Goal: Task Accomplishment & Management: Manage account settings

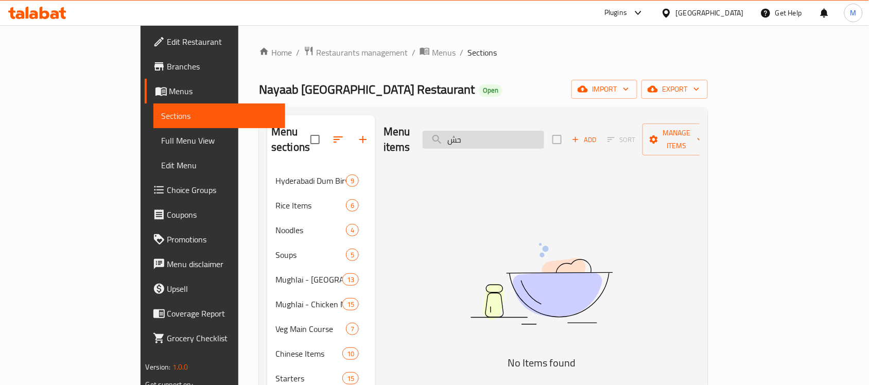
type input "ح"
type input "paya"
click at [503, 137] on input "paya" at bounding box center [483, 140] width 121 height 18
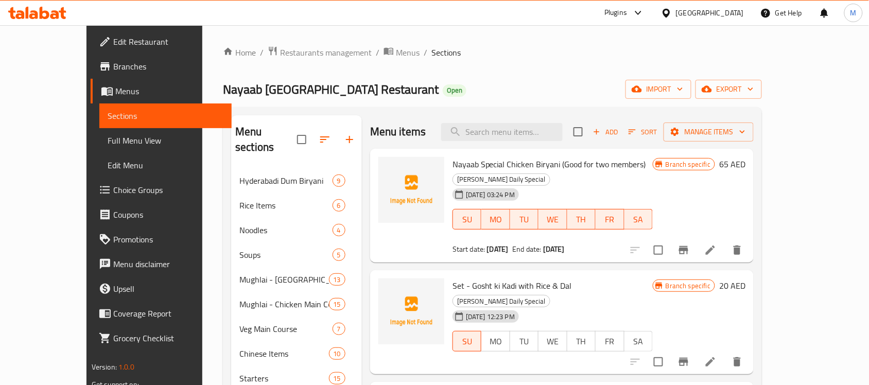
click at [503, 223] on div "[DATE] 03:24 PM SU MO TU WE TH FR SA" at bounding box center [552, 212] width 208 height 56
click at [396, 47] on span "Menus" at bounding box center [408, 52] width 24 height 12
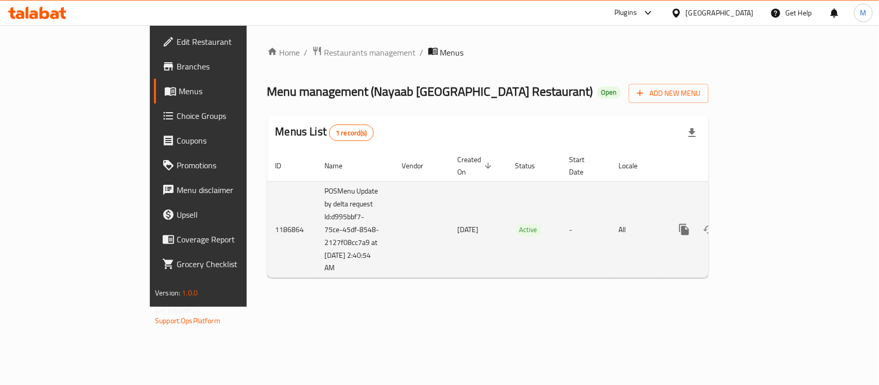
click at [515, 224] on span "Active" at bounding box center [528, 230] width 26 height 12
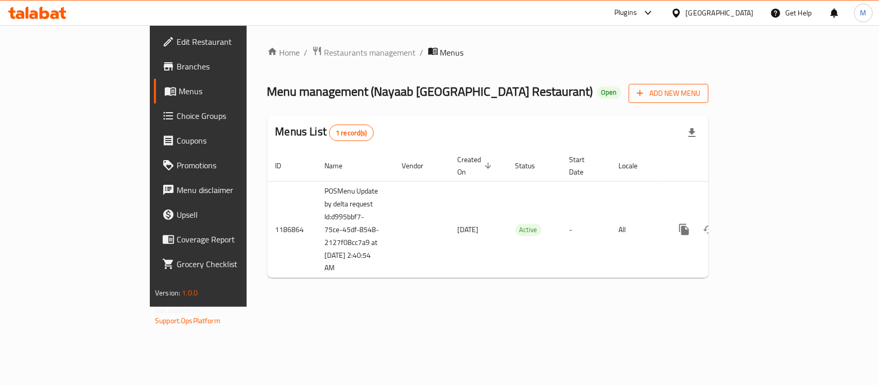
click at [700, 99] on span "Add New Menu" at bounding box center [668, 93] width 63 height 13
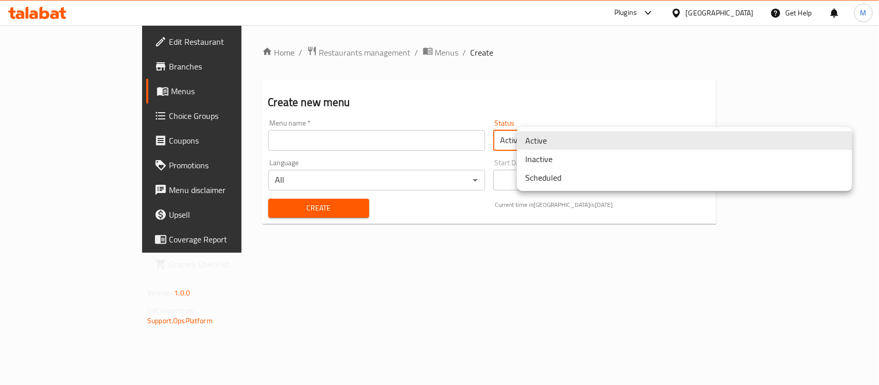
click at [583, 137] on body "​ Plugins [GEOGRAPHIC_DATA] Get Help M Edit Restaurant Branches Menus Choice Gr…" at bounding box center [439, 205] width 879 height 360
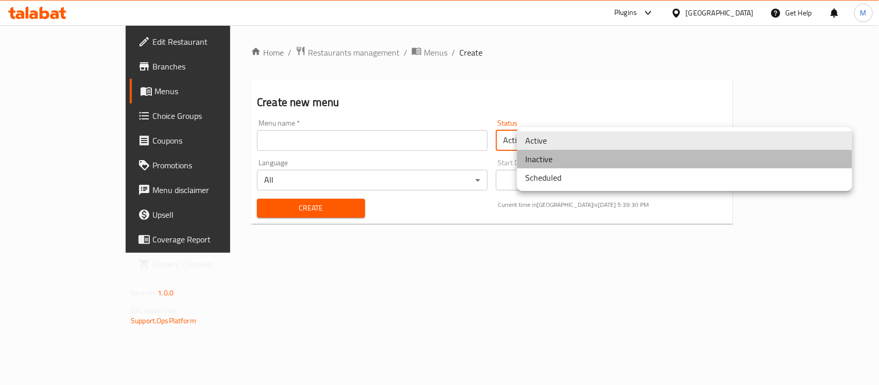
click at [562, 160] on li "Inactive" at bounding box center [684, 159] width 335 height 19
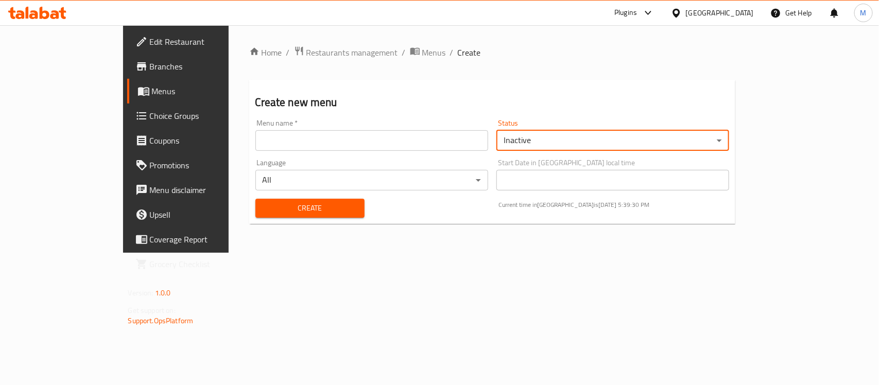
click at [334, 137] on input "text" at bounding box center [371, 140] width 233 height 21
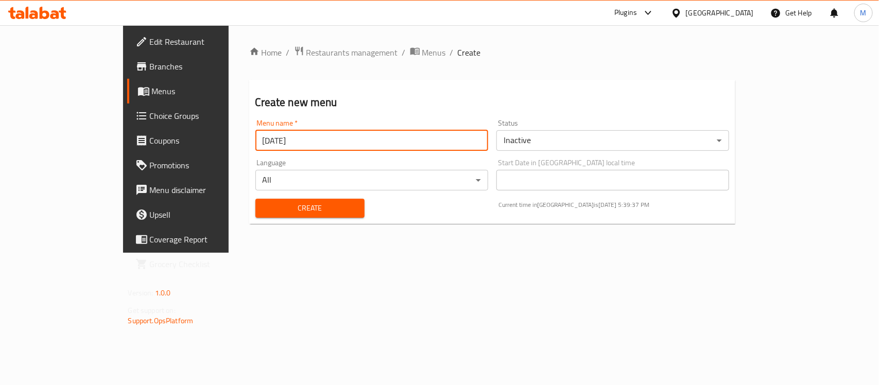
type input "[DATE]"
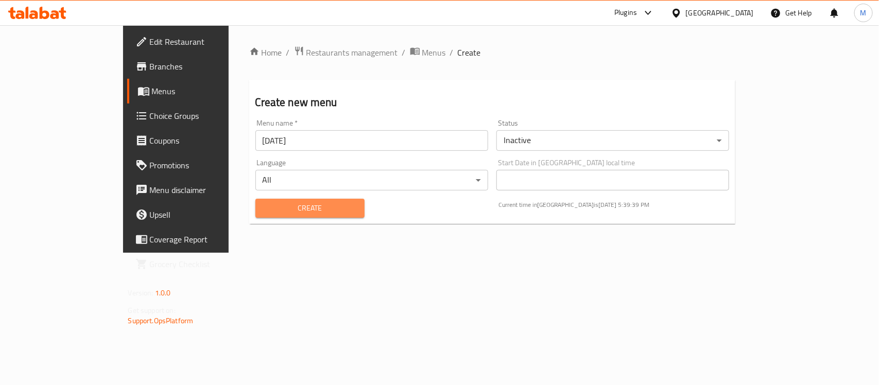
click at [264, 211] on span "Create" at bounding box center [310, 208] width 93 height 13
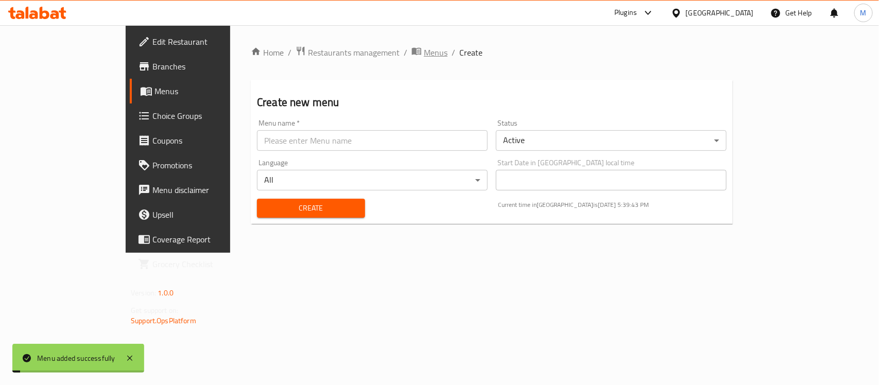
click at [424, 49] on span "Menus" at bounding box center [436, 52] width 24 height 12
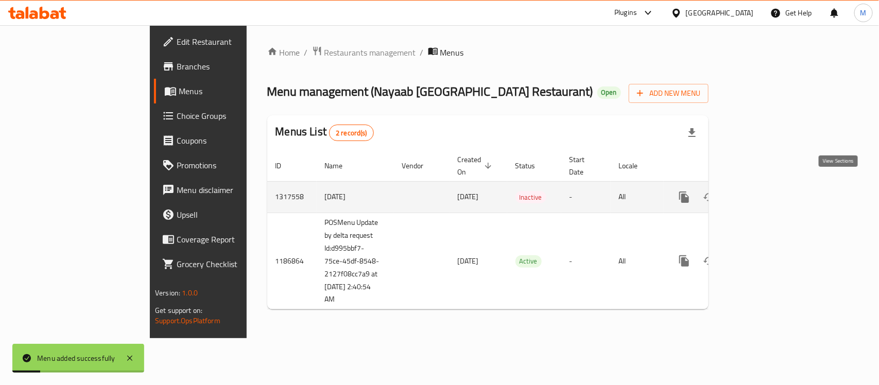
click at [764, 191] on icon "enhanced table" at bounding box center [758, 197] width 12 height 12
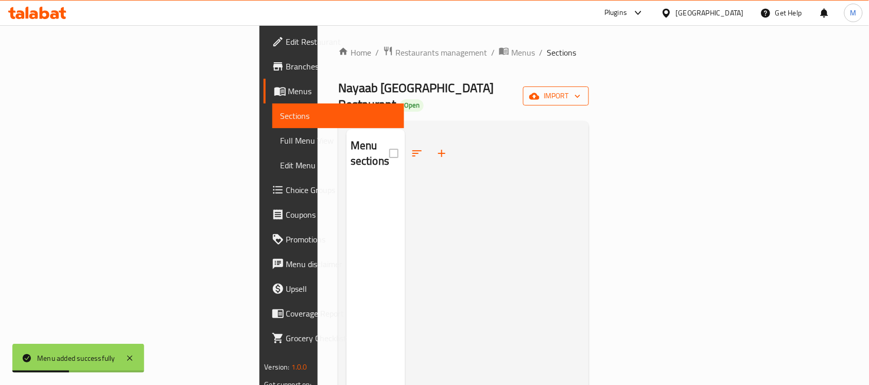
click at [581, 94] on span "import" at bounding box center [555, 96] width 49 height 13
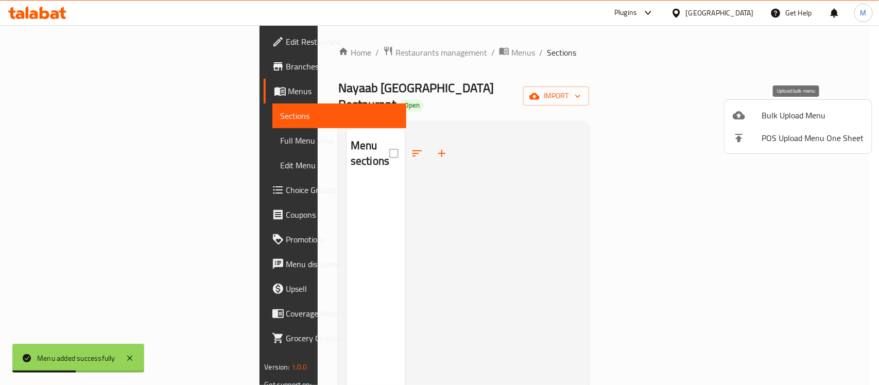
click at [783, 112] on span "Bulk Upload Menu" at bounding box center [812, 115] width 102 height 12
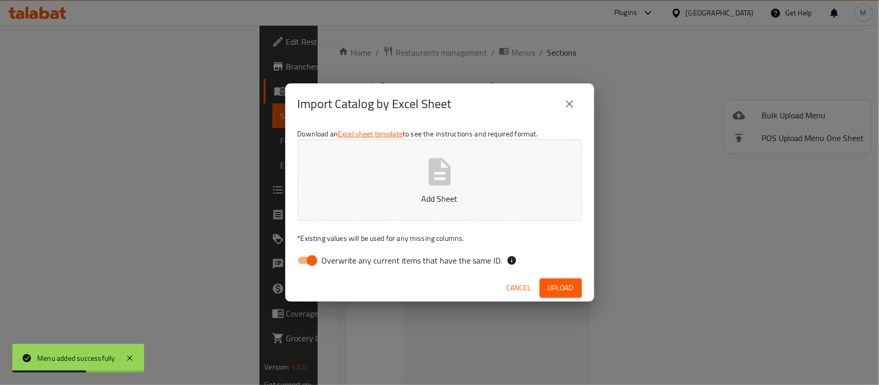
click at [299, 260] on input "Overwrite any current items that have the same ID." at bounding box center [312, 261] width 59 height 20
checkbox input "false"
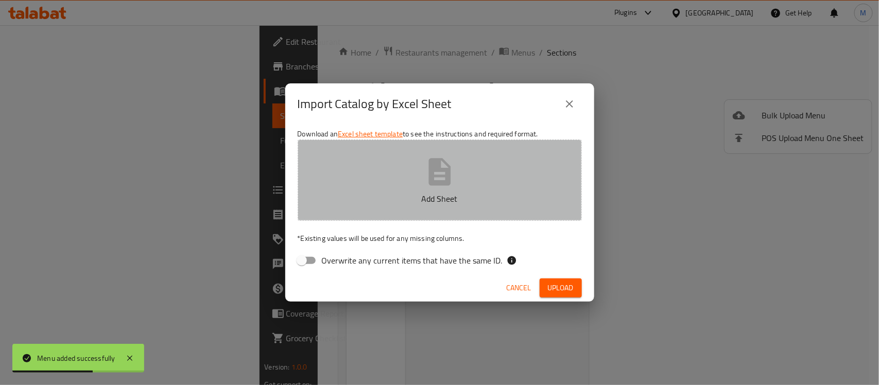
click at [374, 199] on p "Add Sheet" at bounding box center [439, 198] width 252 height 12
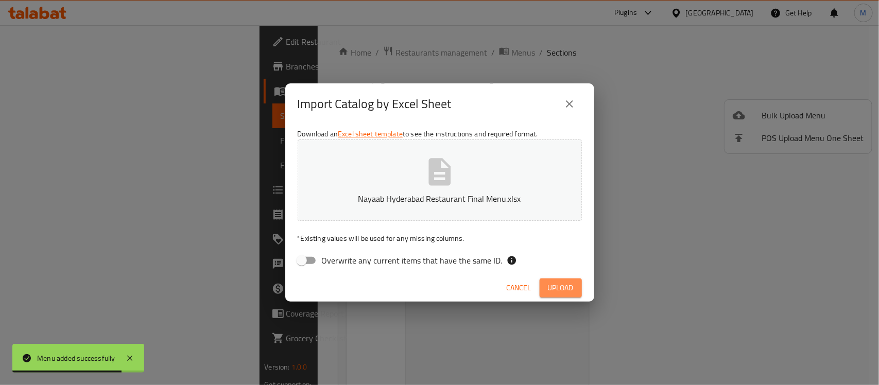
click at [566, 286] on span "Upload" at bounding box center [561, 288] width 26 height 13
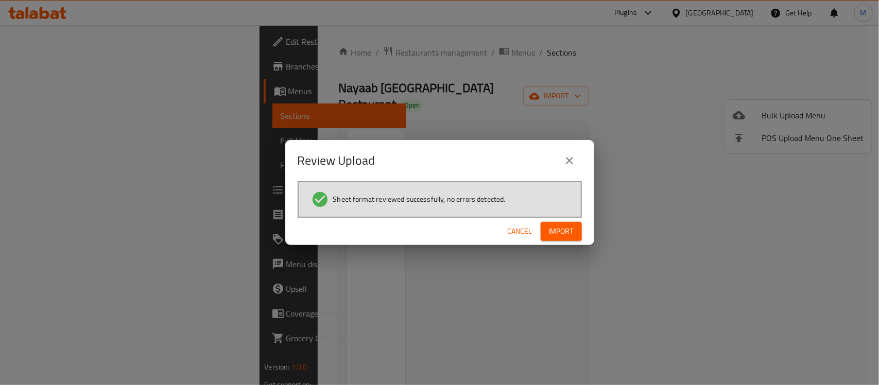
click at [568, 232] on span "Import" at bounding box center [561, 231] width 25 height 13
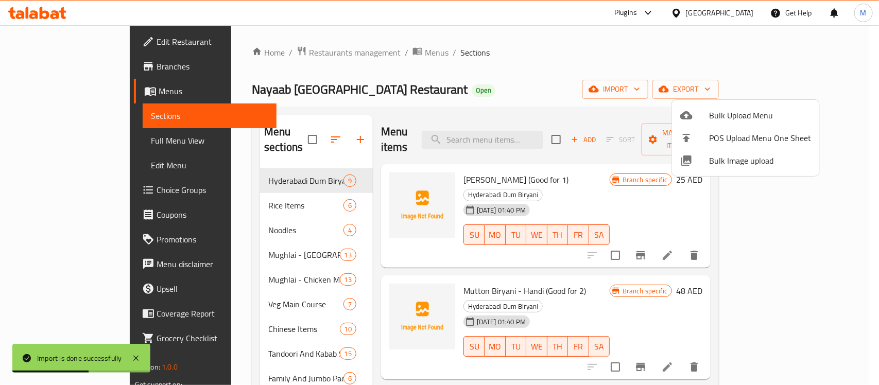
click at [589, 174] on div at bounding box center [439, 192] width 879 height 385
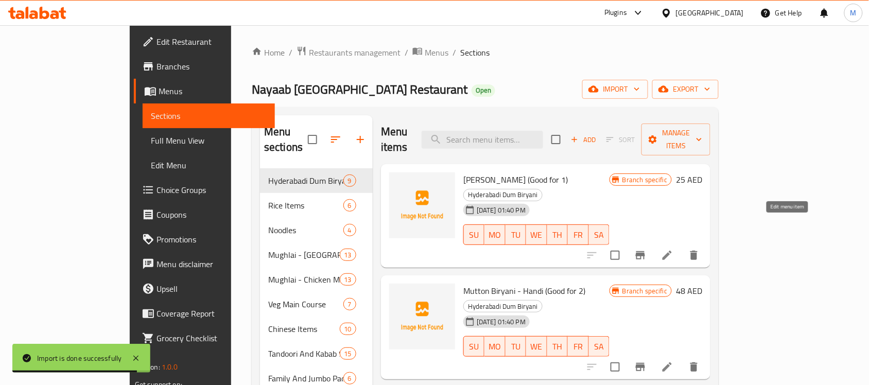
click at [673, 249] on icon at bounding box center [667, 255] width 12 height 12
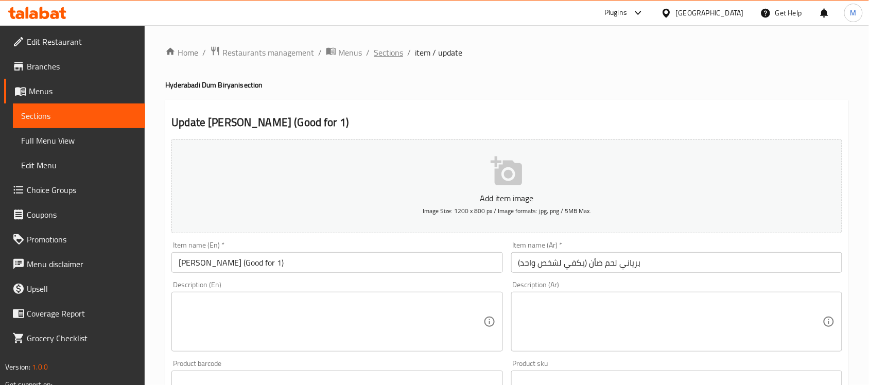
click at [387, 50] on span "Sections" at bounding box center [388, 52] width 29 height 12
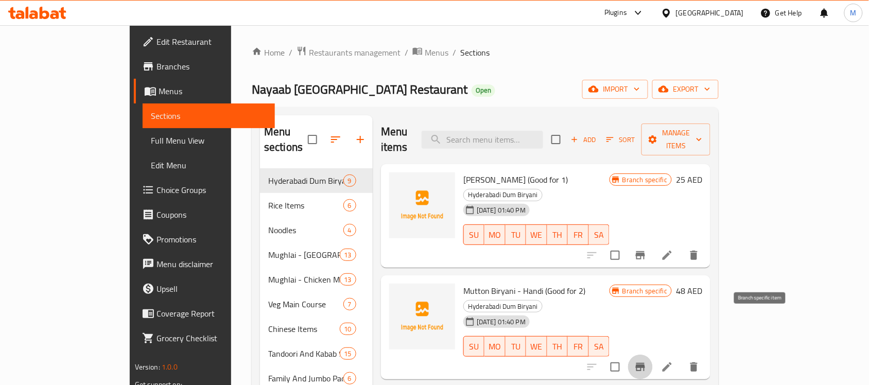
click at [646, 361] on icon "Branch-specific-item" at bounding box center [640, 367] width 12 height 12
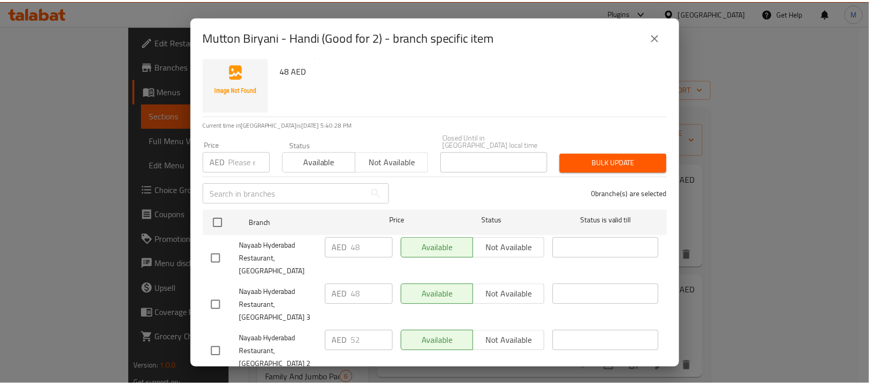
scroll to position [24, 0]
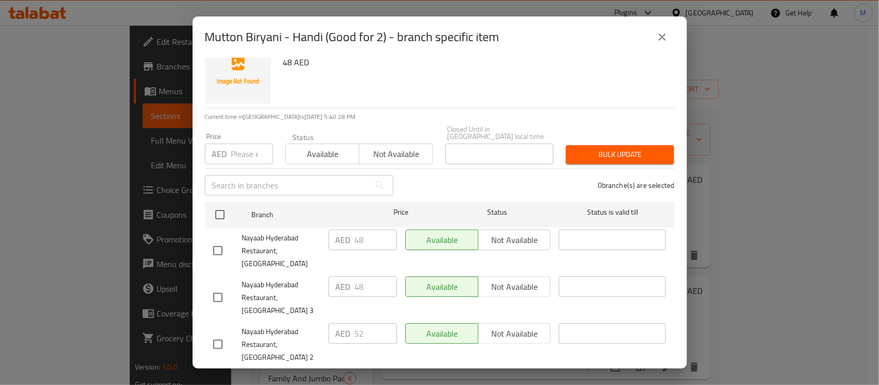
click at [660, 31] on icon "close" at bounding box center [662, 37] width 12 height 12
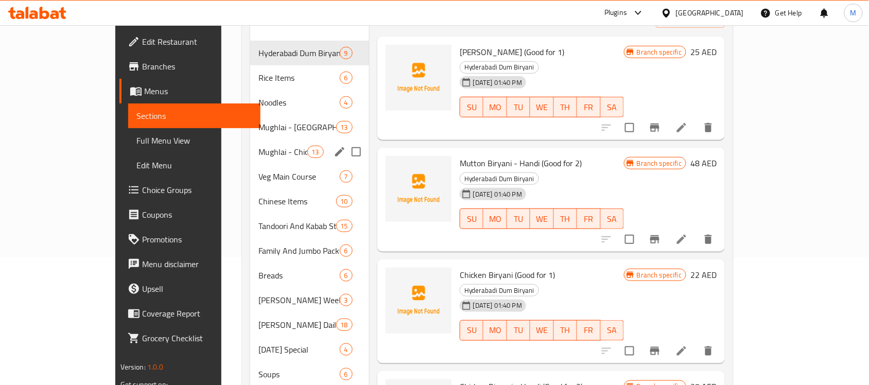
scroll to position [129, 0]
click at [258, 219] on span "Tandoori And Kabab Starters" at bounding box center [282, 225] width 48 height 12
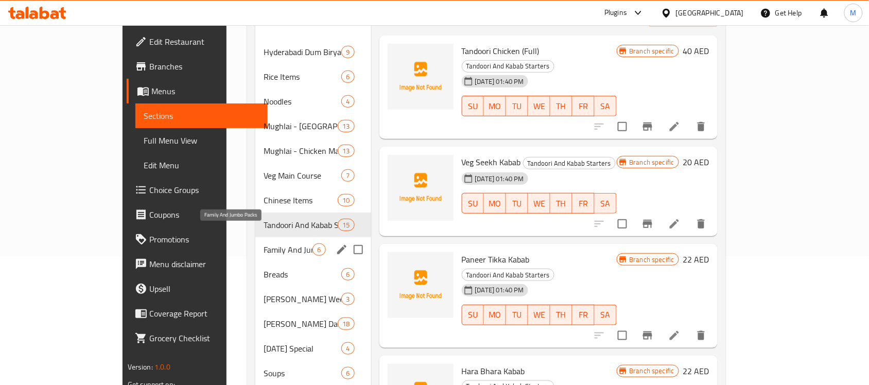
click at [264, 243] on span "Family And Jumbo Packs" at bounding box center [288, 249] width 49 height 12
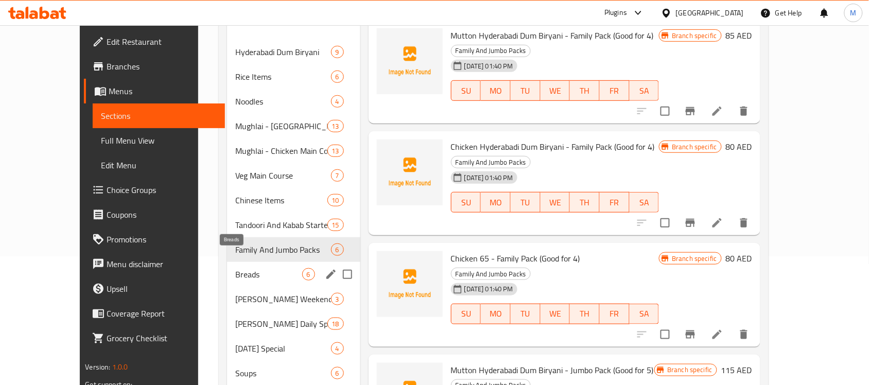
click at [235, 268] on span "Breads" at bounding box center [268, 274] width 67 height 12
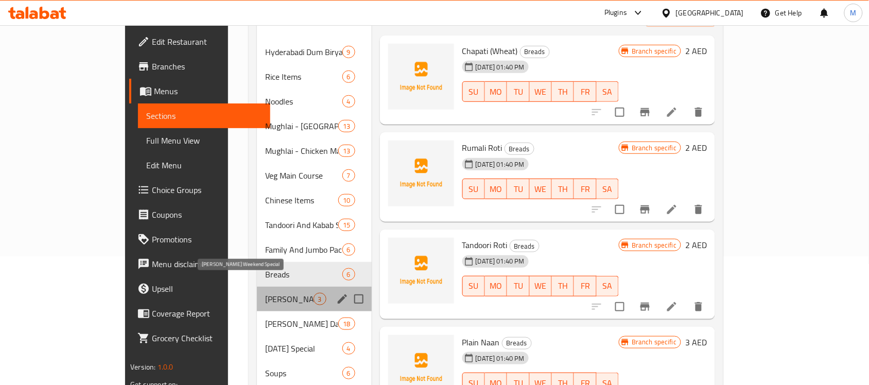
click at [265, 293] on span "Nayaab's Weekend Special" at bounding box center [289, 299] width 48 height 12
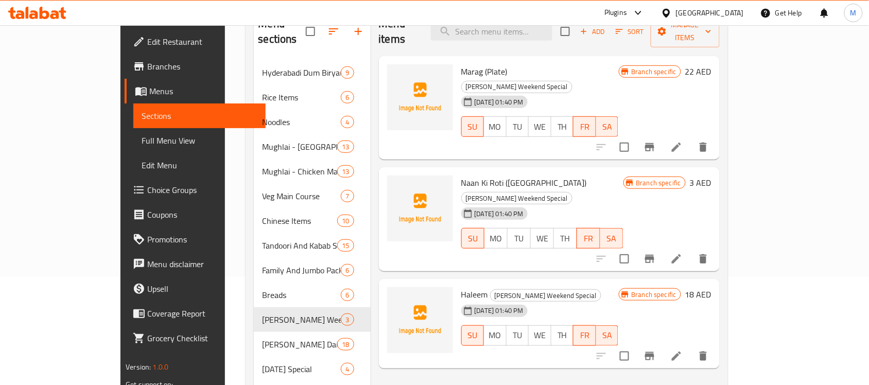
scroll to position [193, 0]
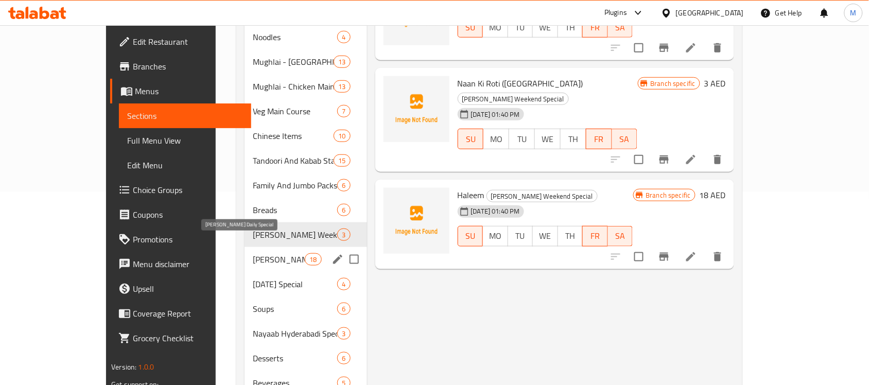
click at [253, 253] on span "Nayaab's Daily Special" at bounding box center [279, 259] width 52 height 12
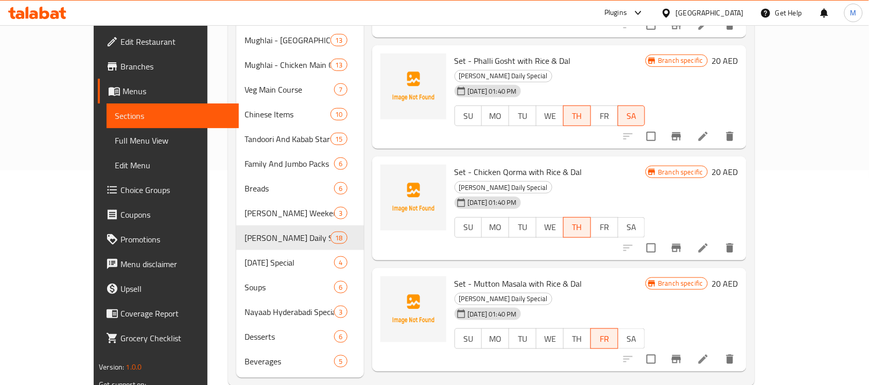
scroll to position [220, 0]
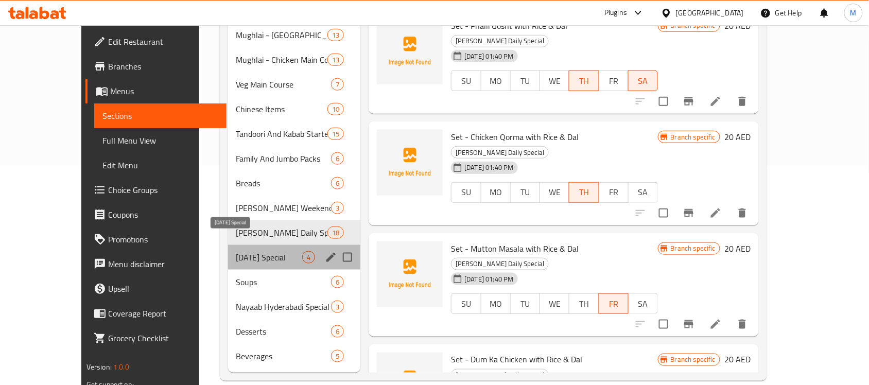
click at [236, 251] on span "Today's Special" at bounding box center [269, 257] width 66 height 12
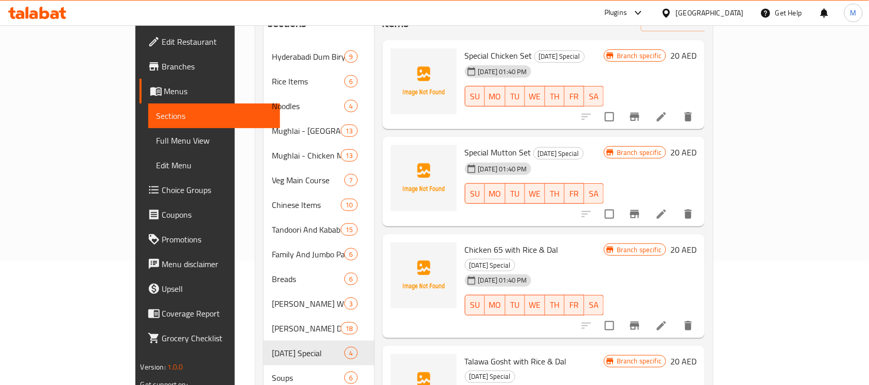
scroll to position [220, 0]
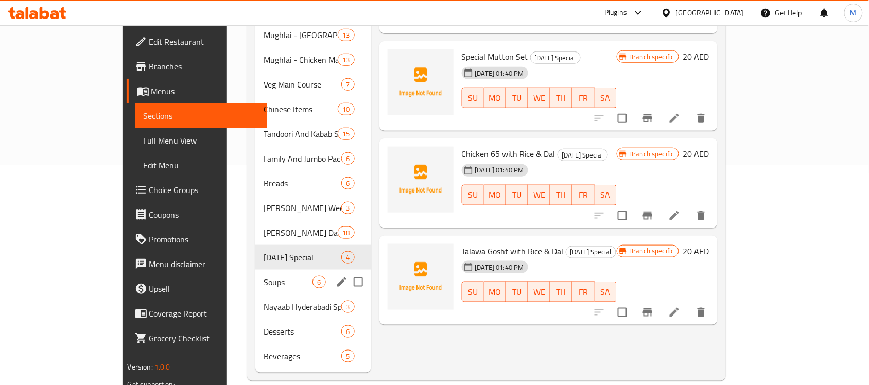
click at [255, 270] on div "Soups 6" at bounding box center [312, 282] width 115 height 25
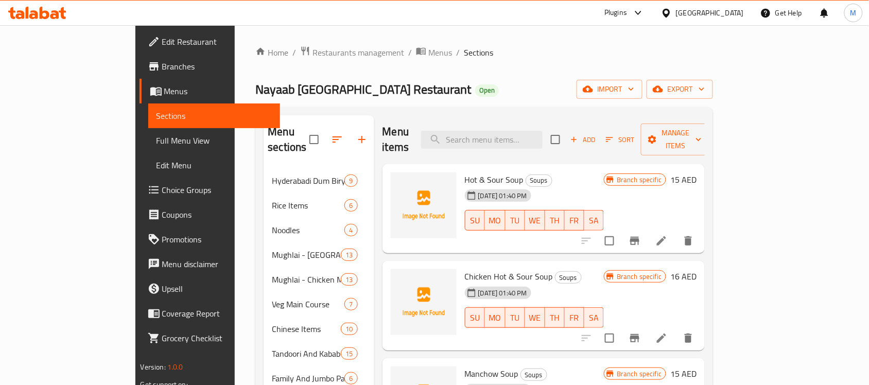
click at [156, 138] on span "Full Menu View" at bounding box center [214, 140] width 116 height 12
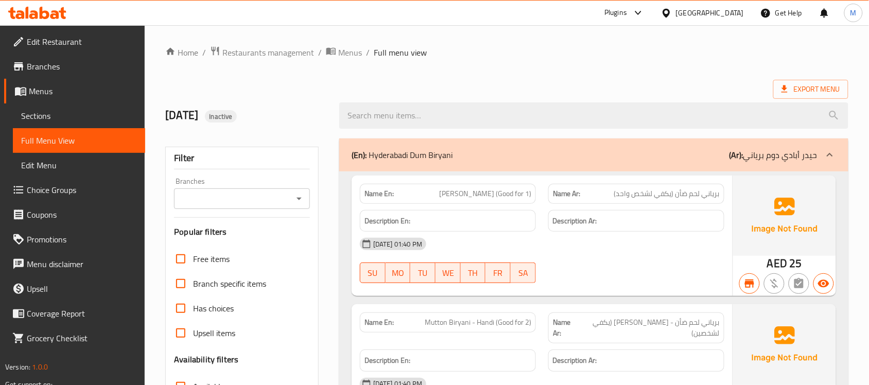
scroll to position [64, 0]
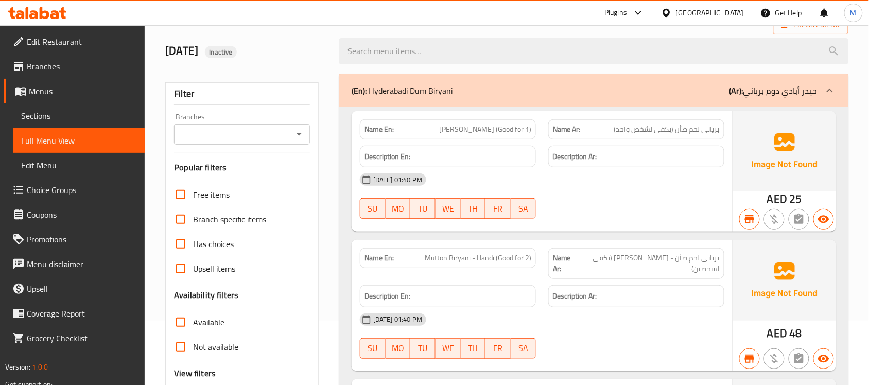
click at [300, 132] on icon "Open" at bounding box center [299, 134] width 12 height 12
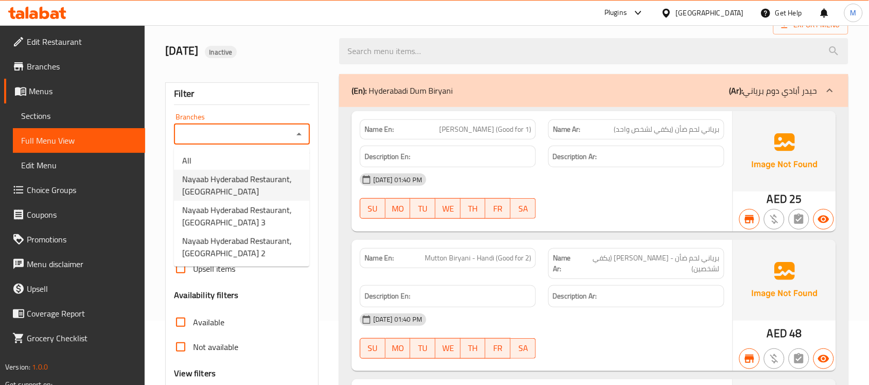
click at [261, 179] on span "Nayaab Hyderabad Restaurant, Hor Al Anz" at bounding box center [241, 185] width 119 height 25
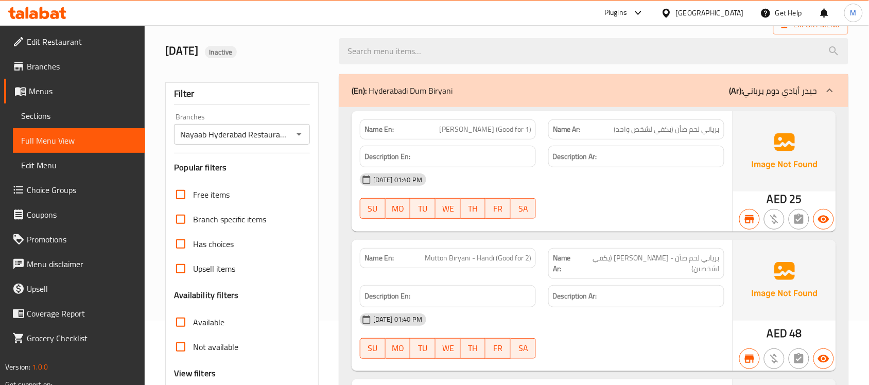
click at [651, 191] on div "15-10-2025 01:40 PM" at bounding box center [542, 179] width 377 height 25
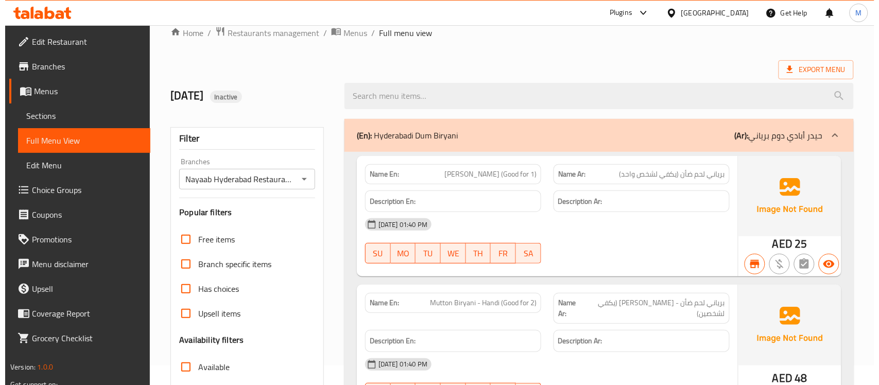
scroll to position [0, 0]
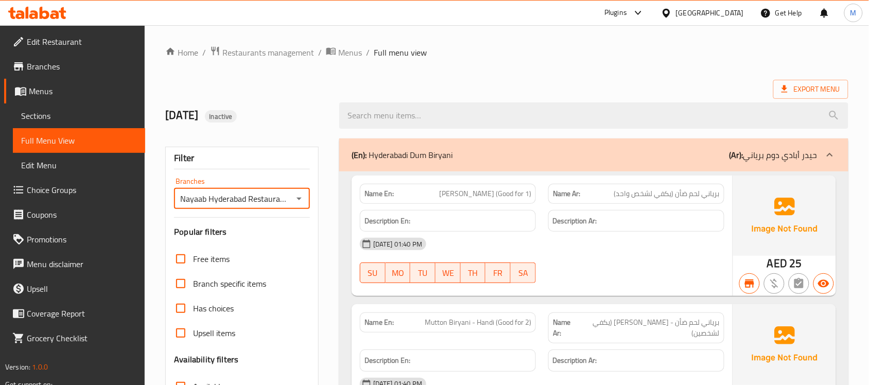
click at [257, 198] on input "Nayaab Hyderabad Restaurant, Hor Al Anz" at bounding box center [233, 198] width 113 height 14
click at [258, 198] on input "Nayaab Hyderabad Restaurant, Hor Al Anz" at bounding box center [233, 198] width 113 height 14
click at [259, 198] on input "Nayaab Hyderabad Restaurant, Hor Al Anz" at bounding box center [233, 198] width 113 height 14
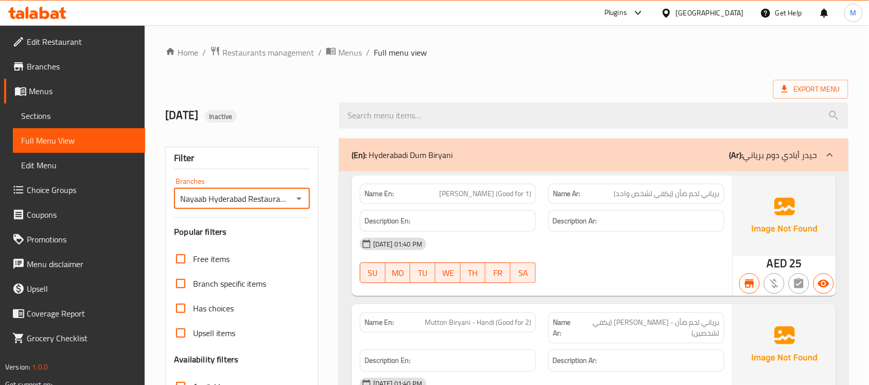
click at [299, 204] on icon "Open" at bounding box center [299, 198] width 12 height 12
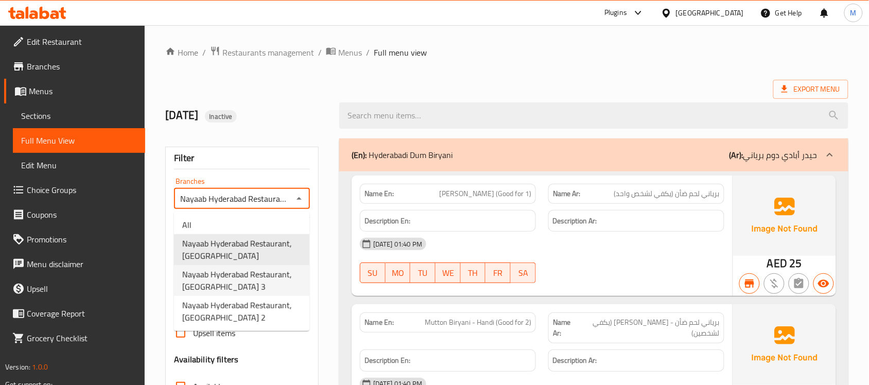
click at [270, 274] on span "Nayaab Hyderabad Restaurant, Al Rashidiya 3" at bounding box center [241, 280] width 119 height 25
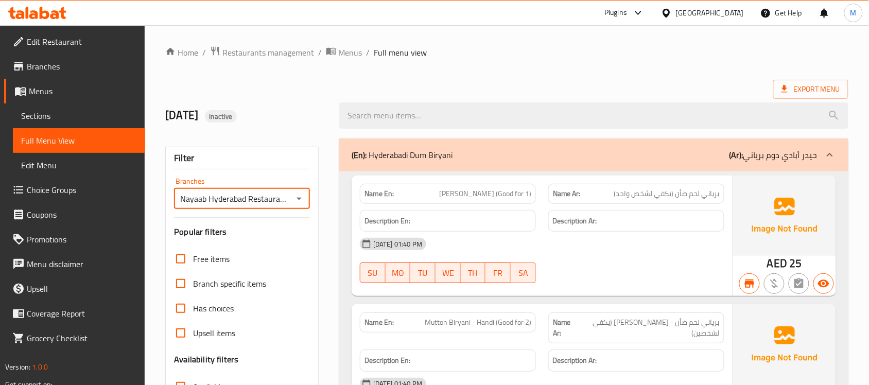
click at [258, 200] on input "Nayaab Hyderabad Restaurant, Al Rashidiya 3" at bounding box center [233, 198] width 113 height 14
click at [296, 201] on icon "Open" at bounding box center [299, 198] width 12 height 12
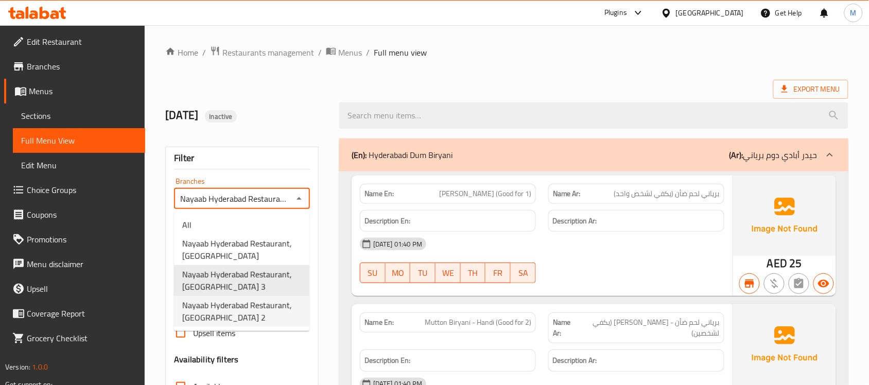
click at [268, 310] on span "Nayaab Hyderabad Restaurant, Al Nahda 2" at bounding box center [241, 311] width 119 height 25
type input "Nayaab Hyderabad Restaurant, Al Nahda 2"
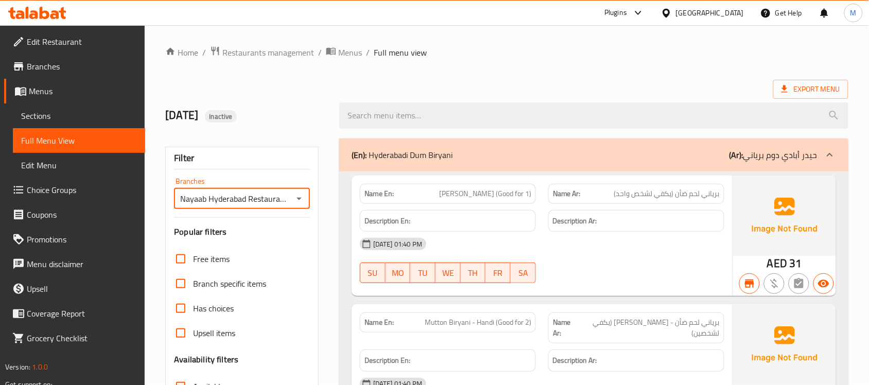
click at [252, 200] on input "Nayaab Hyderabad Restaurant, Al Nahda 2" at bounding box center [233, 198] width 113 height 14
click at [251, 200] on input "Nayaab Hyderabad Restaurant, Al Nahda 2" at bounding box center [233, 198] width 113 height 14
click at [594, 209] on div "Description Ar:" at bounding box center [636, 221] width 188 height 34
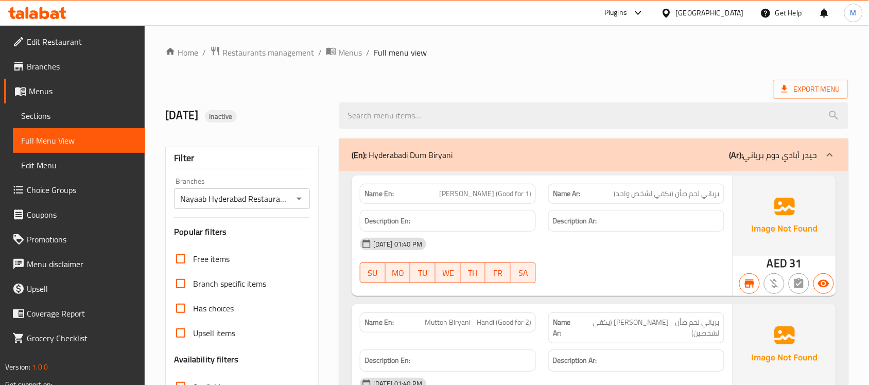
drag, startPoint x: 354, startPoint y: 50, endPoint x: 358, endPoint y: 60, distance: 10.6
click at [354, 50] on span "Menus" at bounding box center [350, 52] width 24 height 12
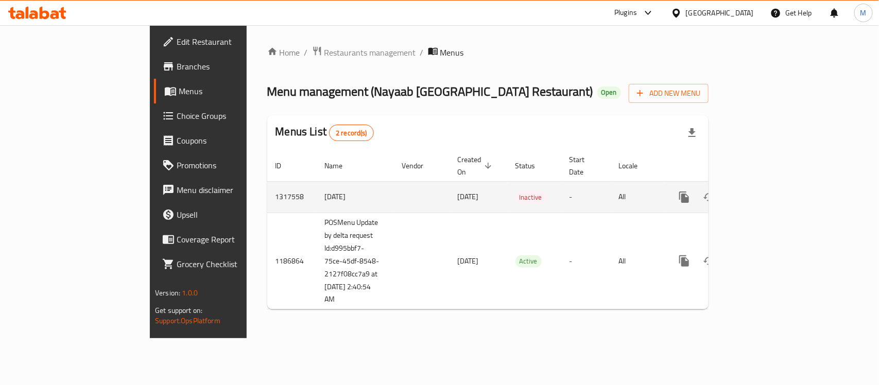
click at [267, 182] on td "1317558" at bounding box center [291, 196] width 49 height 31
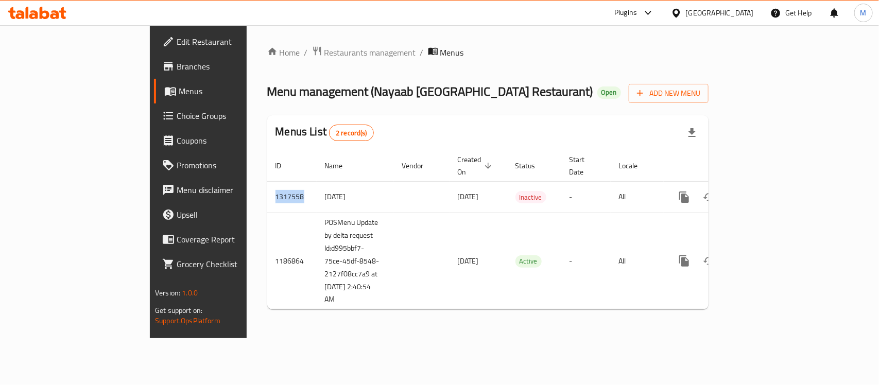
copy td "1317558"
click at [691, 15] on div "United Arab Emirates" at bounding box center [720, 12] width 68 height 11
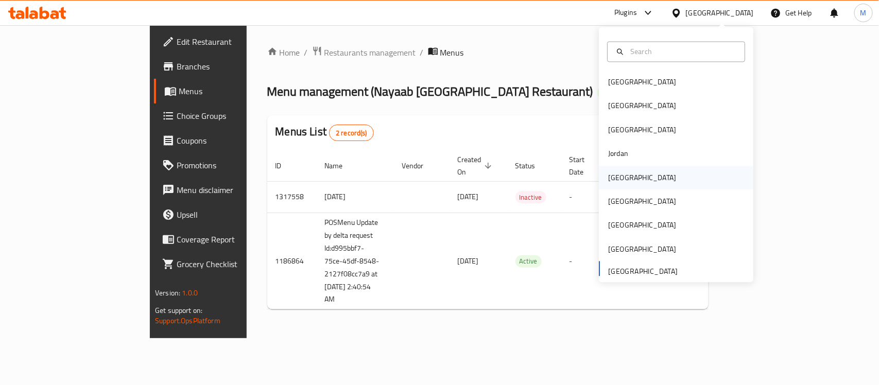
click at [632, 180] on div "[GEOGRAPHIC_DATA]" at bounding box center [676, 178] width 154 height 24
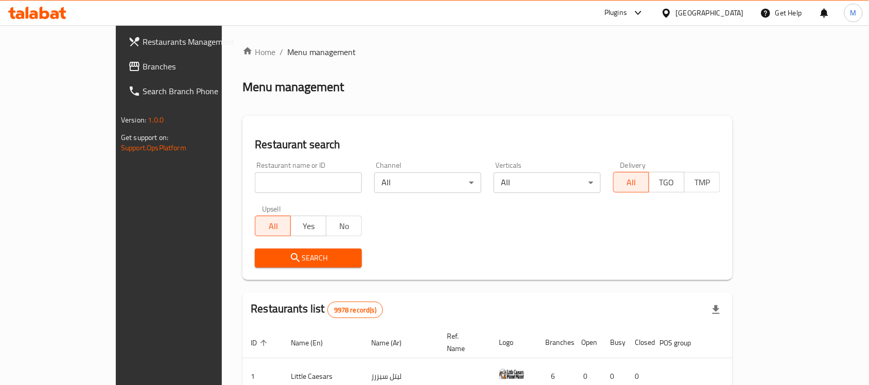
click at [289, 179] on input "search" at bounding box center [308, 182] width 107 height 21
paste input "Emberech"
type input "Emberech"
click button "Search" at bounding box center [308, 258] width 107 height 19
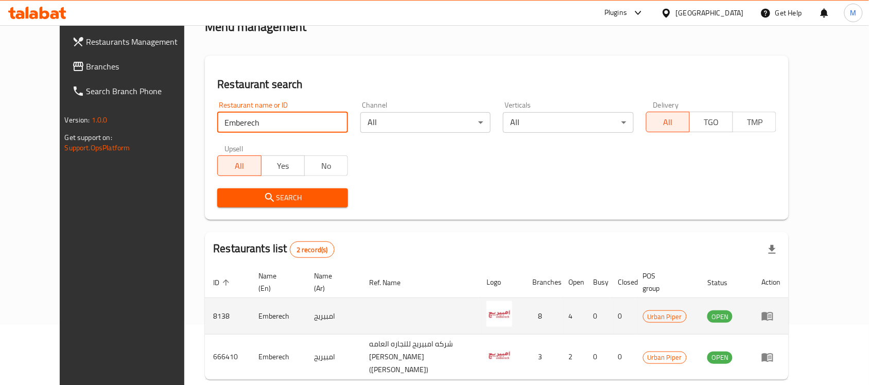
scroll to position [101, 0]
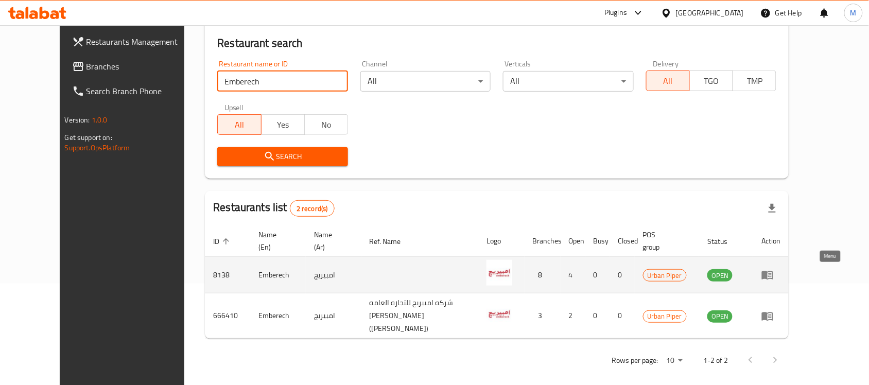
click at [773, 272] on icon "enhanced table" at bounding box center [767, 275] width 11 height 9
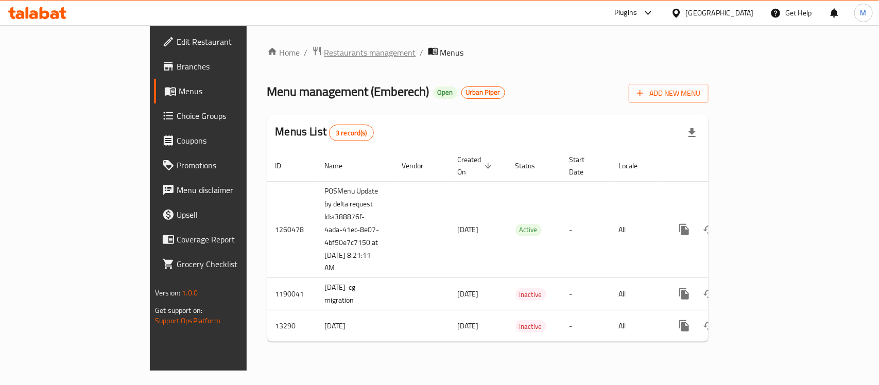
click at [324, 52] on span "Restaurants management" at bounding box center [370, 52] width 92 height 12
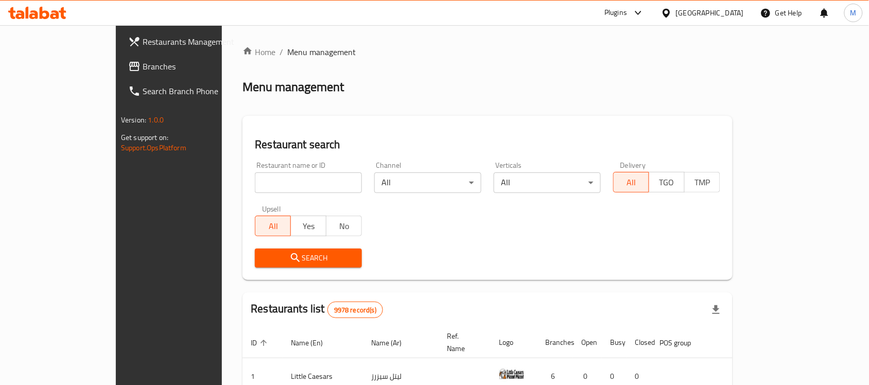
click at [143, 65] on span "Branches" at bounding box center [198, 66] width 110 height 12
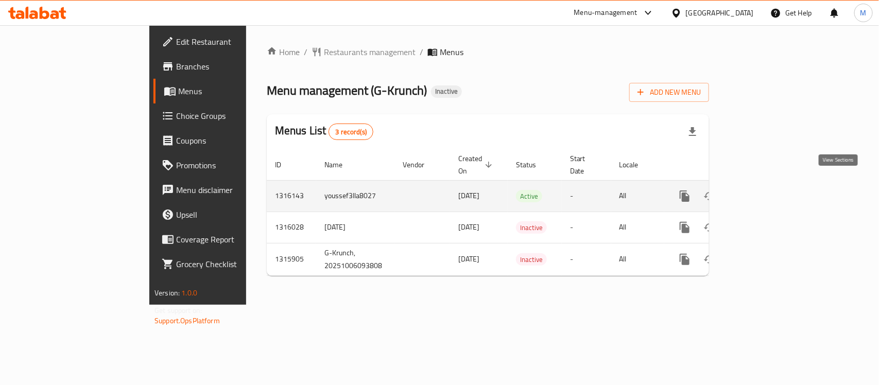
click at [771, 185] on link "enhanced table" at bounding box center [758, 196] width 25 height 25
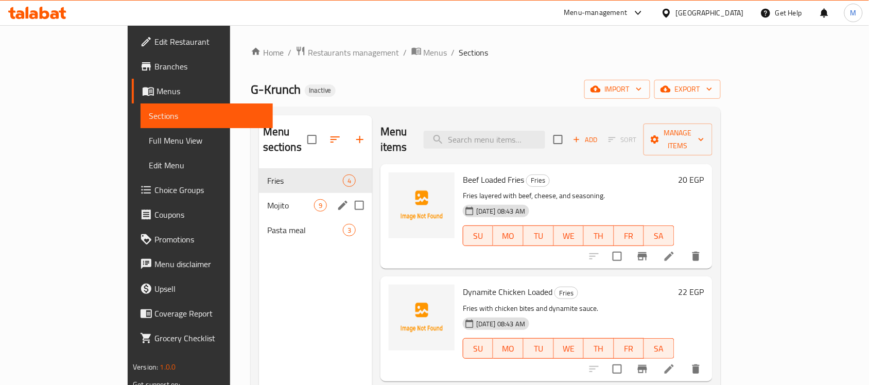
click at [259, 193] on div "Mojito 9" at bounding box center [315, 205] width 113 height 25
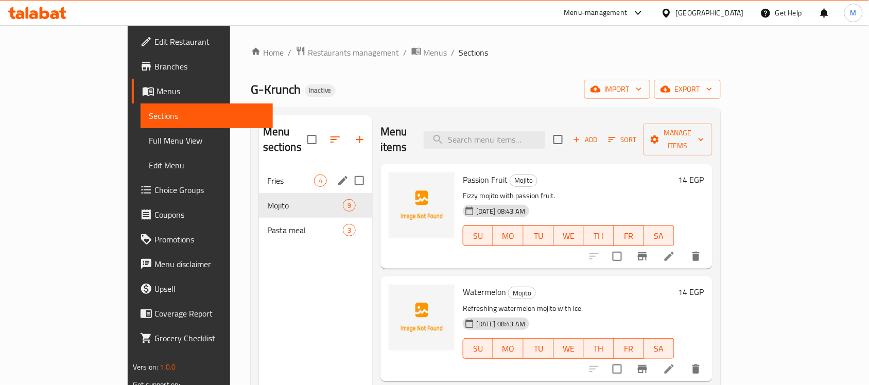
click at [259, 168] on div "Fries 4" at bounding box center [315, 180] width 113 height 25
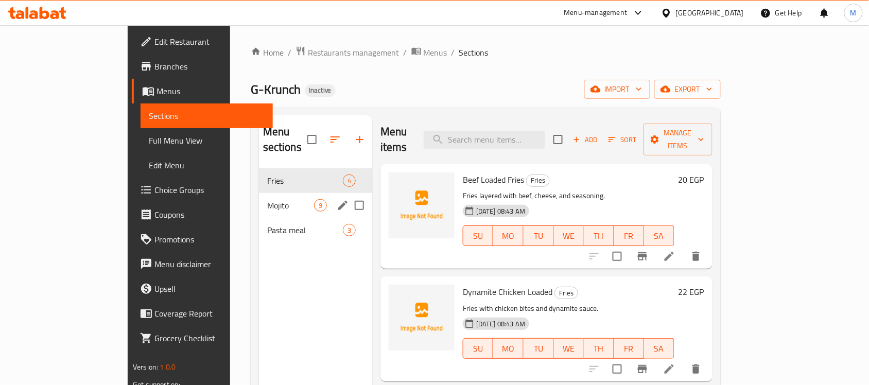
click at [259, 193] on div "Mojito 9" at bounding box center [315, 205] width 113 height 25
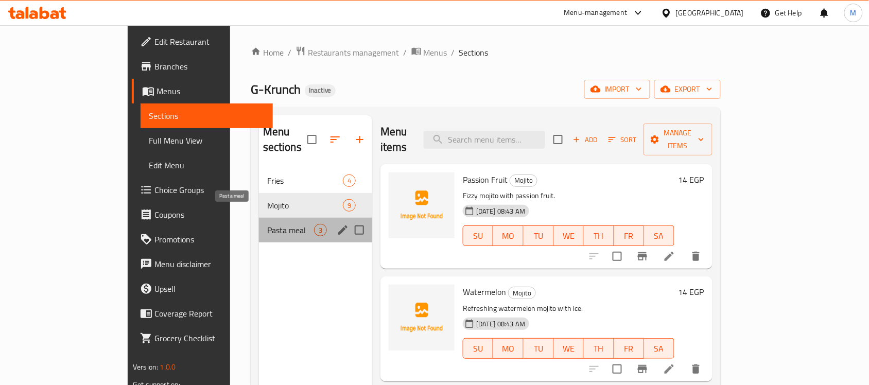
click at [267, 224] on span "Pasta meal" at bounding box center [290, 230] width 47 height 12
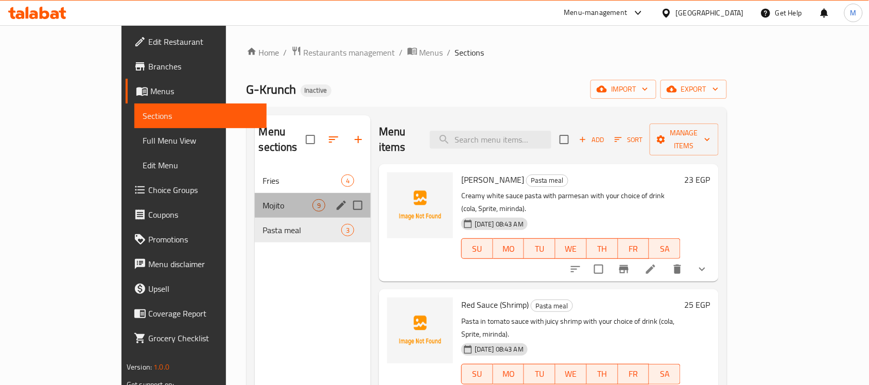
click at [255, 193] on div "Mojito 9" at bounding box center [313, 205] width 116 height 25
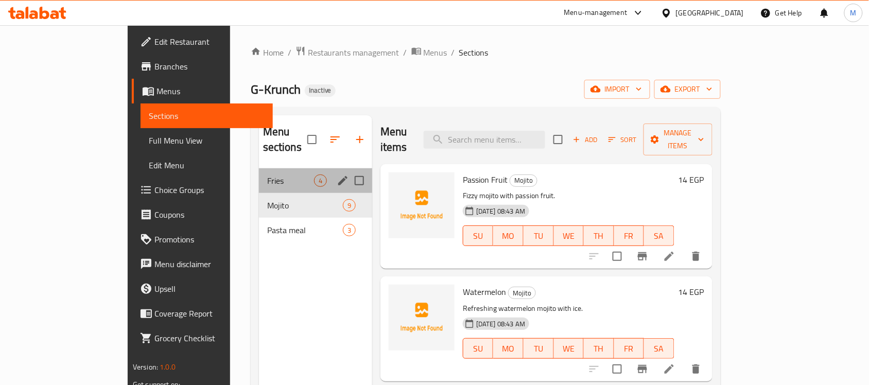
click at [259, 168] on div "Fries 4" at bounding box center [315, 180] width 113 height 25
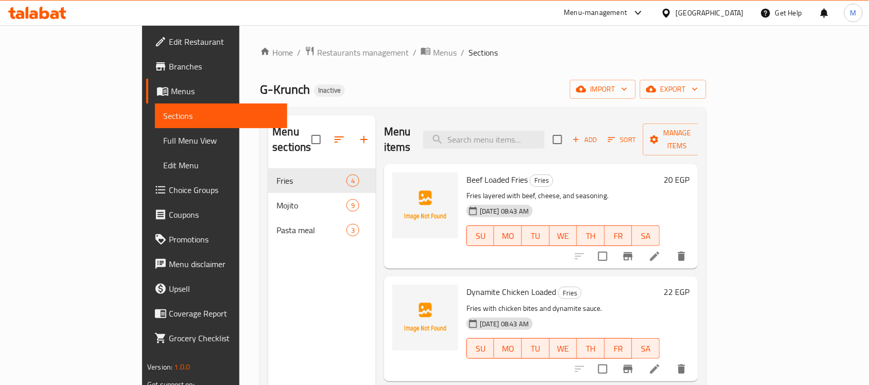
click at [408, 74] on div "Home / Restaurants management / Menus / Sections G-Krunch Inactive import expor…" at bounding box center [483, 277] width 446 height 463
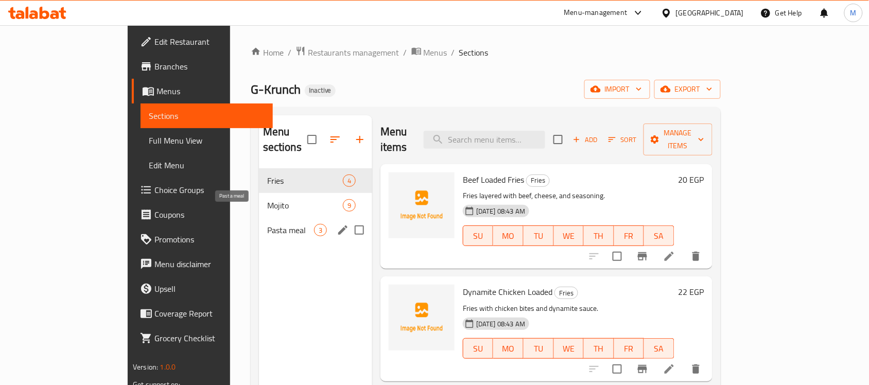
click at [267, 224] on span "Pasta meal" at bounding box center [290, 230] width 47 height 12
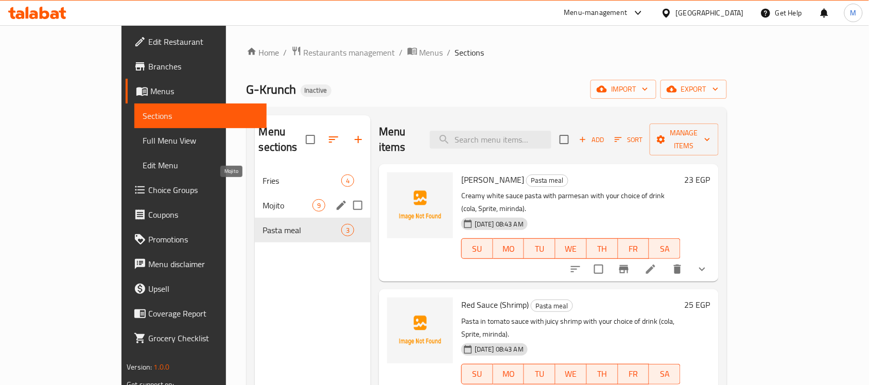
click at [263, 199] on span "Mojito" at bounding box center [287, 205] width 49 height 12
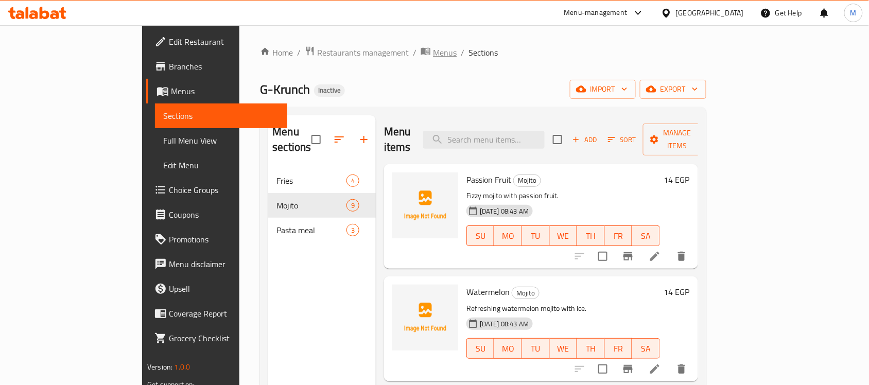
click at [433, 52] on span "Menus" at bounding box center [445, 52] width 24 height 12
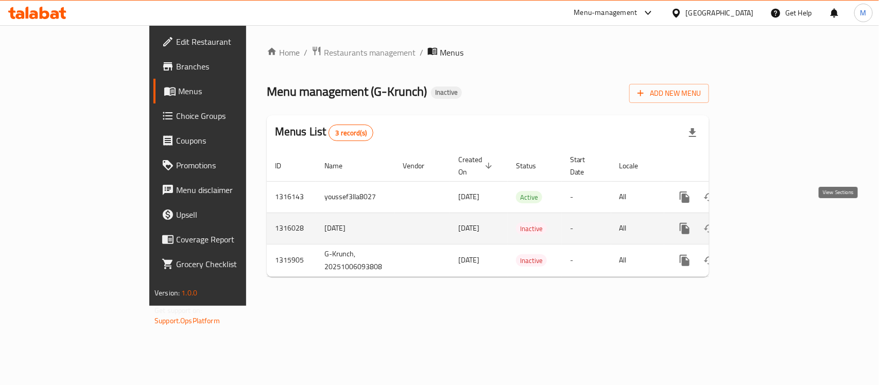
click at [765, 222] on icon "enhanced table" at bounding box center [758, 228] width 12 height 12
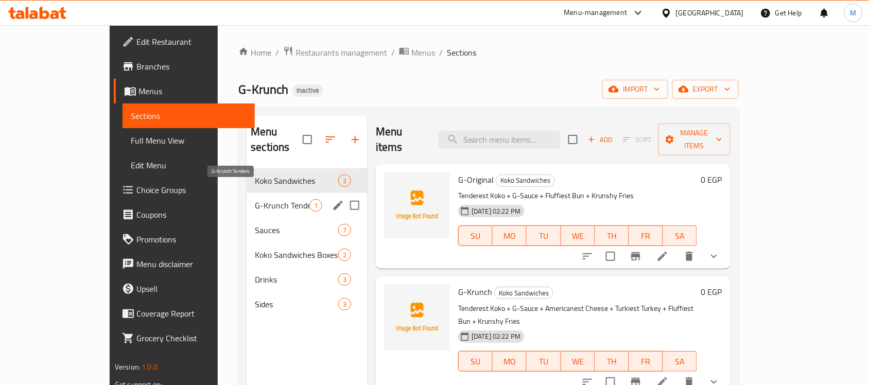
click at [255, 199] on span "G-Krunch Tenders" at bounding box center [282, 205] width 55 height 12
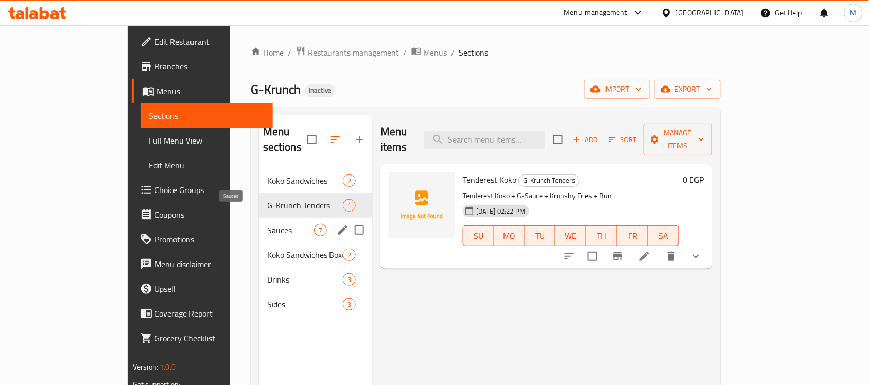
click at [267, 224] on span "Sauces" at bounding box center [290, 230] width 47 height 12
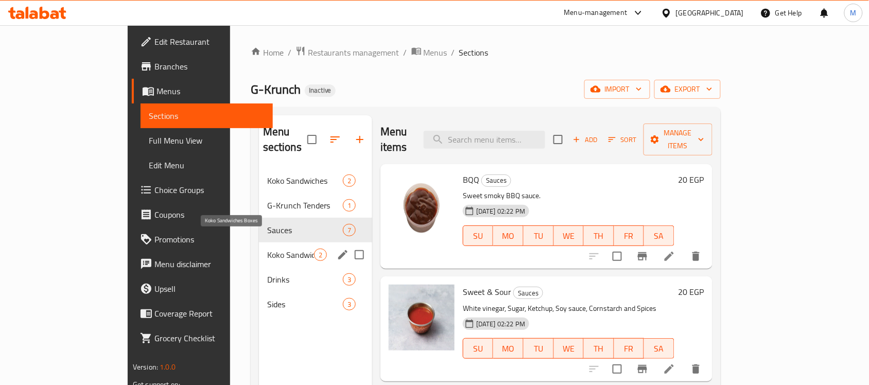
click at [267, 249] on span "Koko Sandwiches Boxes" at bounding box center [290, 255] width 47 height 12
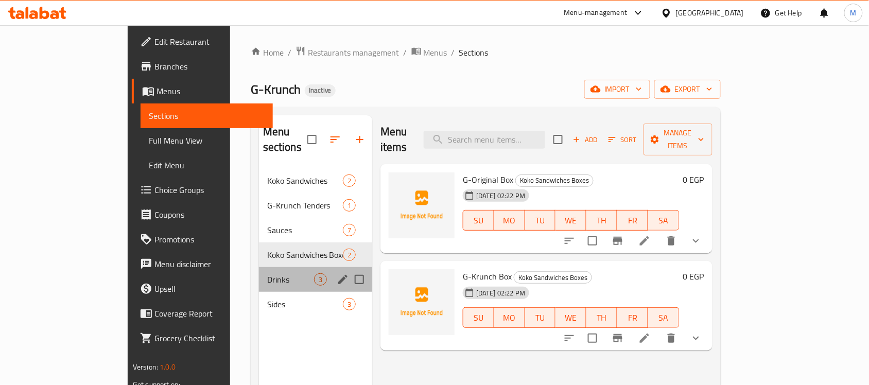
click at [259, 267] on div "Drinks 3" at bounding box center [315, 279] width 113 height 25
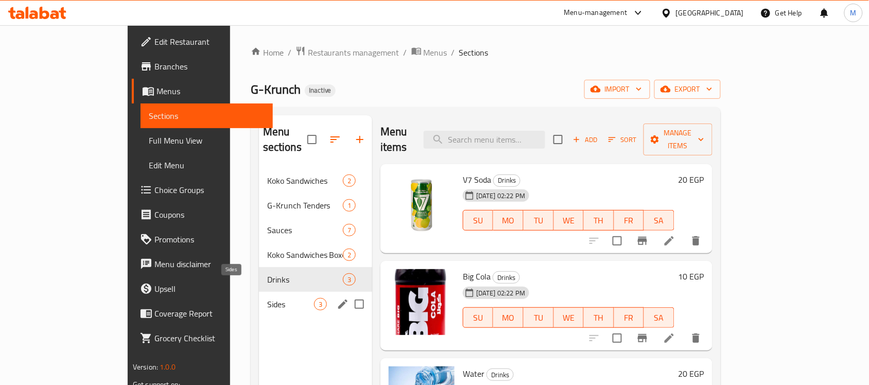
click at [267, 298] on span "Sides" at bounding box center [290, 304] width 47 height 12
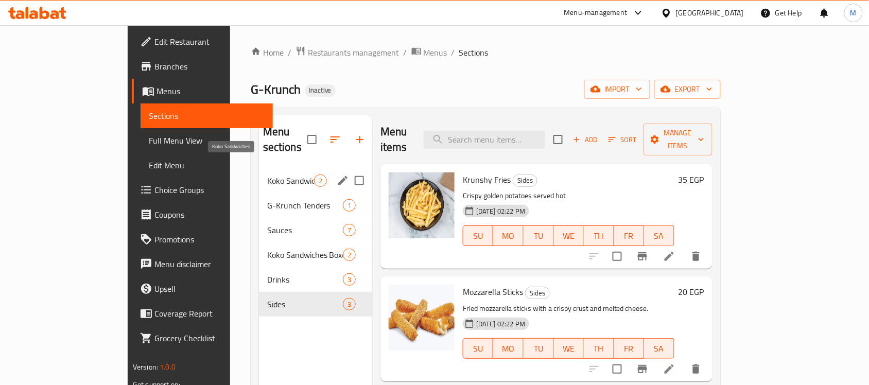
click at [267, 174] on span "Koko Sandwiches" at bounding box center [290, 180] width 47 height 12
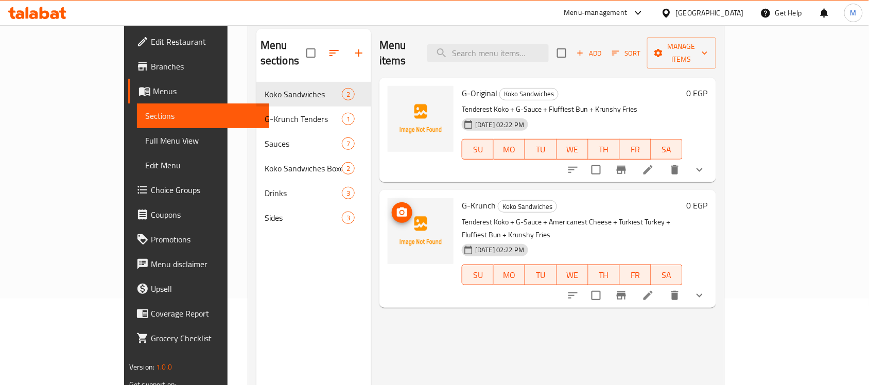
scroll to position [64, 0]
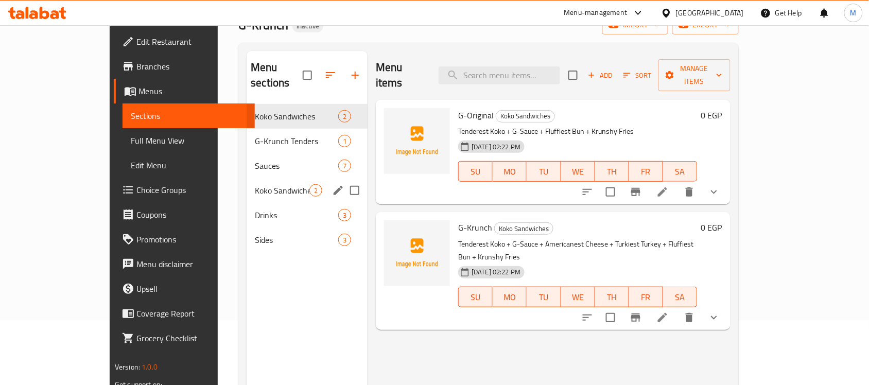
click at [255, 184] on span "Koko Sandwiches Boxes" at bounding box center [282, 190] width 55 height 12
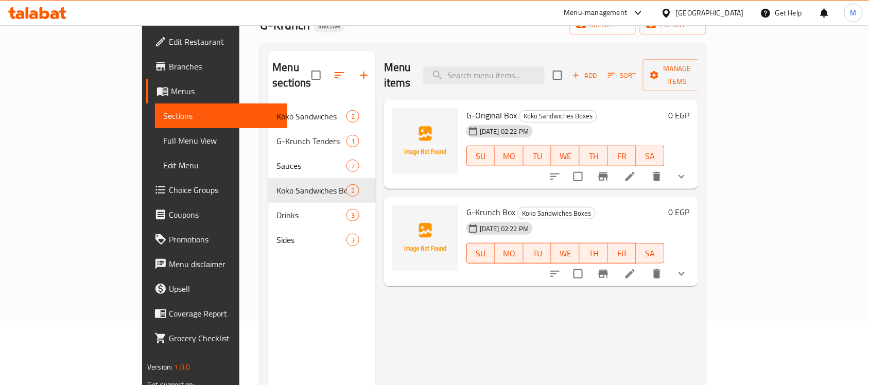
click at [688, 268] on icon "show more" at bounding box center [681, 274] width 12 height 12
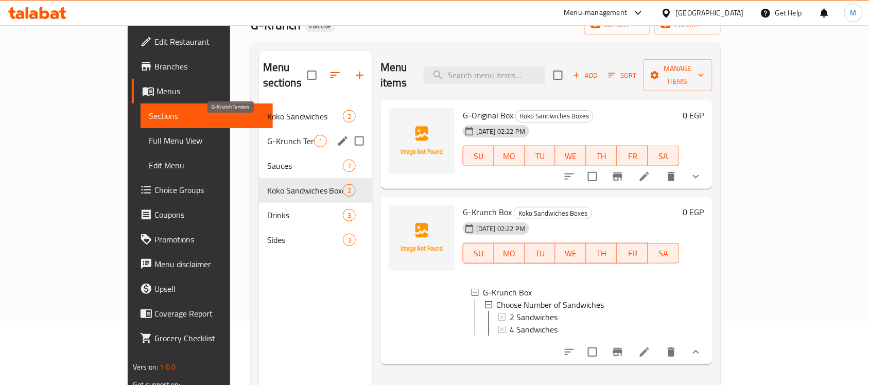
click at [267, 135] on span "G-Krunch Tenders" at bounding box center [290, 141] width 47 height 12
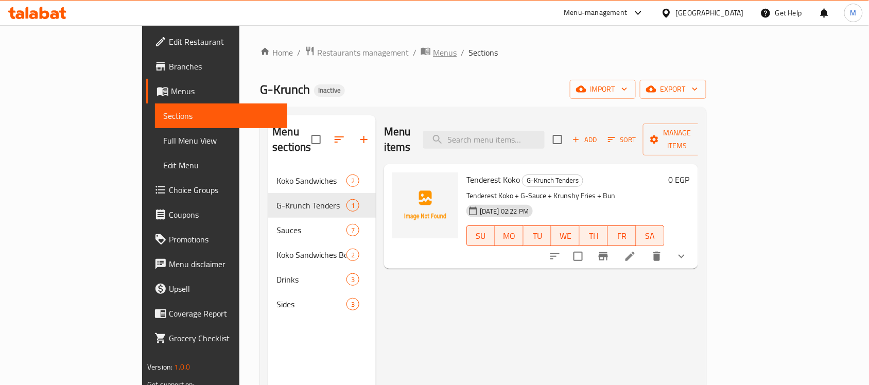
click at [433, 48] on span "Menus" at bounding box center [445, 52] width 24 height 12
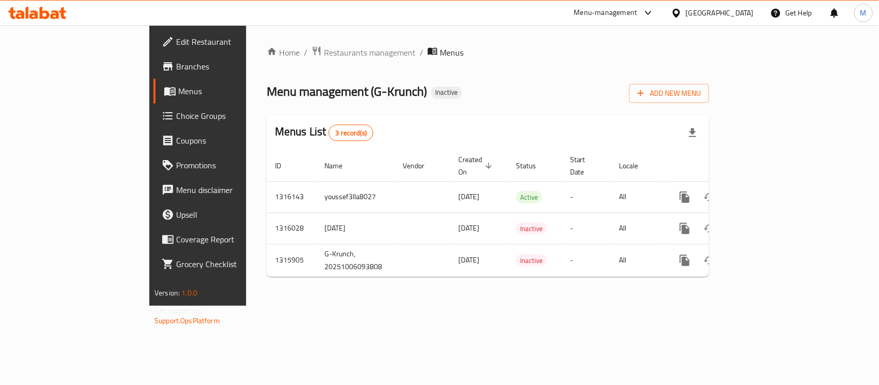
click at [679, 11] on icon at bounding box center [675, 12] width 7 height 9
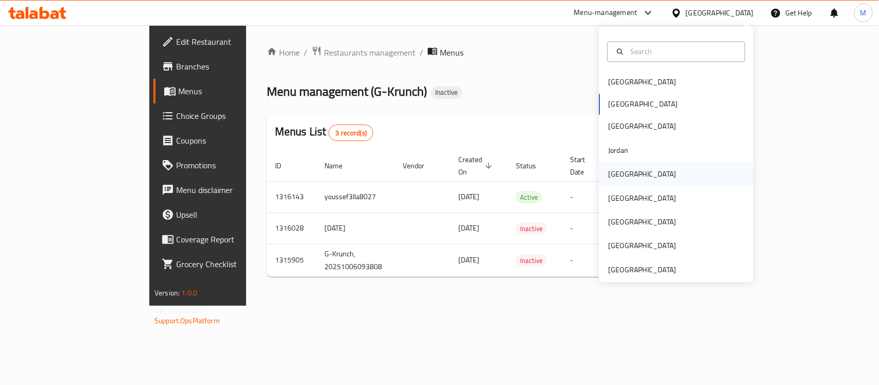
click at [616, 173] on div "[GEOGRAPHIC_DATA]" at bounding box center [642, 174] width 68 height 11
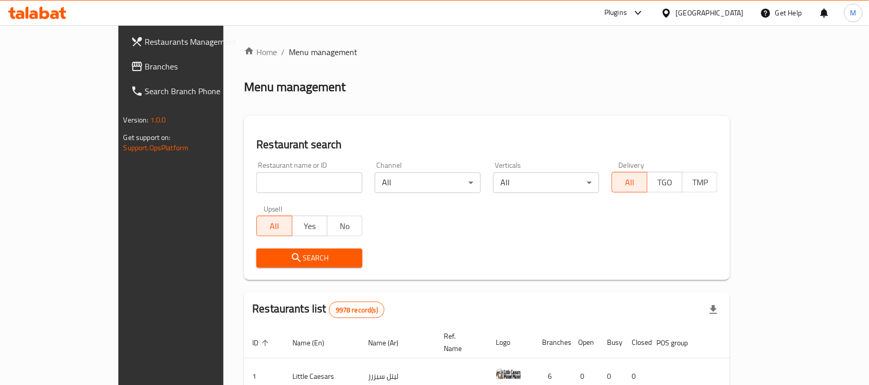
click at [256, 183] on input "search" at bounding box center [309, 182] width 106 height 21
paste input "Mini chapati"
type input "Mini chapati"
click button "Search" at bounding box center [309, 258] width 106 height 19
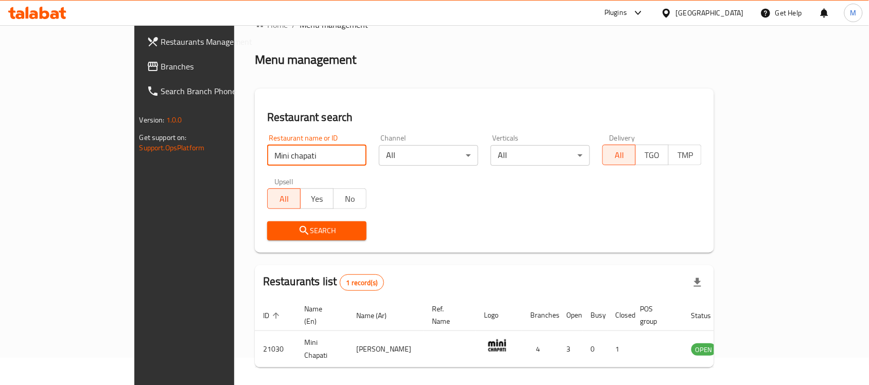
scroll to position [54, 0]
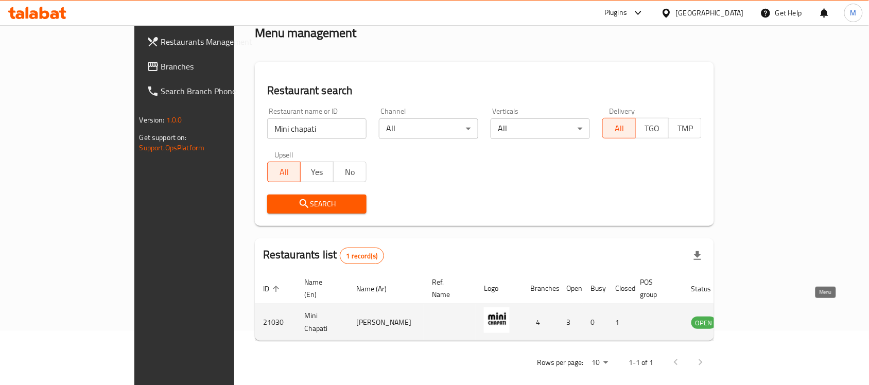
click at [757, 319] on icon "enhanced table" at bounding box center [751, 323] width 11 height 9
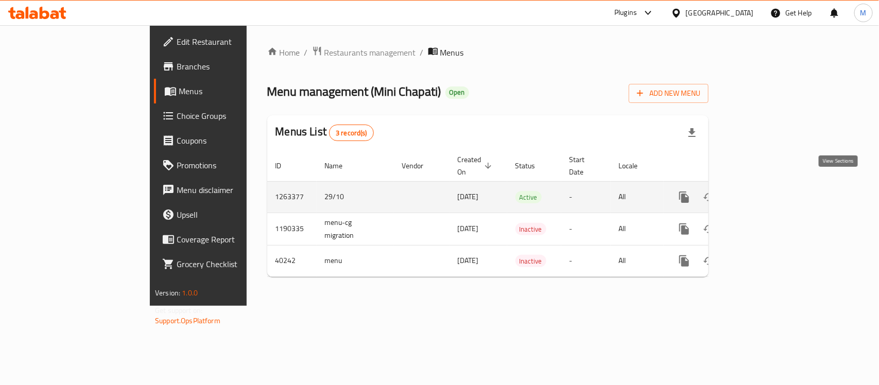
click at [764, 191] on icon "enhanced table" at bounding box center [758, 197] width 12 height 12
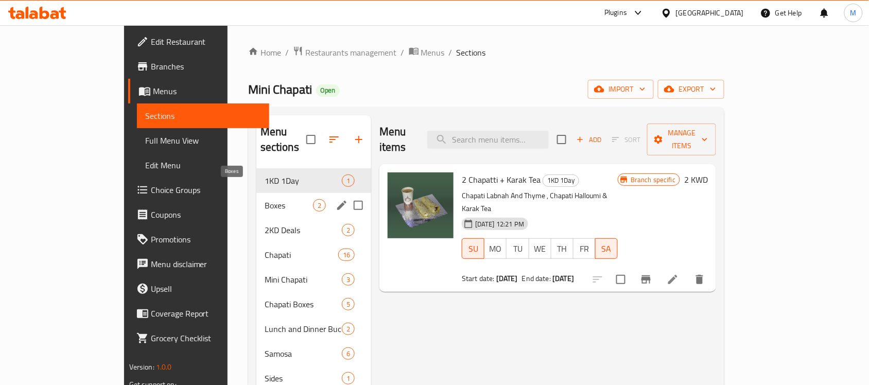
click at [256, 193] on div "Boxes 2" at bounding box center [313, 205] width 115 height 25
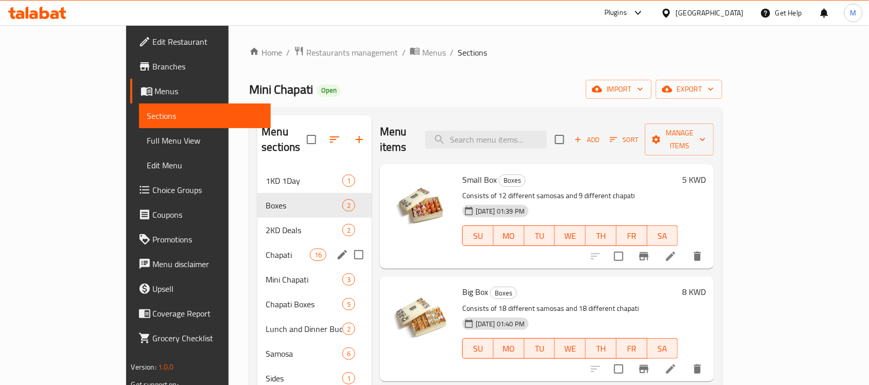
scroll to position [64, 0]
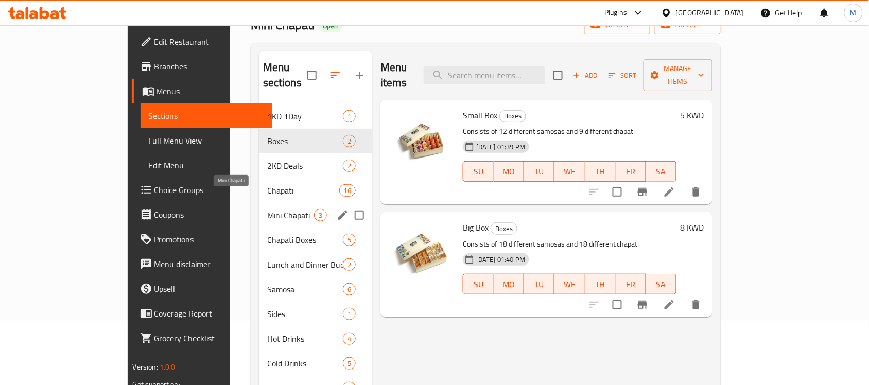
click at [267, 209] on span "Mini Chapati" at bounding box center [290, 215] width 47 height 12
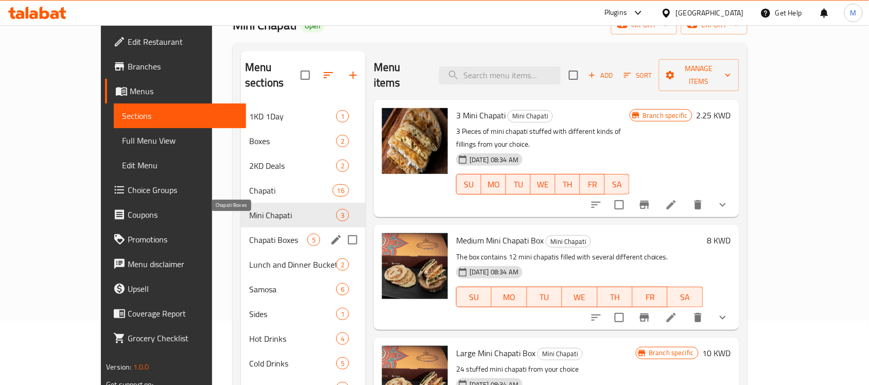
click at [249, 234] on span "Chapati Boxes" at bounding box center [278, 240] width 58 height 12
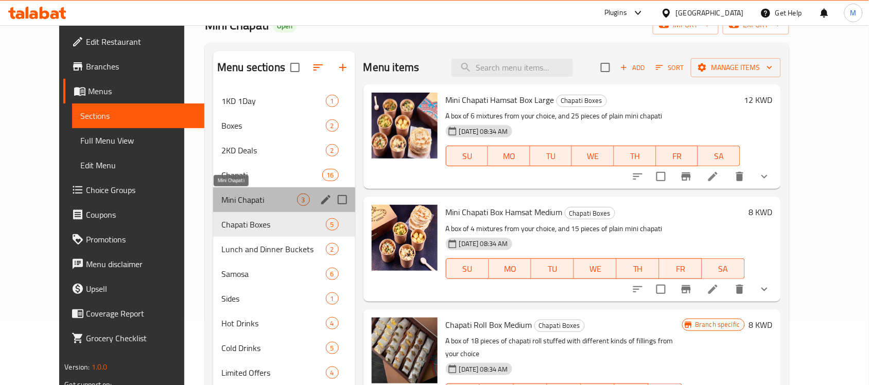
click at [235, 194] on span "Mini Chapati" at bounding box center [258, 200] width 75 height 12
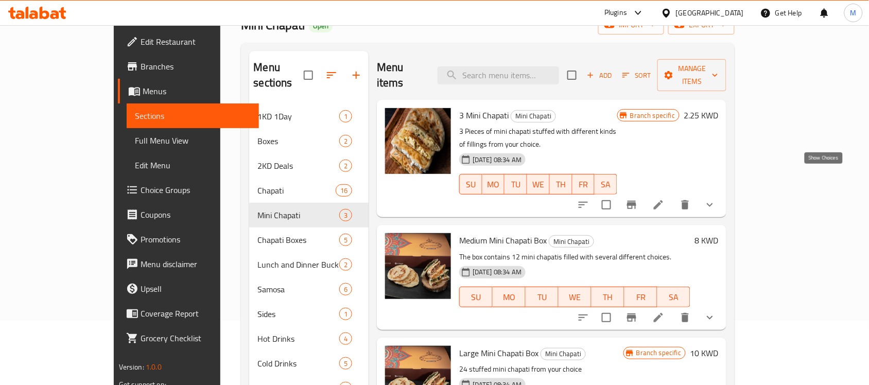
click at [716, 199] on icon "show more" at bounding box center [710, 205] width 12 height 12
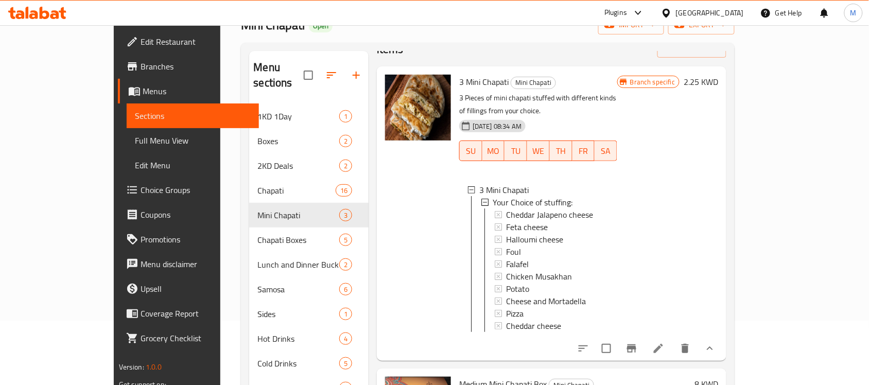
scroll to position [64, 0]
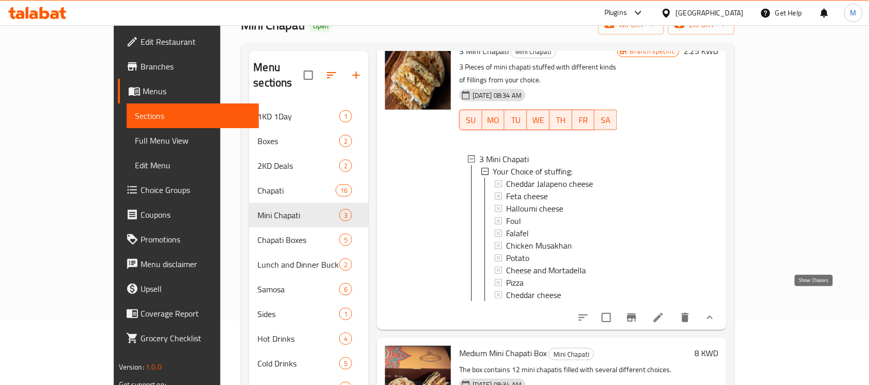
click at [716, 311] on icon "show more" at bounding box center [710, 317] width 12 height 12
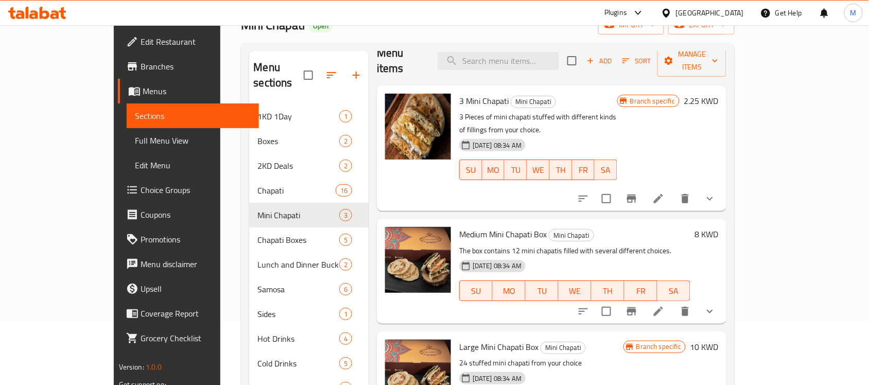
scroll to position [0, 0]
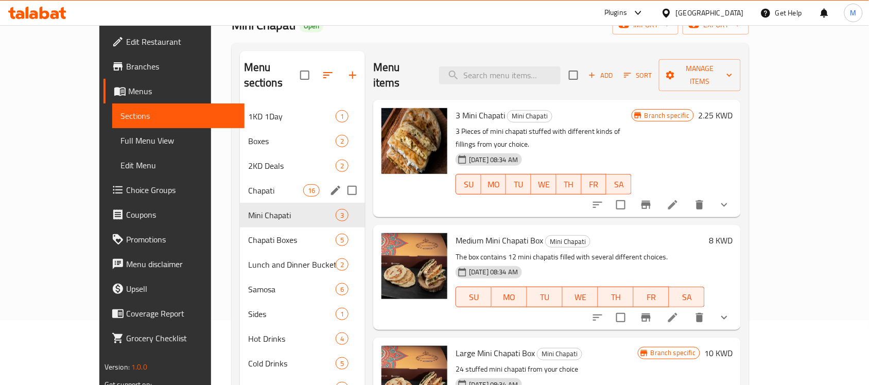
click at [240, 178] on div "Chapati 16" at bounding box center [302, 190] width 125 height 25
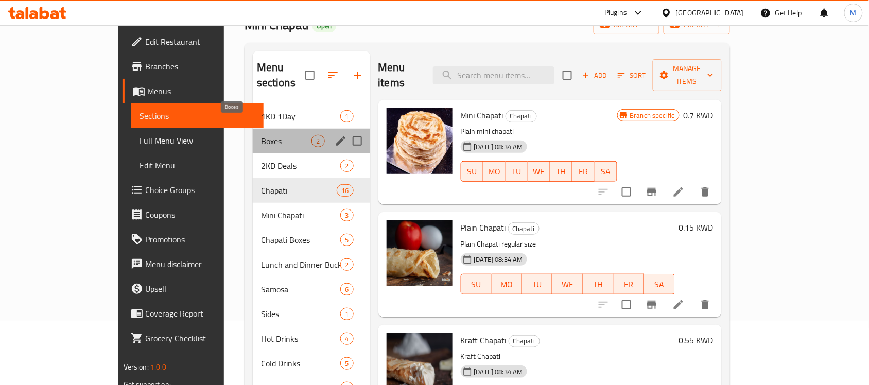
click at [261, 135] on span "Boxes" at bounding box center [286, 141] width 51 height 12
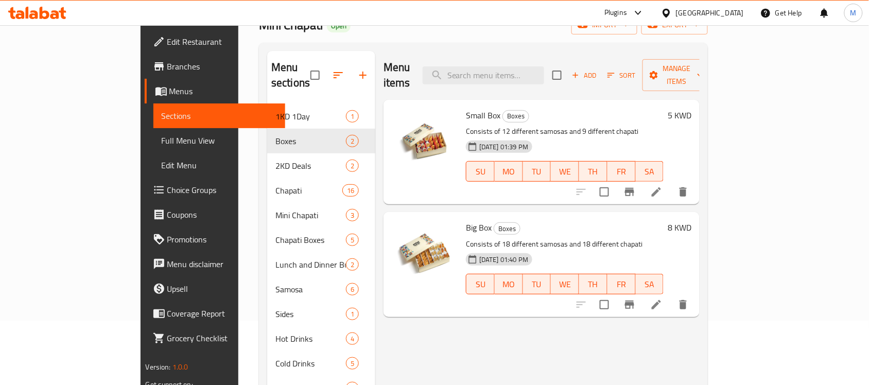
click at [586, 125] on p "Consists of 12 different samosas and 9 different chapati" at bounding box center [565, 131] width 198 height 13
copy p "chapati"
click at [662, 186] on icon at bounding box center [656, 192] width 12 height 12
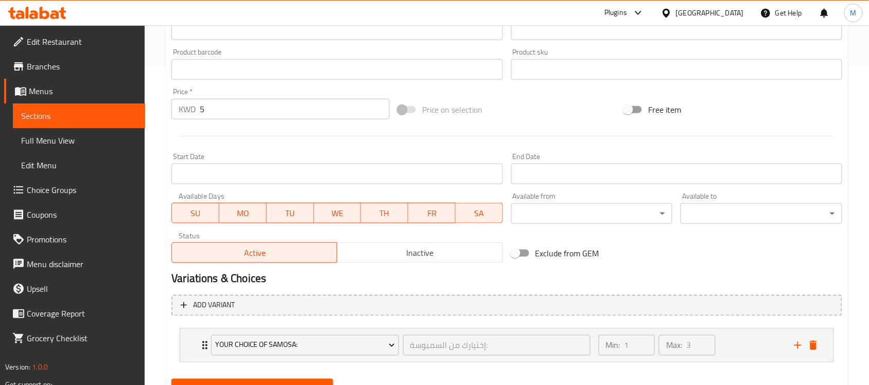
scroll to position [366, 0]
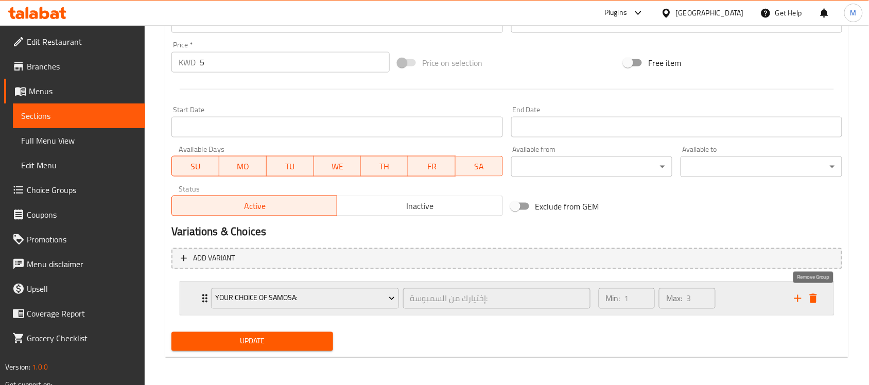
click at [812, 296] on icon "delete" at bounding box center [813, 298] width 7 height 9
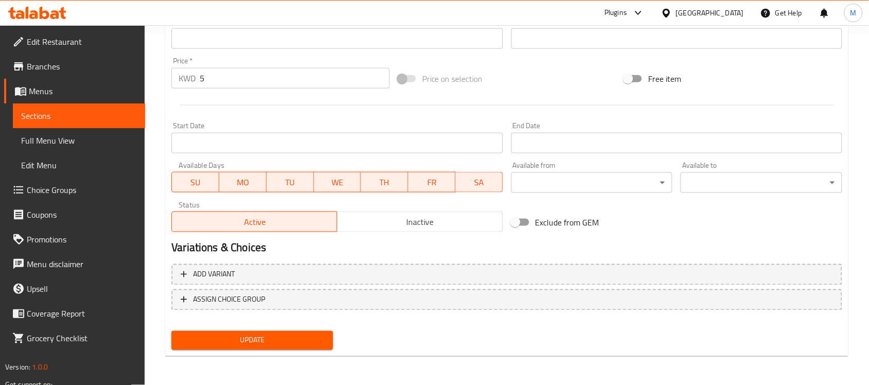
scroll to position [348, 0]
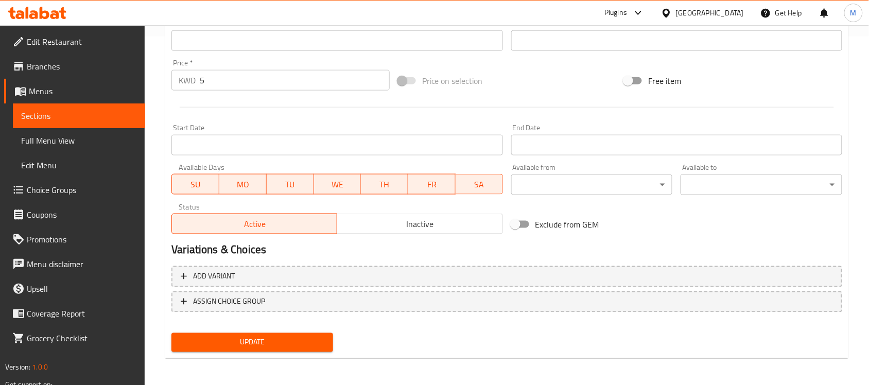
click at [260, 343] on span "Update" at bounding box center [252, 342] width 145 height 13
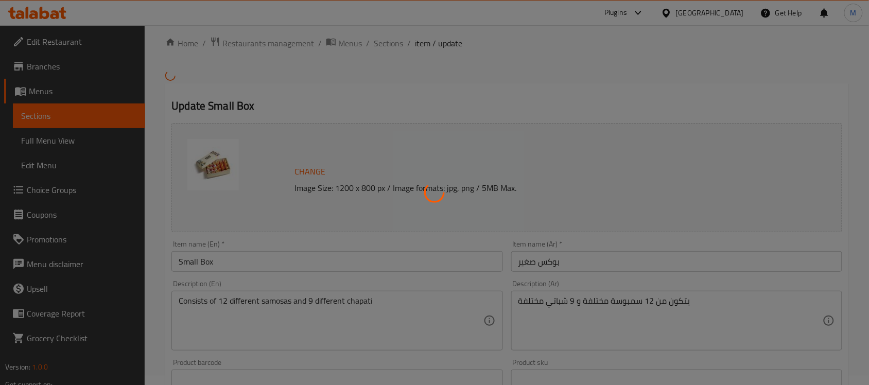
scroll to position [0, 0]
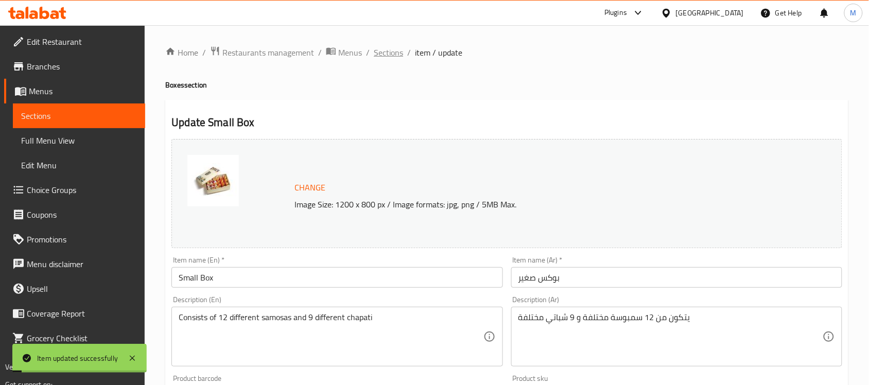
click at [390, 57] on span "Sections" at bounding box center [388, 52] width 29 height 12
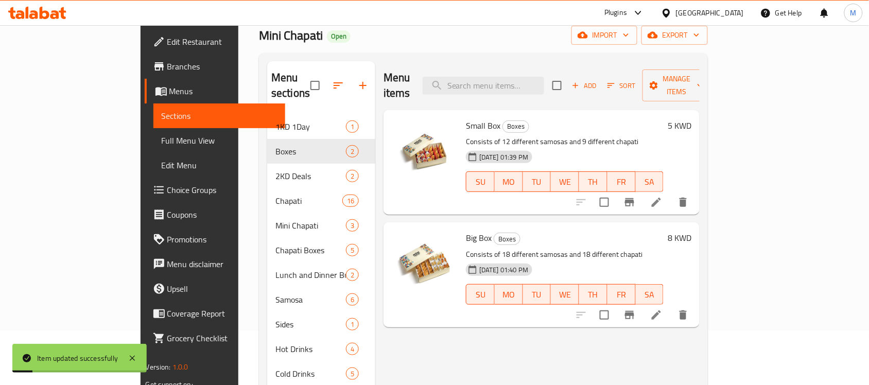
scroll to position [129, 0]
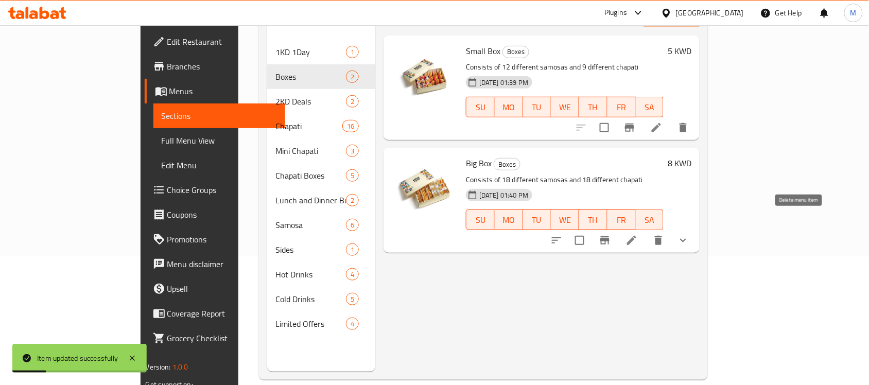
click at [662, 236] on icon "delete" at bounding box center [658, 240] width 7 height 9
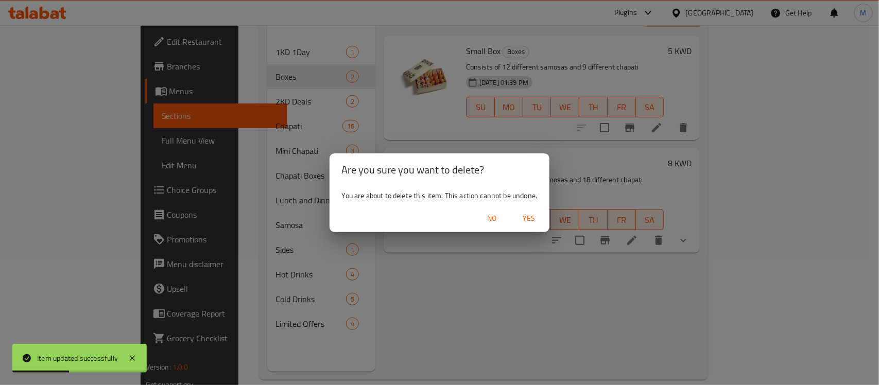
click at [490, 215] on span "No" at bounding box center [491, 218] width 25 height 13
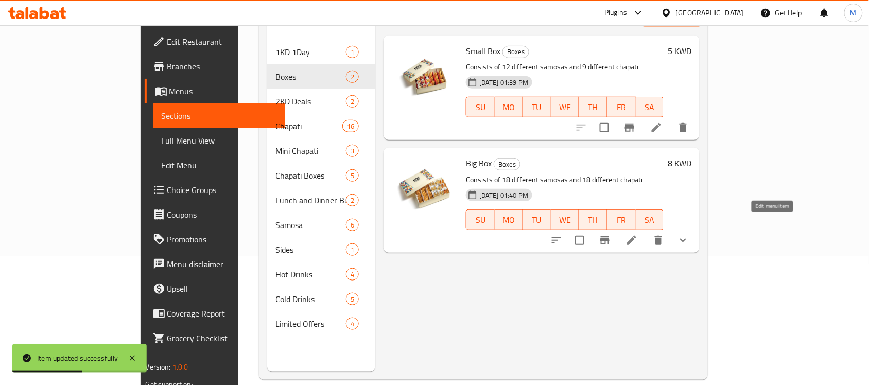
click at [636, 236] on icon at bounding box center [631, 240] width 9 height 9
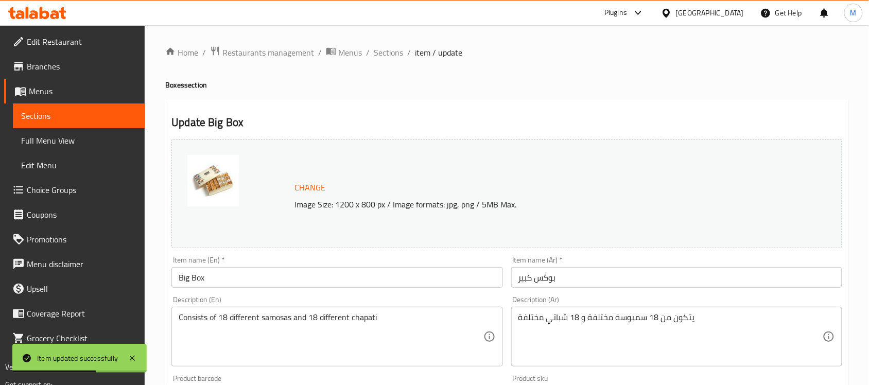
scroll to position [374, 0]
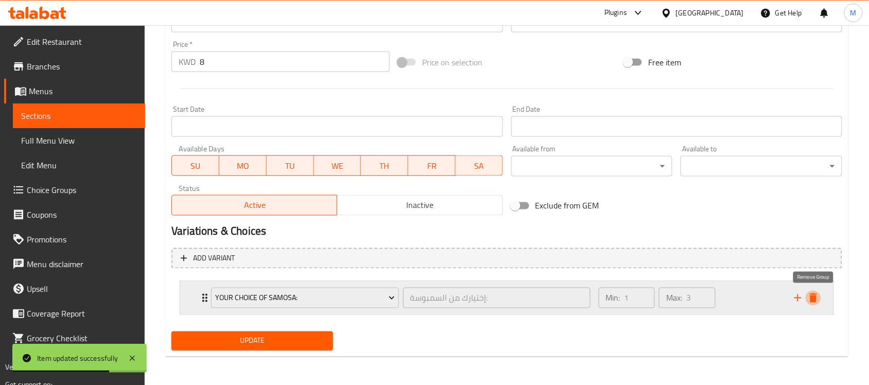
click at [817, 302] on icon "delete" at bounding box center [813, 298] width 12 height 12
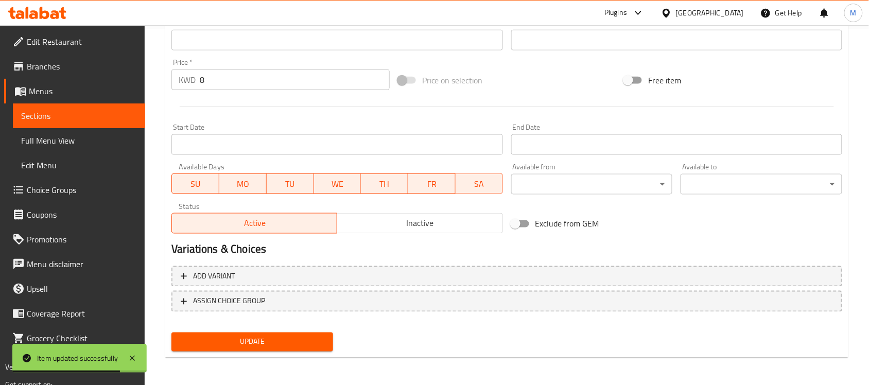
click at [242, 337] on span "Update" at bounding box center [252, 342] width 145 height 13
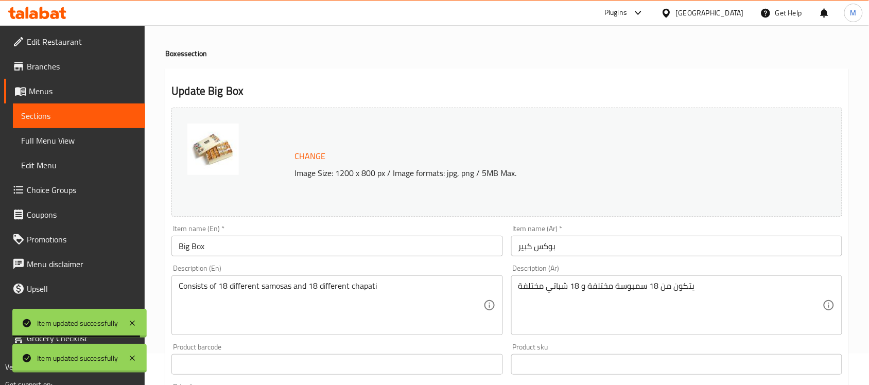
scroll to position [0, 0]
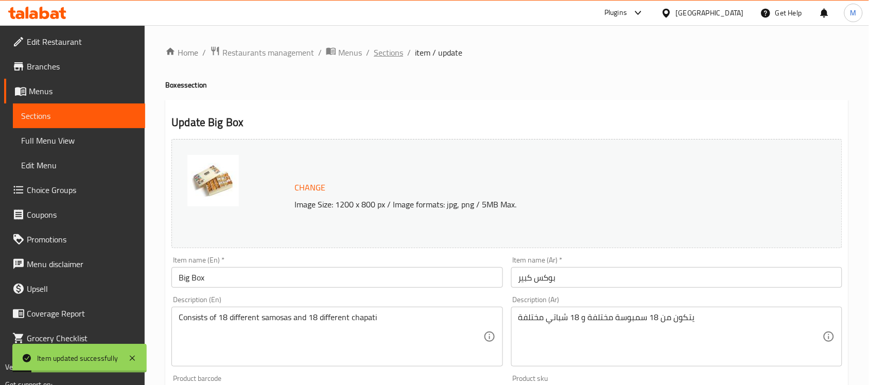
click at [394, 52] on span "Sections" at bounding box center [388, 52] width 29 height 12
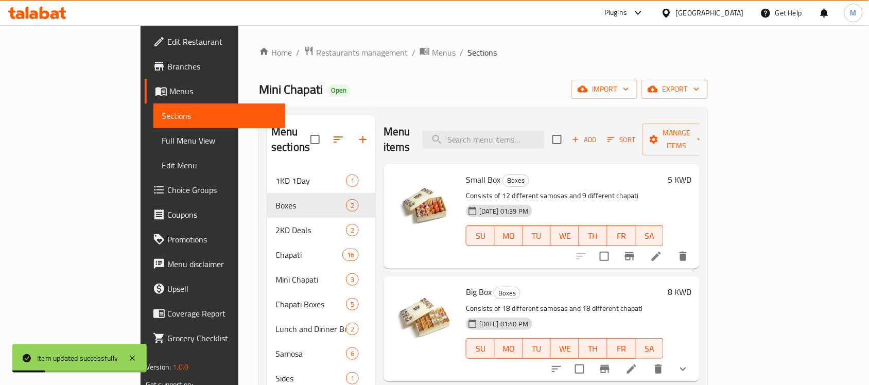
click at [663, 189] on p "Consists of 12 different samosas and 9 different chapati" at bounding box center [565, 195] width 198 height 13
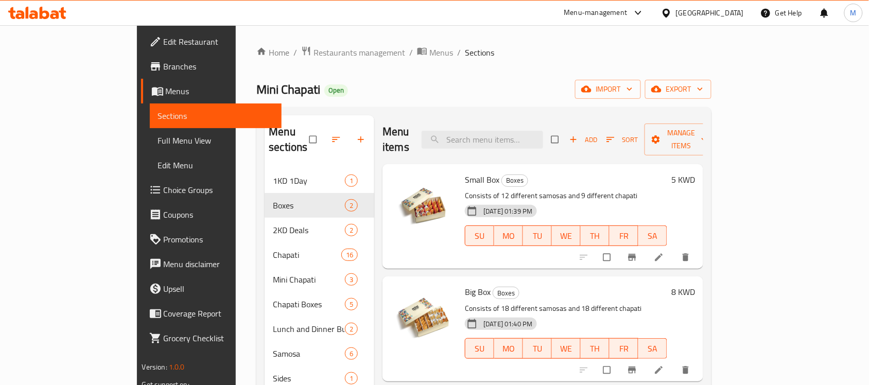
click at [164, 184] on span "Choice Groups" at bounding box center [219, 190] width 110 height 12
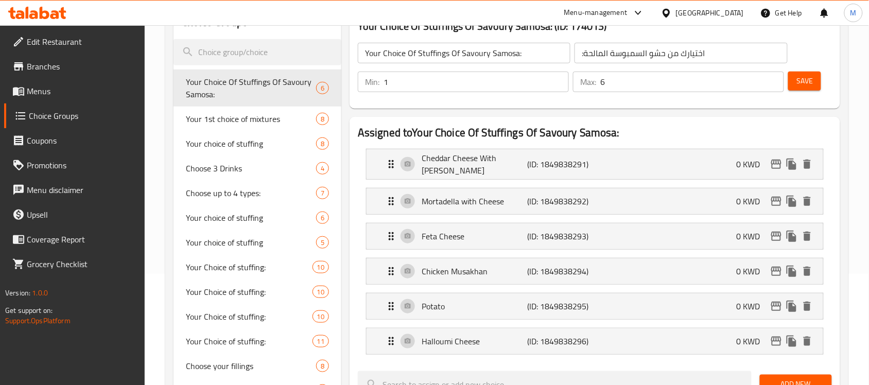
scroll to position [129, 0]
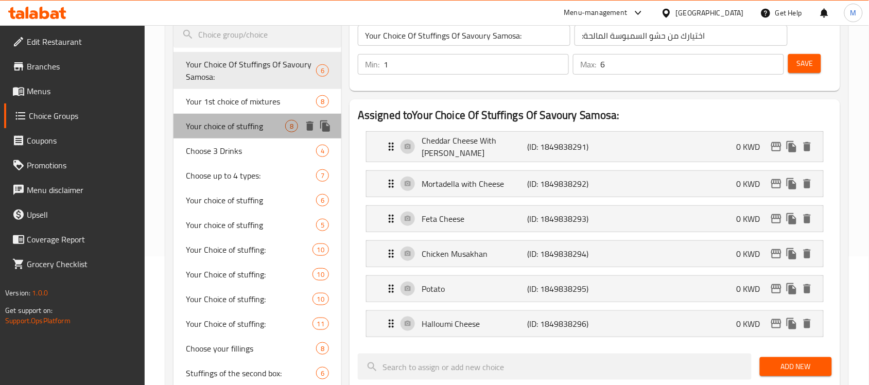
click at [241, 124] on span "Your choice of stuffing" at bounding box center [235, 126] width 99 height 12
type input "Your choice of stuffing"
type input "اختيارك من الحشوات"
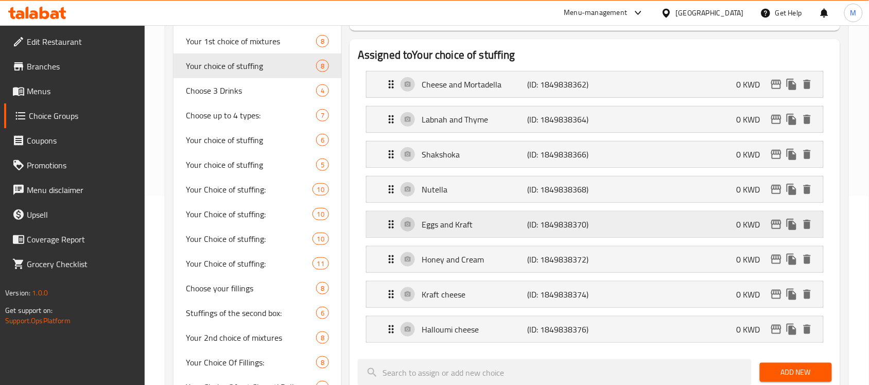
scroll to position [193, 0]
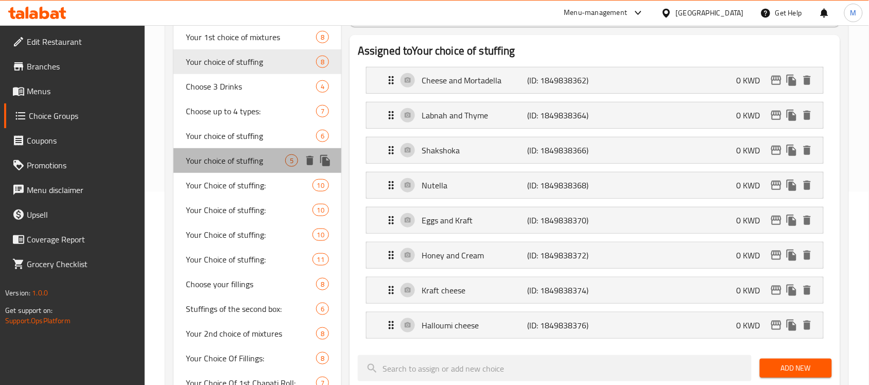
click at [207, 165] on span "Your choice of stuffing" at bounding box center [235, 160] width 99 height 12
type input "Your choice of stuffing"
type input "3"
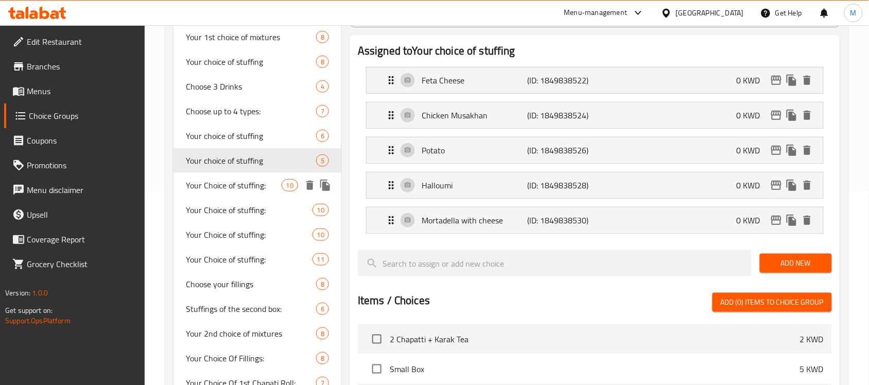
click at [223, 188] on span "Your Choice of stuffing:" at bounding box center [233, 185] width 95 height 12
type input "Your Choice of stuffing:"
type input "اختيارك من الحشوات:"
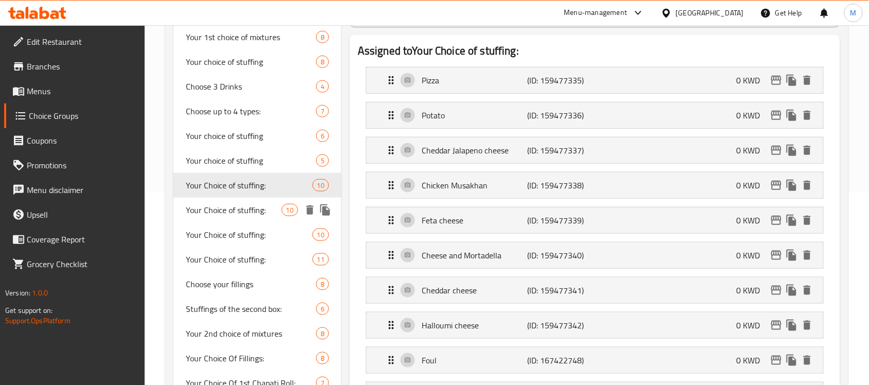
click at [224, 209] on span "Your Choice of stuffing:" at bounding box center [233, 210] width 95 height 12
type input "4"
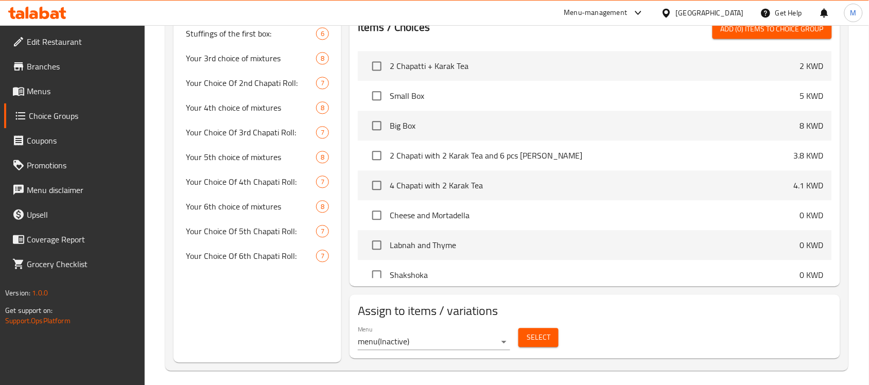
scroll to position [650, 0]
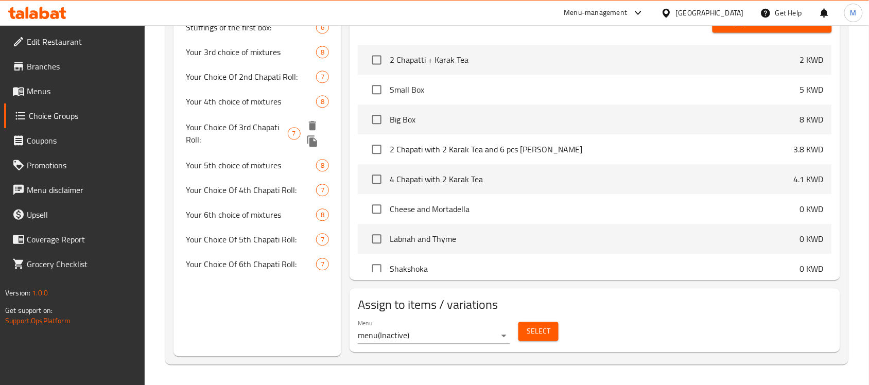
click at [236, 122] on span "Your Choice Of 3rd Chapati Roll:" at bounding box center [236, 133] width 101 height 25
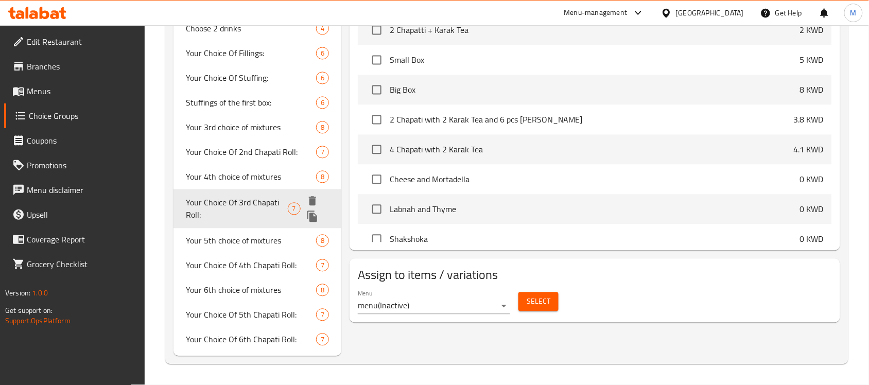
type input "Your Choice Of 3rd Chapati Roll:"
type input "اختيارك جباتي رول الثالث:"
type input "1"
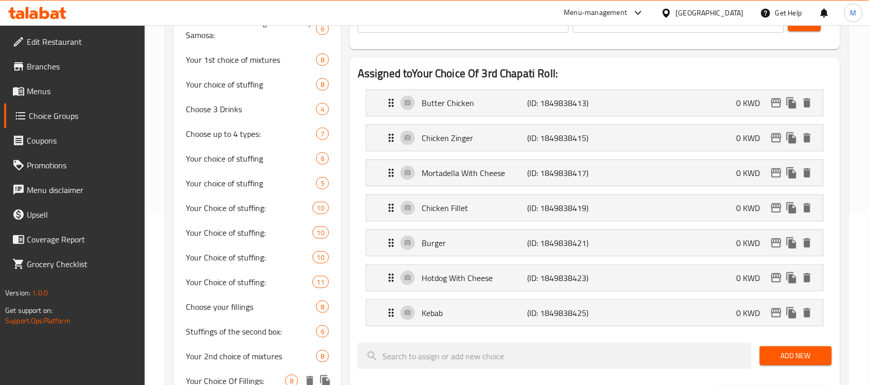
scroll to position [170, 0]
click at [489, 316] on p "Kebab" at bounding box center [475, 313] width 106 height 12
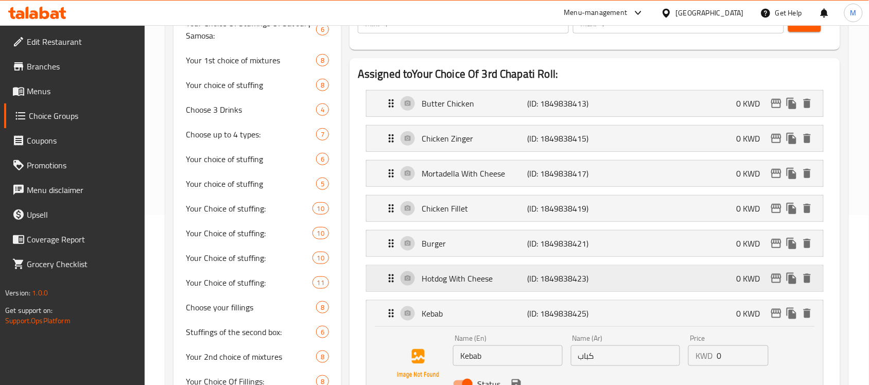
click at [480, 285] on p "Hotdog With Cheese" at bounding box center [475, 278] width 106 height 12
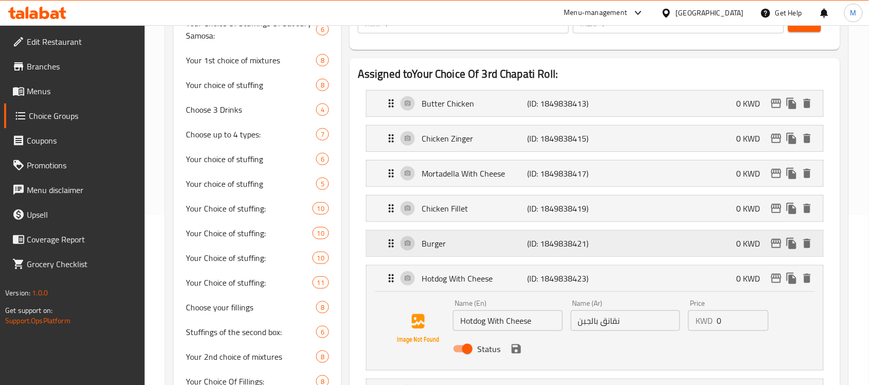
click at [453, 244] on p "Burger" at bounding box center [475, 243] width 106 height 12
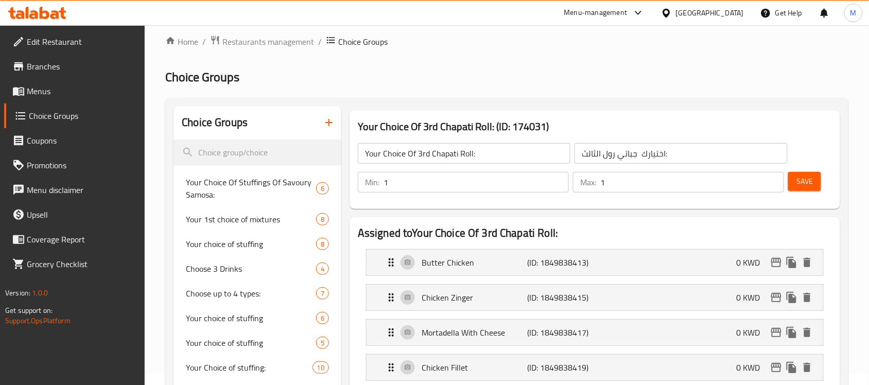
scroll to position [0, 0]
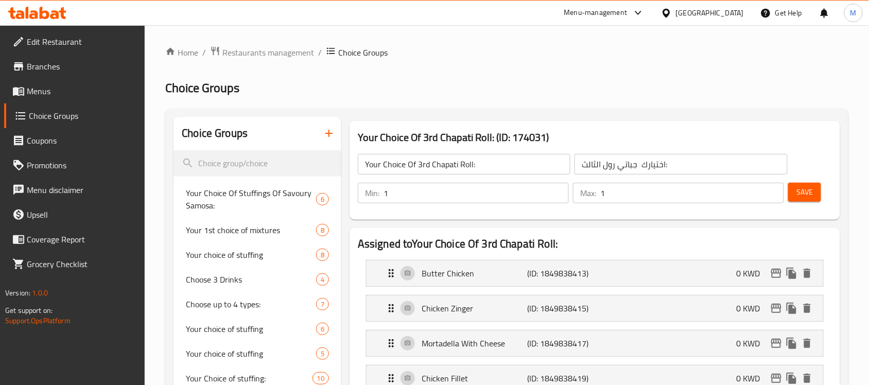
click at [327, 134] on icon "button" at bounding box center [329, 133] width 12 height 12
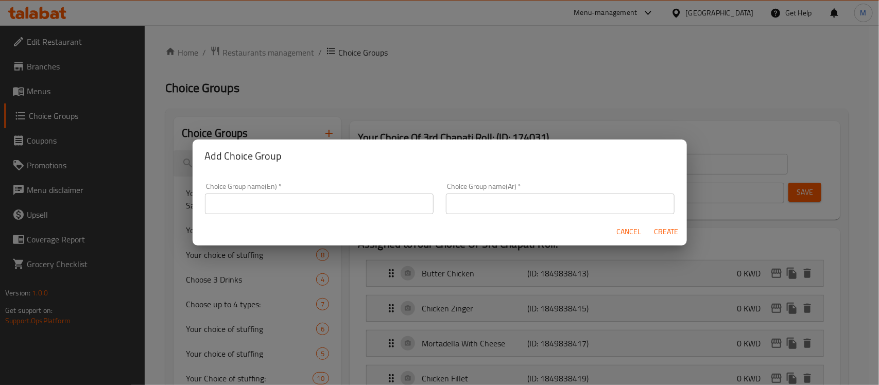
click at [282, 207] on input "text" at bounding box center [319, 204] width 229 height 21
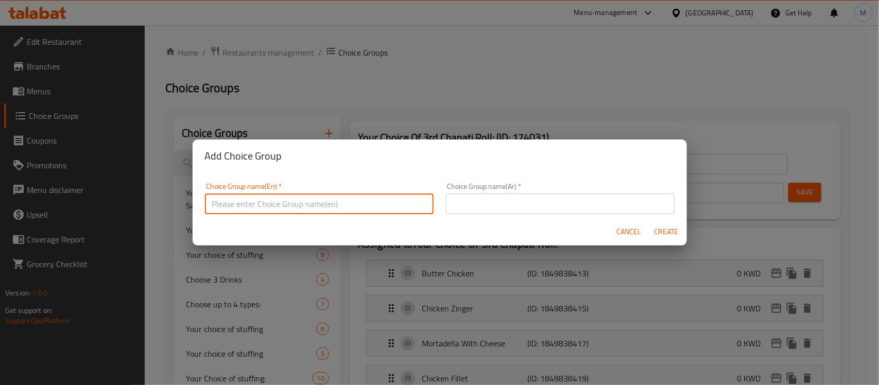
paste input "Your choice of samosa"
click at [232, 204] on input "Your choice of samosa" at bounding box center [319, 204] width 229 height 21
type input "Your Choice Of Samosa:"
click at [541, 199] on input "text" at bounding box center [560, 204] width 229 height 21
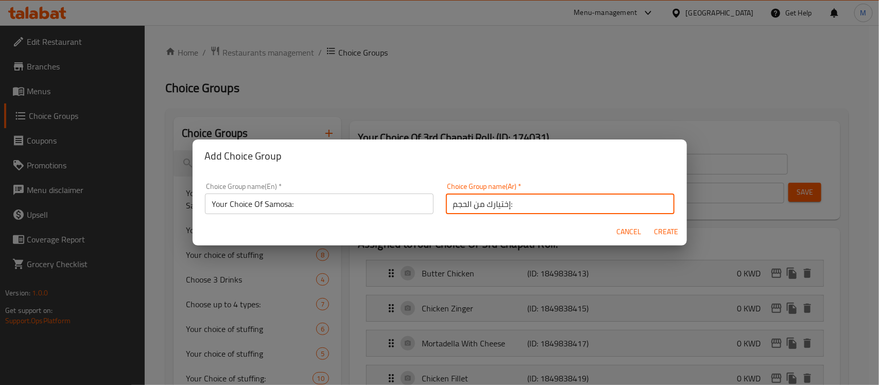
click at [458, 206] on input "إختيارك من الحجم:" at bounding box center [560, 204] width 229 height 21
paste input "ختيارك من السمبوسة:"
click at [489, 206] on input "إختيارك من اختيارك من السمبوسة:" at bounding box center [560, 204] width 229 height 21
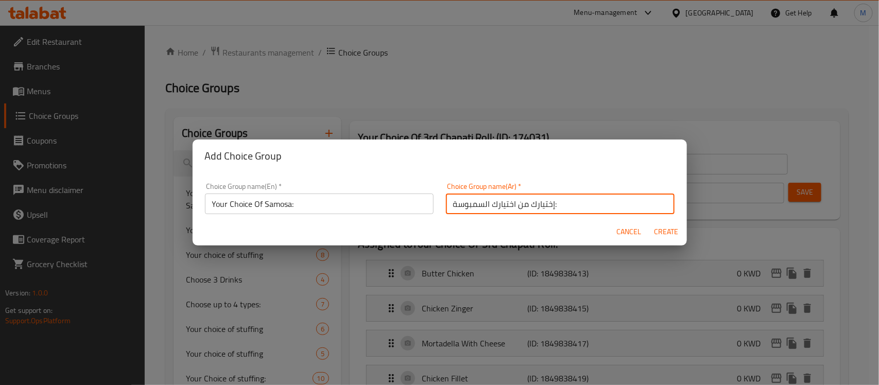
click at [497, 204] on input "إختيارك من اختيارك السمبوسة:" at bounding box center [560, 204] width 229 height 21
type input "إختيارك من السمبوسة:"
click at [546, 166] on div "Add Choice Group" at bounding box center [439, 155] width 494 height 33
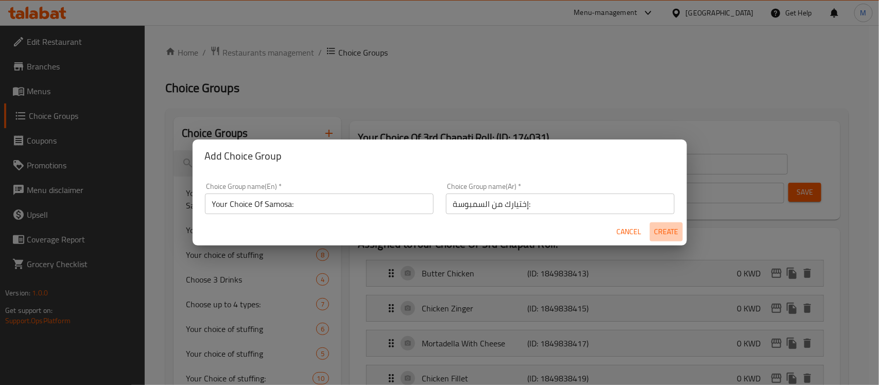
click at [662, 232] on span "Create" at bounding box center [666, 231] width 25 height 13
type input "Your Choice Of Samosa:"
type input "إختيارك من السمبوسة:"
type input "0"
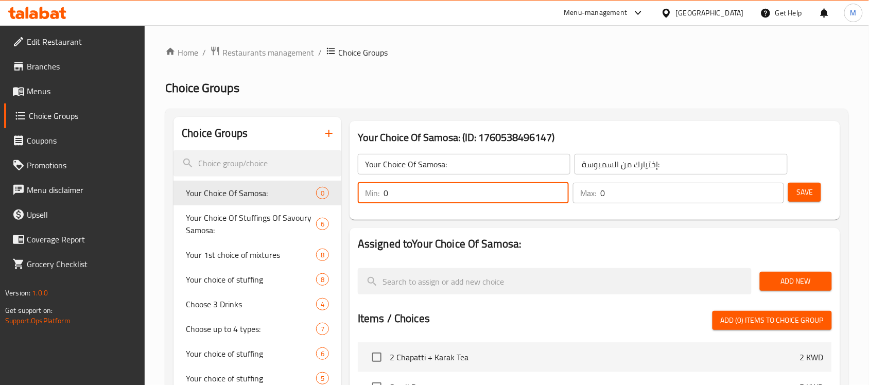
drag, startPoint x: 401, startPoint y: 197, endPoint x: 350, endPoint y: 195, distance: 51.5
click at [350, 195] on div "Your Choice Of Samosa: (ID: 1760538496147) Your Choice Of Samosa: ​ إختيارك من …" at bounding box center [594, 170] width 490 height 99
type input "1"
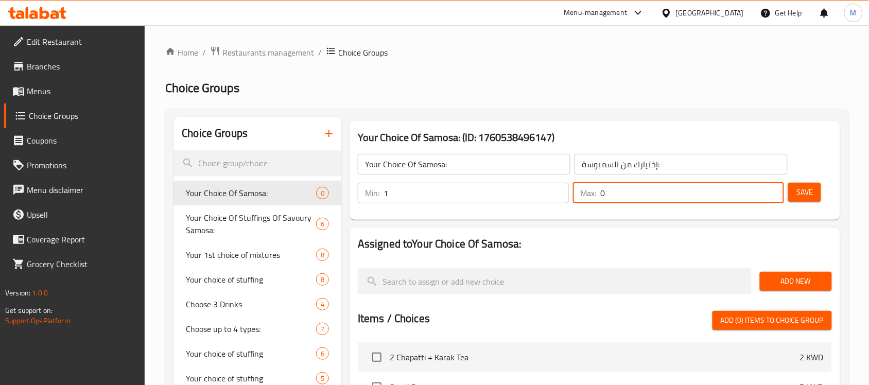
drag, startPoint x: 623, startPoint y: 194, endPoint x: 565, endPoint y: 189, distance: 58.8
click at [565, 189] on div "Min: 1 ​ Max: 0 ​" at bounding box center [571, 193] width 434 height 29
type input "3"
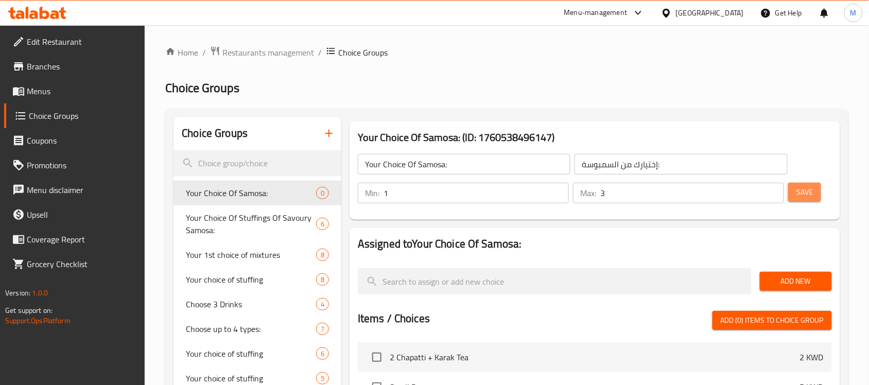
click at [796, 195] on button "Save" at bounding box center [804, 192] width 33 height 19
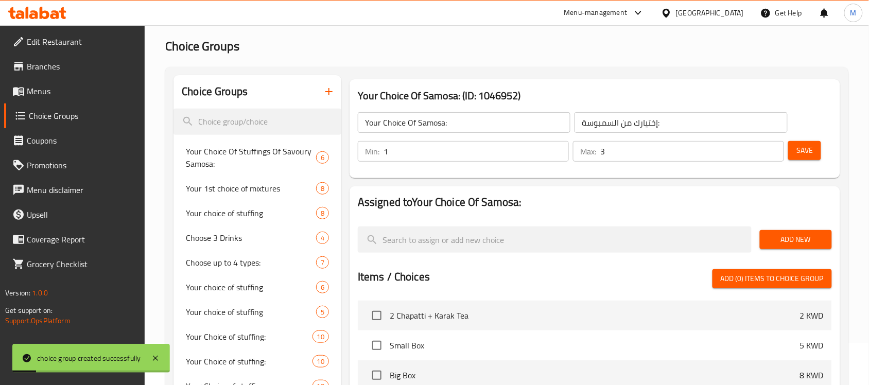
scroll to position [64, 0]
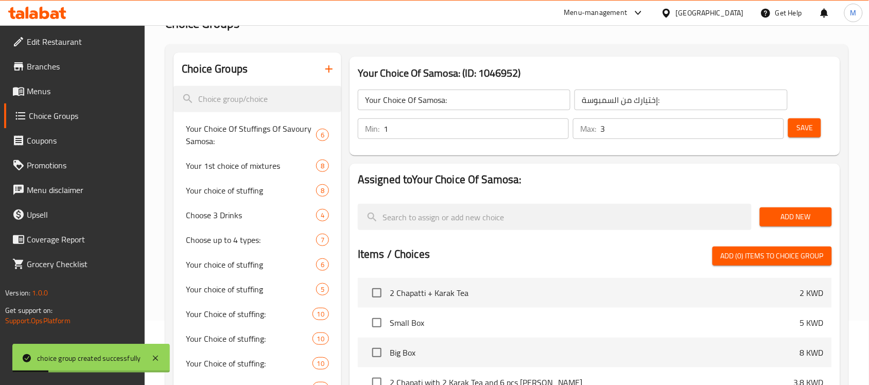
click at [798, 220] on span "Add New" at bounding box center [796, 217] width 56 height 13
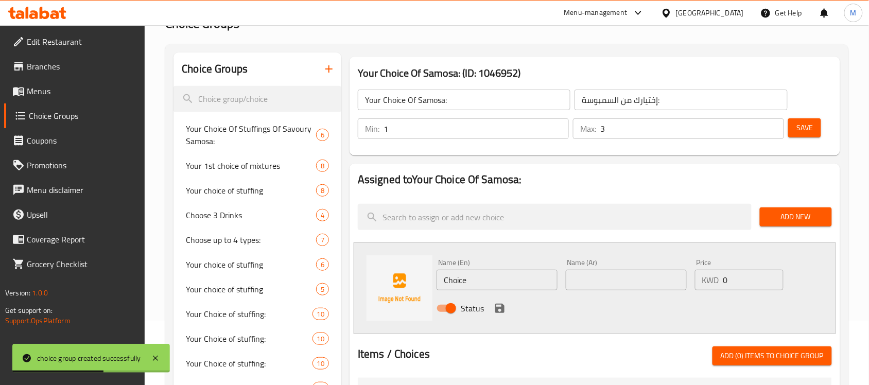
click at [457, 279] on input "Choice" at bounding box center [496, 280] width 121 height 21
paste input "eddar Cheese with Jalapeno"
type input "Cheddar Cheese with [PERSON_NAME]"
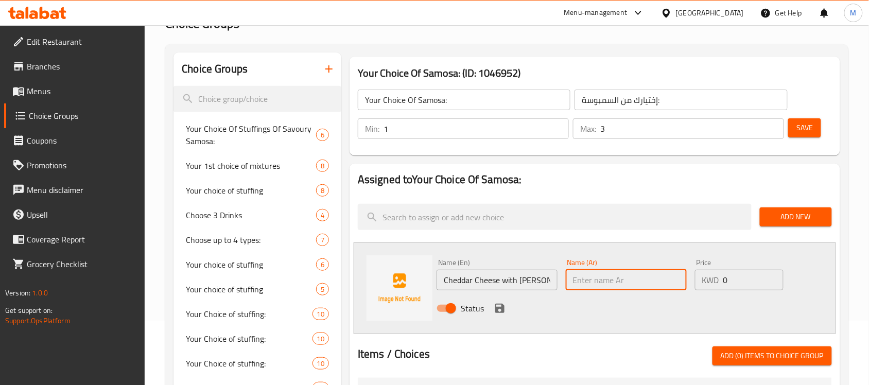
click at [583, 283] on input "text" at bounding box center [626, 280] width 121 height 21
paste input "جبنة شيدر مع [PERSON_NAME]"
type input "جبنة شيدر مع [PERSON_NAME]"
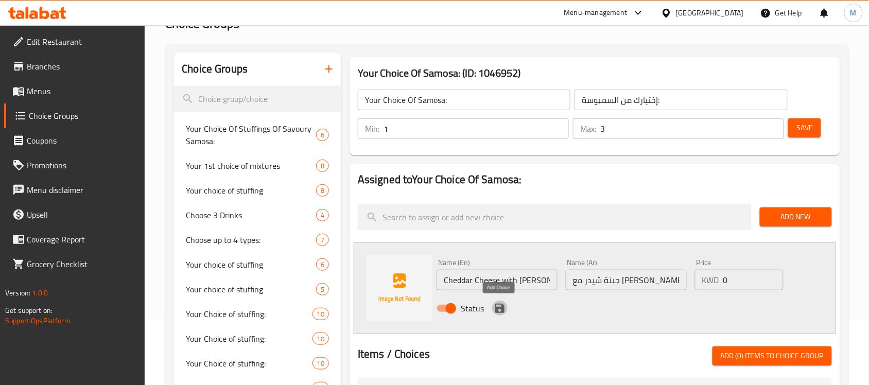
click at [500, 305] on icon "save" at bounding box center [500, 308] width 12 height 12
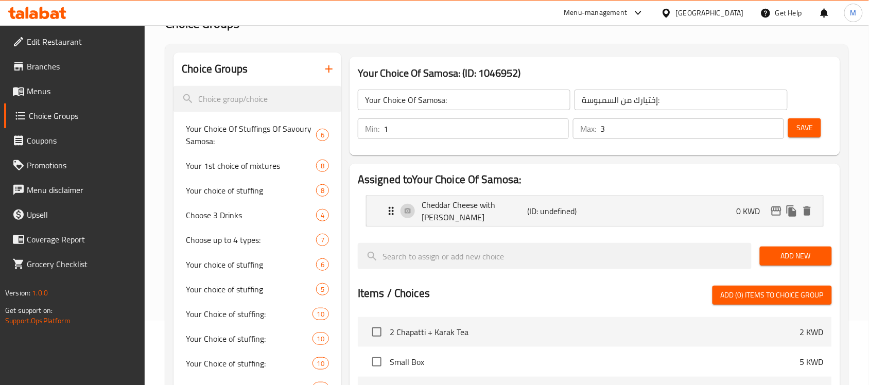
click at [791, 253] on span "Add New" at bounding box center [796, 256] width 56 height 13
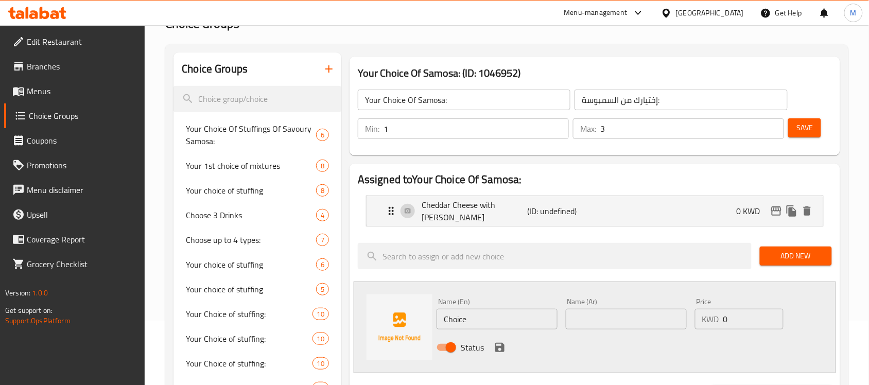
click at [457, 320] on input "Choice" at bounding box center [496, 319] width 121 height 21
paste input "Mortadella with Chees"
click at [485, 317] on input "Mortadella with Cheese" at bounding box center [496, 319] width 121 height 21
type input "Mortadella With Cheese"
click at [585, 314] on input "text" at bounding box center [626, 319] width 121 height 21
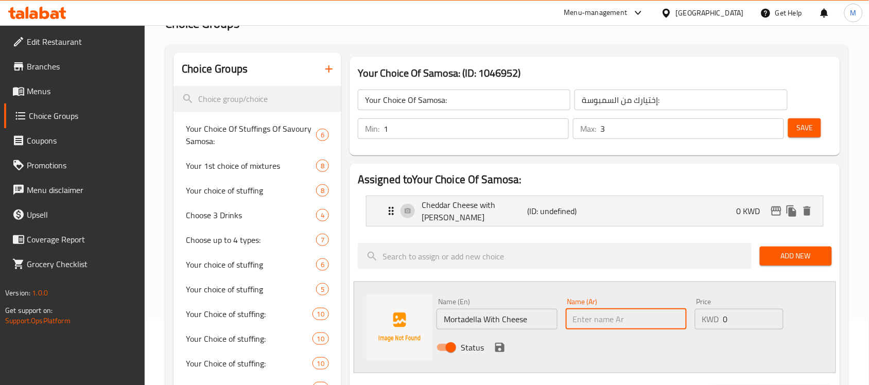
paste input "مرتديلا بالجبنة"
type input "مرتديلا بالجبنة"
click at [500, 343] on icon "save" at bounding box center [499, 347] width 9 height 9
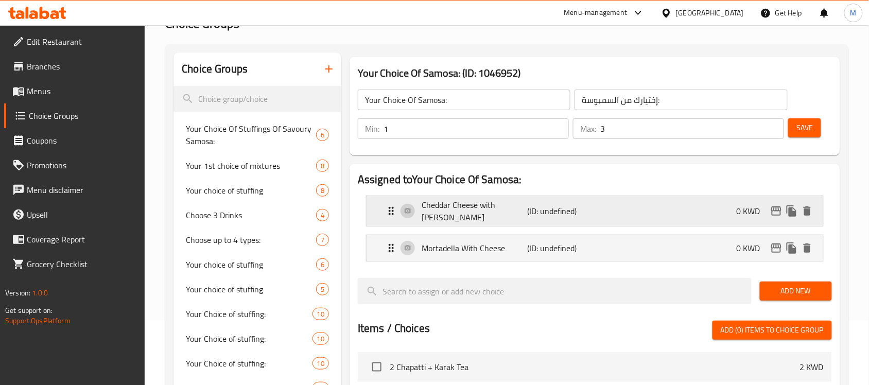
click at [466, 207] on p "Cheddar Cheese with [PERSON_NAME]" at bounding box center [475, 211] width 106 height 25
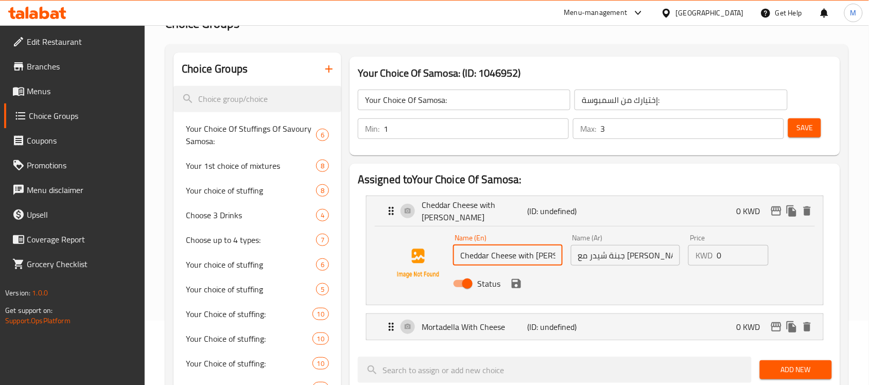
drag, startPoint x: 518, startPoint y: 251, endPoint x: 523, endPoint y: 252, distance: 5.8
click at [523, 252] on input "Cheddar Cheese with [PERSON_NAME]" at bounding box center [508, 255] width 110 height 21
click at [518, 279] on icon "save" at bounding box center [516, 283] width 9 height 9
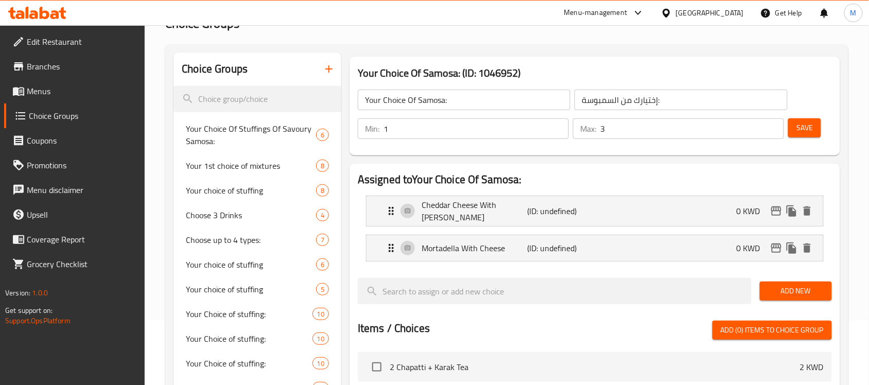
type input "Cheddar Cheese With [PERSON_NAME]"
click at [798, 285] on span "Add New" at bounding box center [796, 291] width 56 height 13
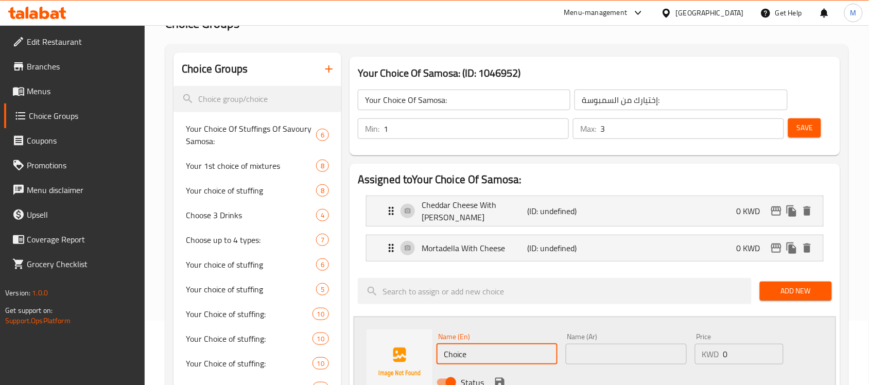
click at [449, 351] on input "Choice" at bounding box center [496, 354] width 121 height 21
paste input "Feta Chees"
type input "Feta Cheese"
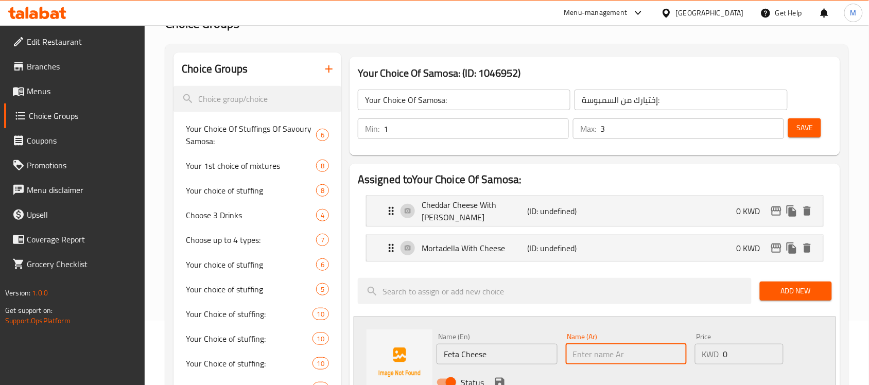
click at [610, 350] on input "text" at bounding box center [626, 354] width 121 height 21
paste input "جبنة فيتا"
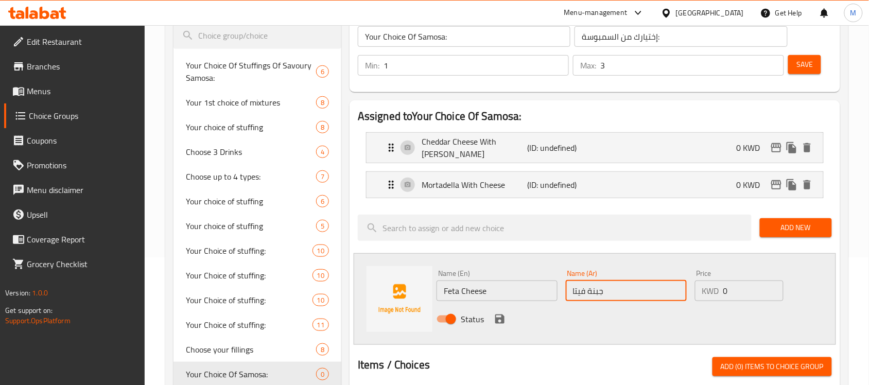
scroll to position [129, 0]
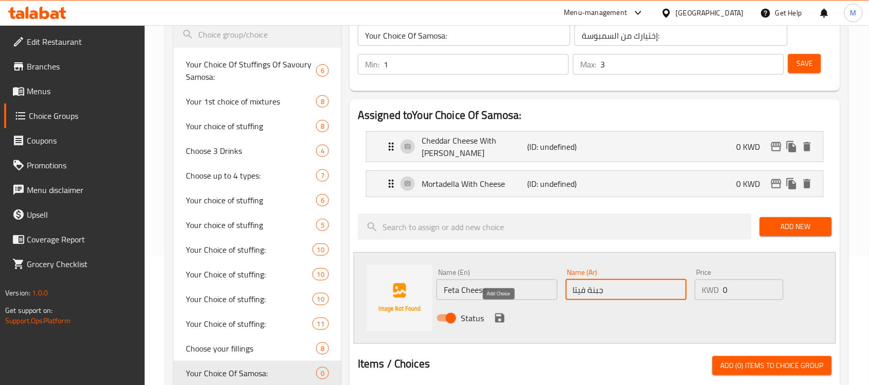
type input "جبنة فيتا"
click at [500, 312] on icon "save" at bounding box center [500, 318] width 12 height 12
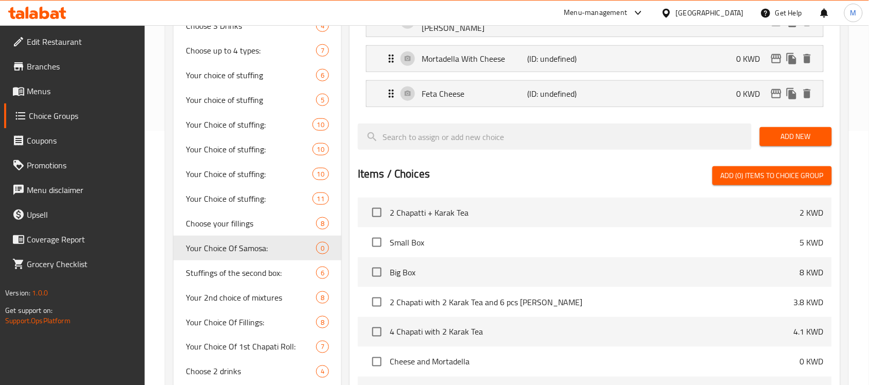
scroll to position [257, 0]
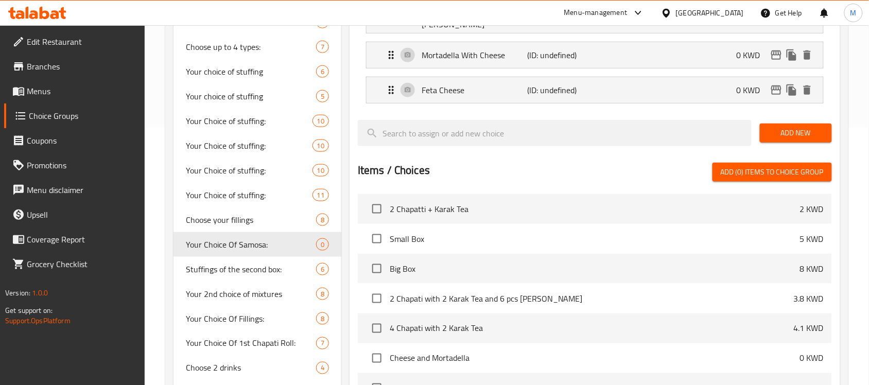
click at [811, 132] on span "Add New" at bounding box center [796, 133] width 56 height 13
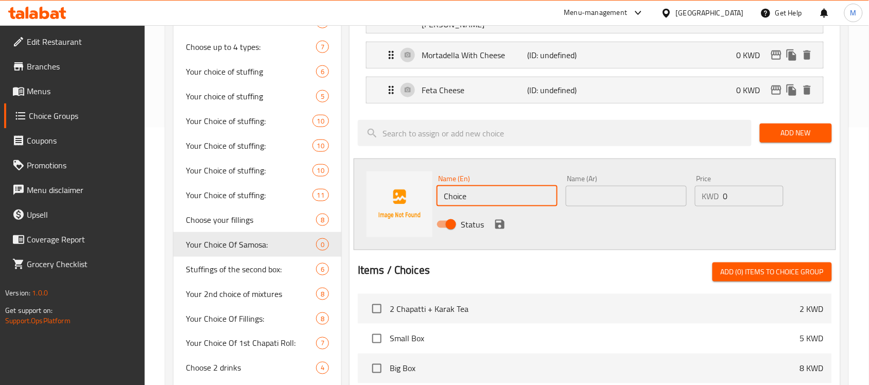
click at [472, 193] on input "Choice" at bounding box center [496, 196] width 121 height 21
paste input "icken Musakhan"
type input "Chicken Musakhan"
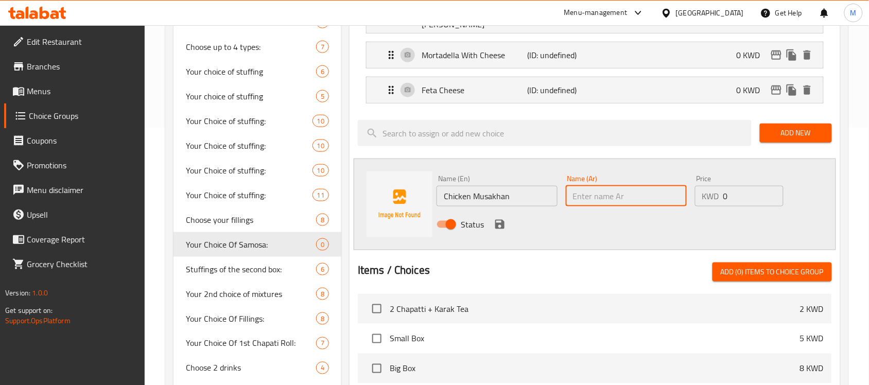
click at [590, 193] on input "text" at bounding box center [626, 196] width 121 height 21
paste input "مسخن دجاج"
type input "مسخن دجاج"
click at [498, 219] on icon "save" at bounding box center [500, 224] width 12 height 12
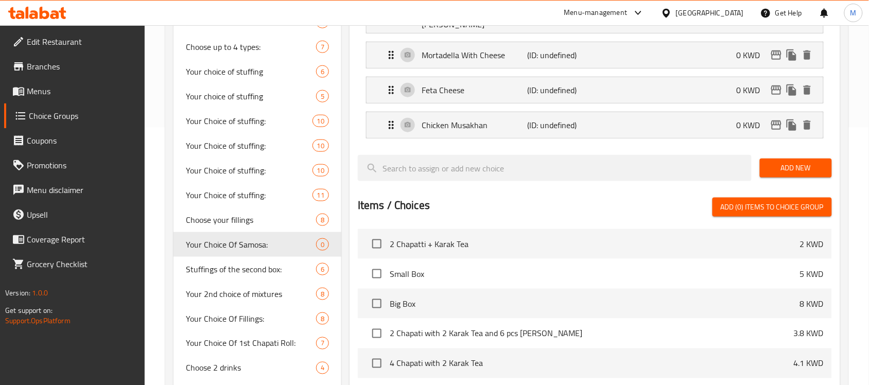
click at [798, 162] on span "Add New" at bounding box center [796, 168] width 56 height 13
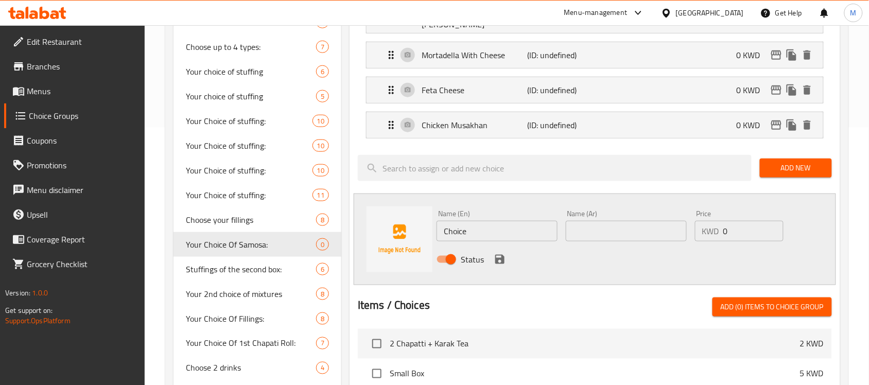
click at [459, 226] on input "Choice" at bounding box center [496, 231] width 121 height 21
paste input "Potato"
type input "Potato"
click at [588, 221] on input "text" at bounding box center [626, 231] width 121 height 21
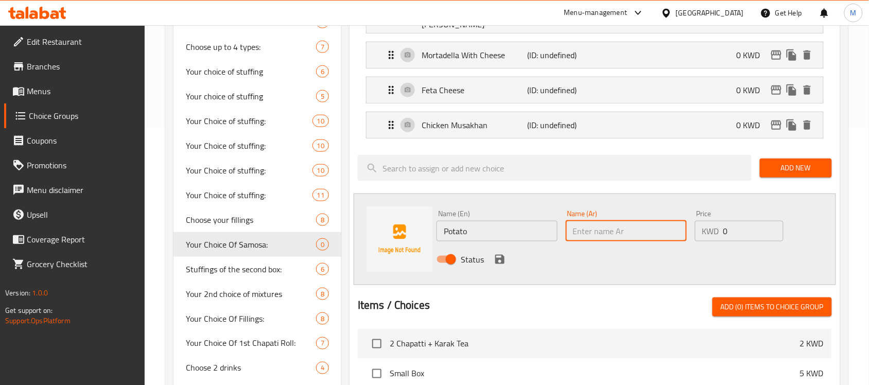
paste input "البطاطس"
type input "البطاطس"
click at [498, 256] on icon "save" at bounding box center [499, 259] width 9 height 9
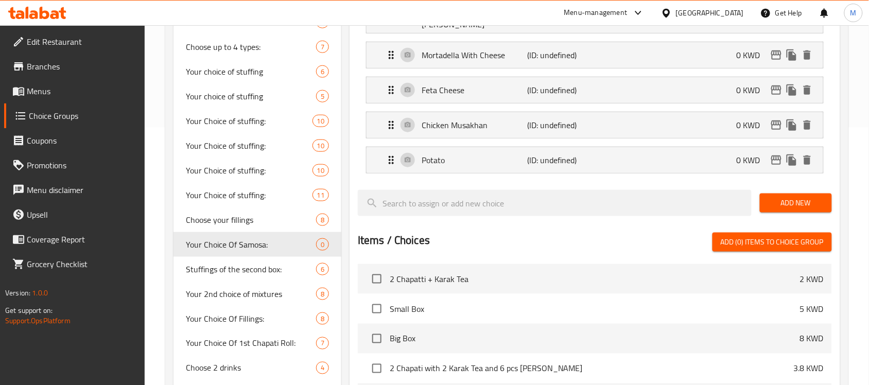
click at [776, 205] on span "Add New" at bounding box center [796, 203] width 56 height 13
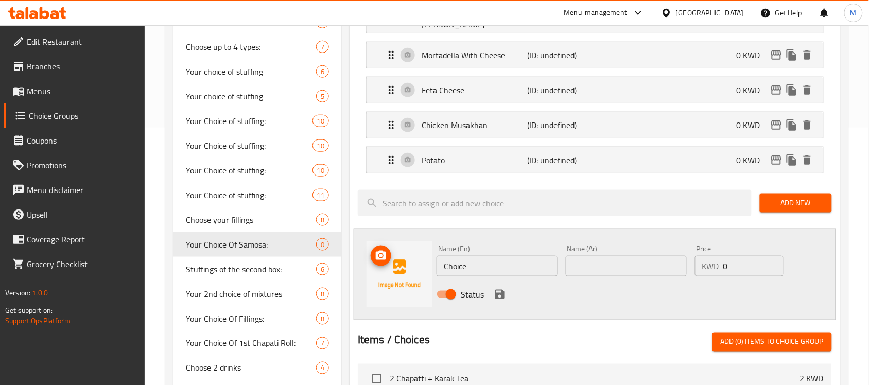
click at [464, 266] on input "Choice" at bounding box center [496, 266] width 121 height 21
paste input "Halloumi Chees"
type input "Halloumi Cheese"
click at [646, 259] on input "text" at bounding box center [626, 266] width 121 height 21
paste input "جبنة حلومي"
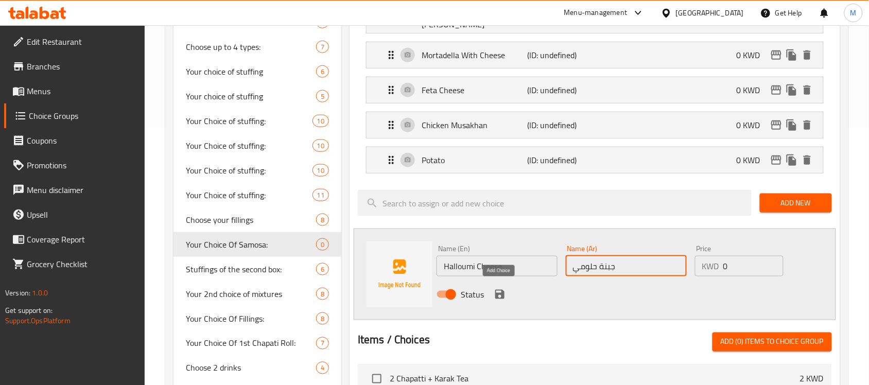
type input "جبنة حلومي"
click at [500, 290] on icon "save" at bounding box center [499, 294] width 9 height 9
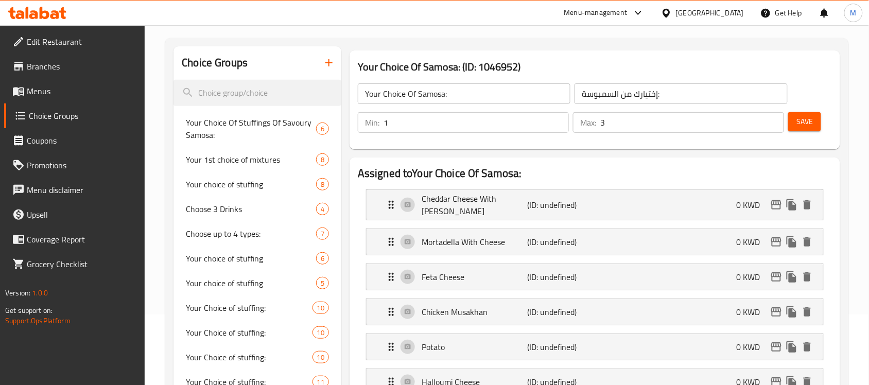
scroll to position [64, 0]
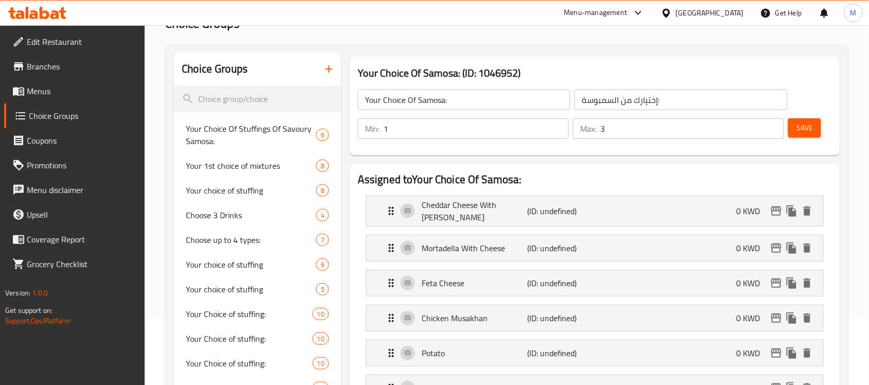
click at [819, 128] on button "Save" at bounding box center [804, 127] width 33 height 19
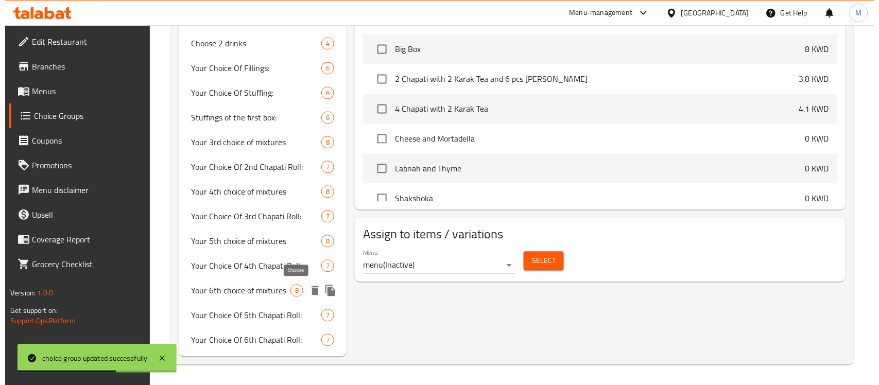
scroll to position [581, 0]
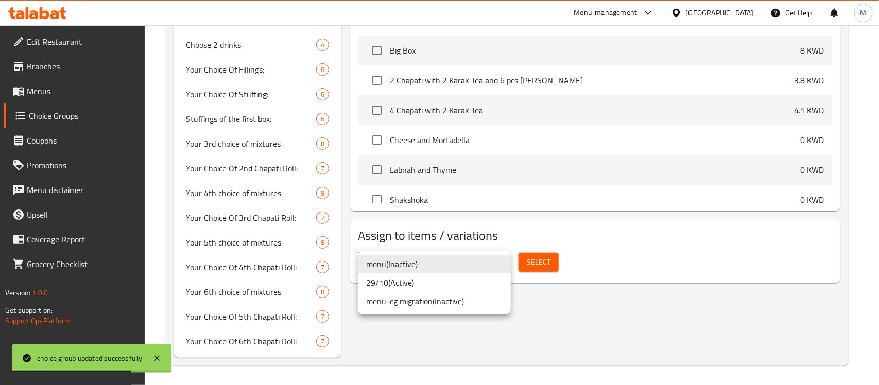
click at [435, 286] on li "29/10 ( Active )" at bounding box center [434, 282] width 153 height 19
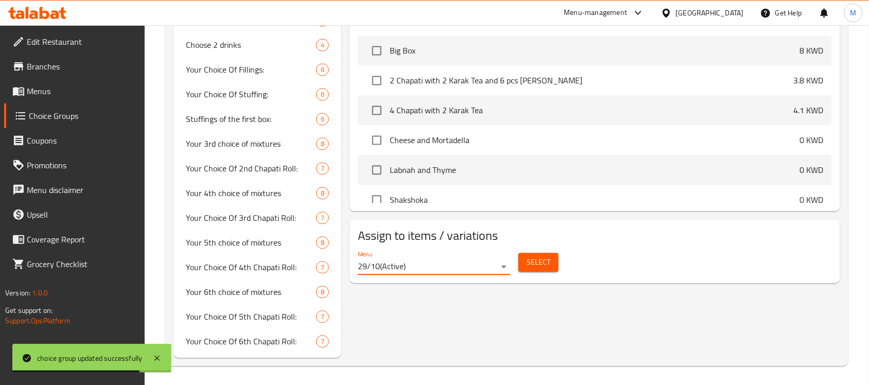
click at [551, 260] on button "Select" at bounding box center [538, 262] width 40 height 19
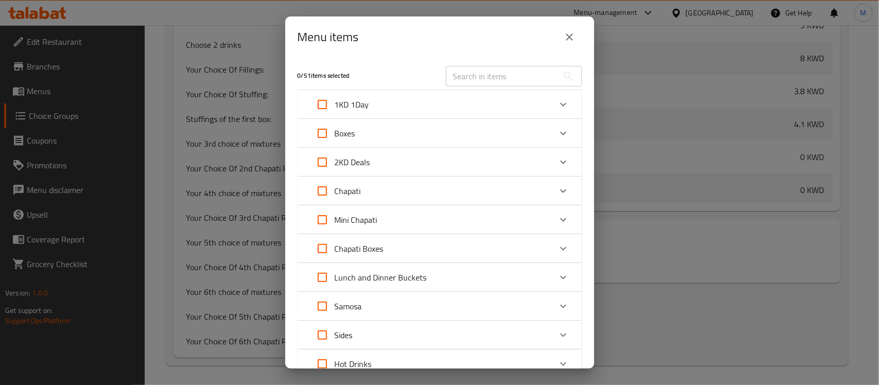
click at [327, 129] on input "Expand" at bounding box center [322, 133] width 25 height 25
checkbox input "true"
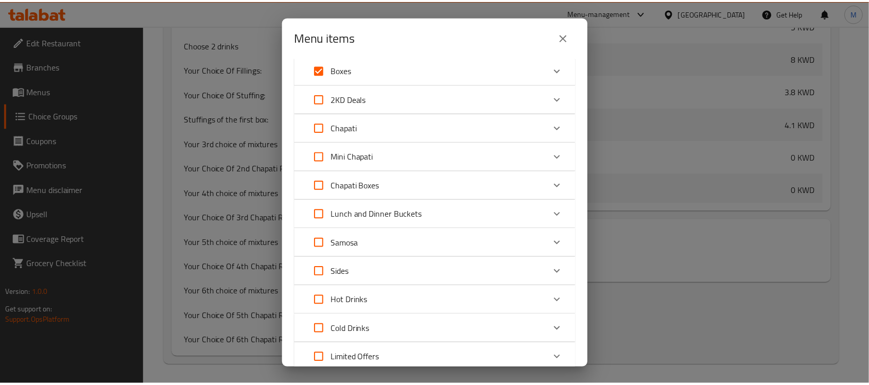
scroll to position [138, 0]
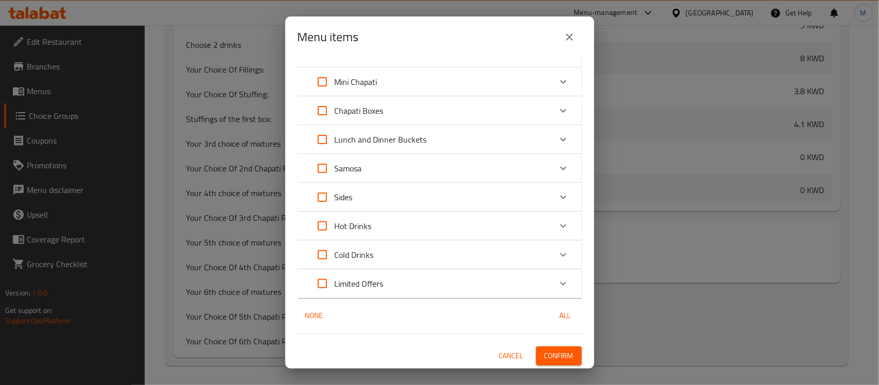
click at [553, 356] on span "Confirm" at bounding box center [558, 355] width 29 height 13
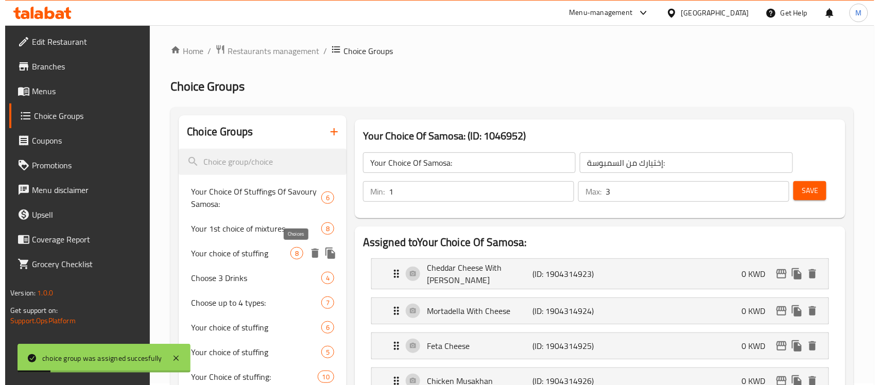
scroll to position [0, 0]
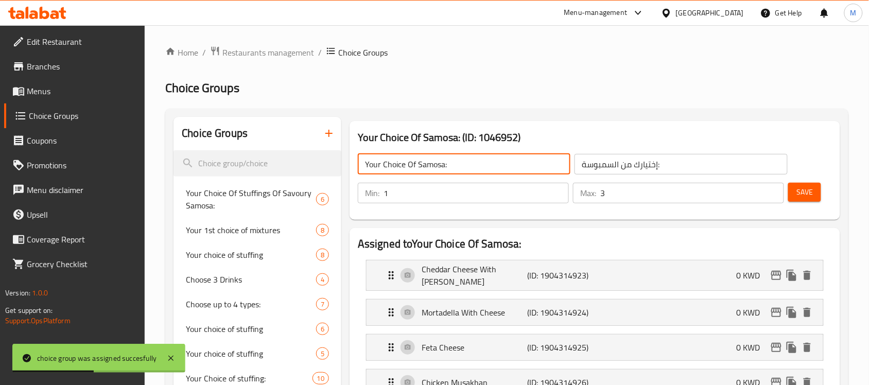
click at [387, 163] on input "Your Choice Of Samosa:" at bounding box center [464, 164] width 213 height 21
click at [328, 135] on icon "button" at bounding box center [328, 133] width 7 height 7
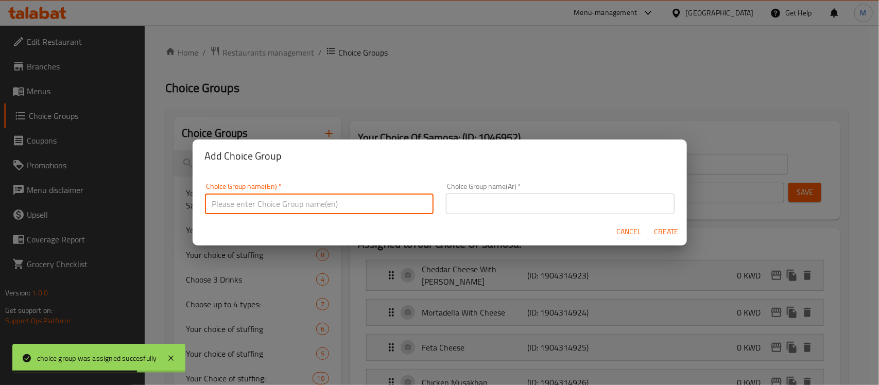
click at [270, 202] on input "text" at bounding box center [319, 204] width 229 height 21
paste input "Your Choice Of Samosa:"
click at [274, 201] on input "Your Choice Of Samosa:" at bounding box center [319, 204] width 229 height 21
paste input "chapati"
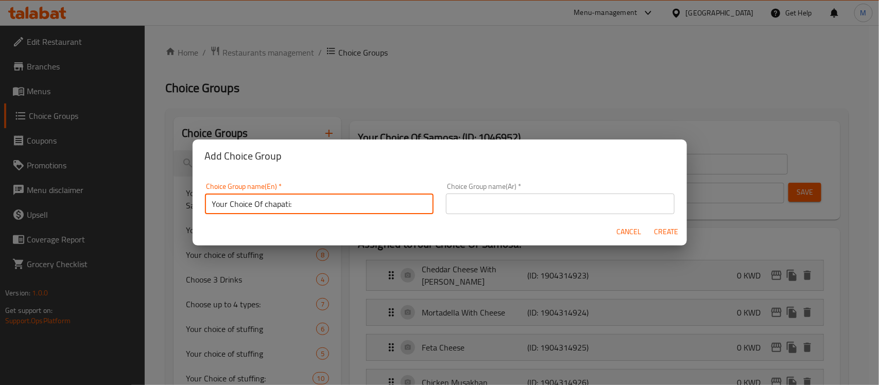
click at [264, 203] on input "Your Choice Of chapati:" at bounding box center [319, 204] width 229 height 21
type input "Your Choice Of Chapati:"
click at [479, 201] on input "text" at bounding box center [560, 204] width 229 height 21
click at [281, 206] on input "Your Choice Of Chapati:" at bounding box center [319, 204] width 229 height 21
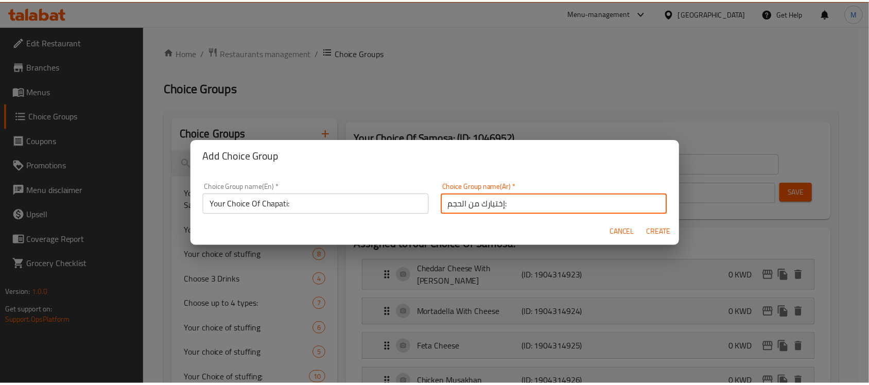
scroll to position [3, 0]
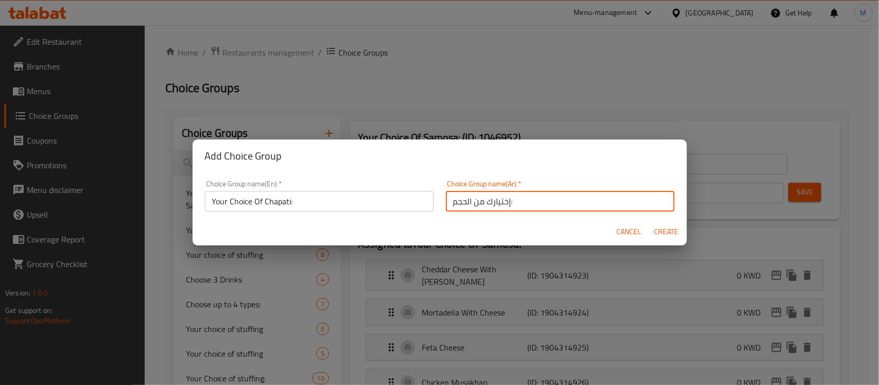
drag, startPoint x: 462, startPoint y: 205, endPoint x: 448, endPoint y: 206, distance: 14.5
click at [448, 206] on input "إختيارك من الحجم:" at bounding box center [560, 201] width 229 height 21
paste input "باتي"
type input "إختيارك من الشباتي:"
click at [663, 230] on span "Create" at bounding box center [666, 231] width 25 height 13
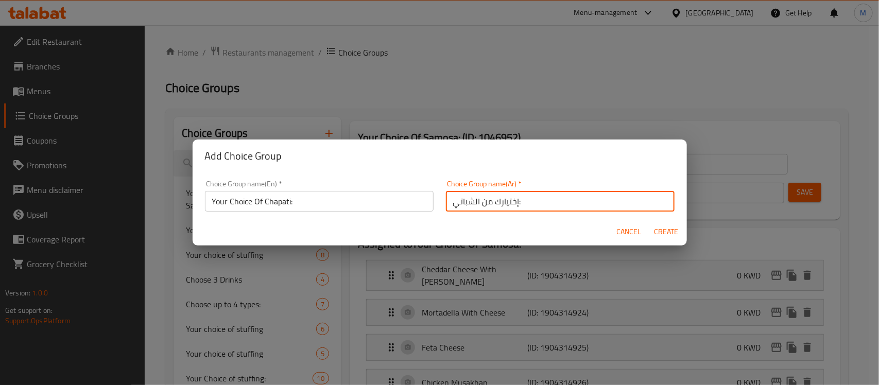
type input "Your Choice Of Chapati:"
type input "إختيارك من الشباتي:"
type input "0"
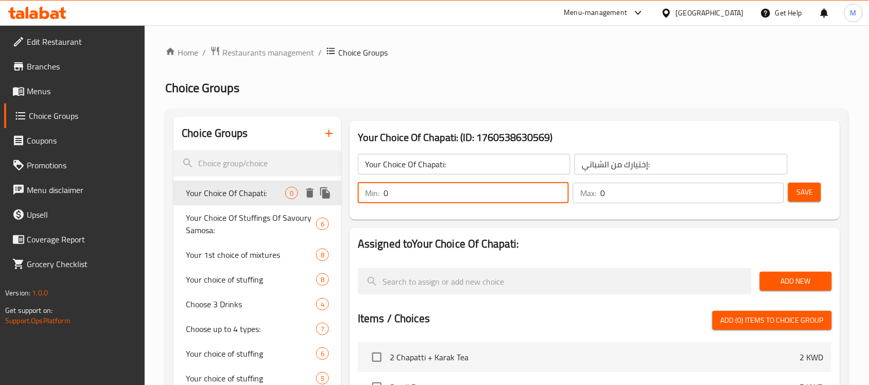
drag, startPoint x: 425, startPoint y: 195, endPoint x: 331, endPoint y: 196, distance: 94.2
type input "1"
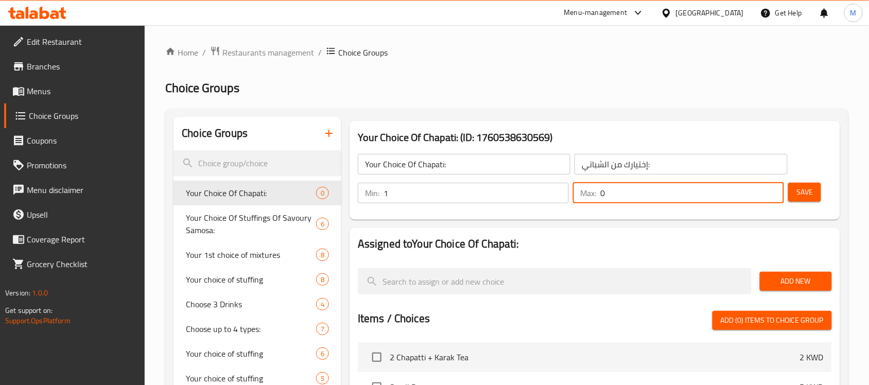
drag, startPoint x: 608, startPoint y: 193, endPoint x: 585, endPoint y: 192, distance: 23.2
click at [585, 192] on div "Max: 0 ​" at bounding box center [678, 193] width 211 height 21
type input "3"
click at [811, 197] on span "Save" at bounding box center [804, 192] width 16 height 13
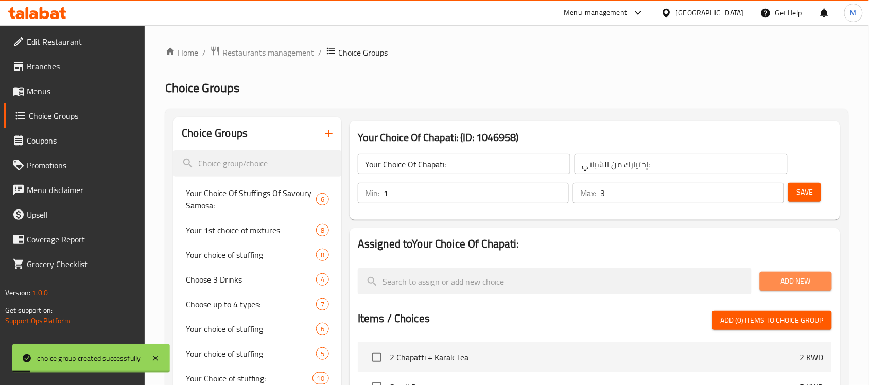
click at [783, 275] on span "Add New" at bounding box center [796, 281] width 56 height 13
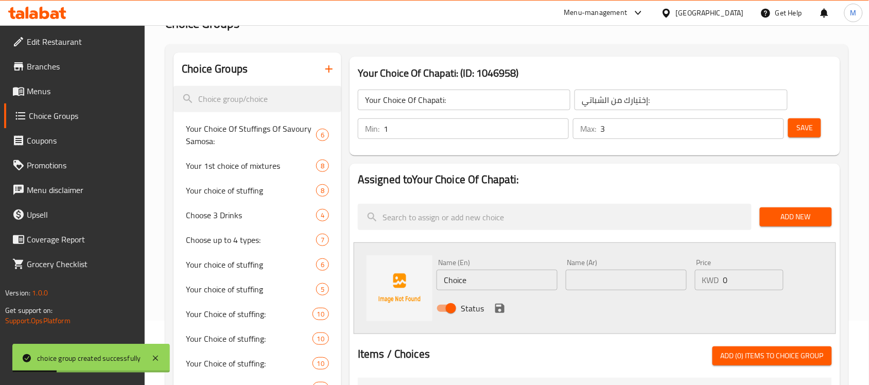
scroll to position [193, 0]
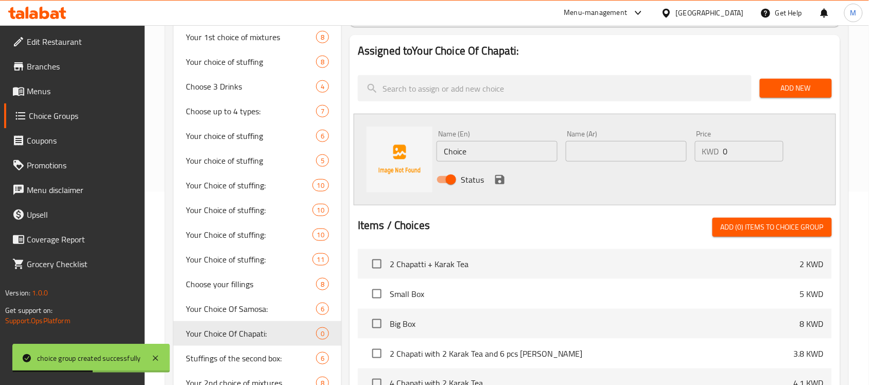
click at [472, 153] on input "Choice" at bounding box center [496, 151] width 121 height 21
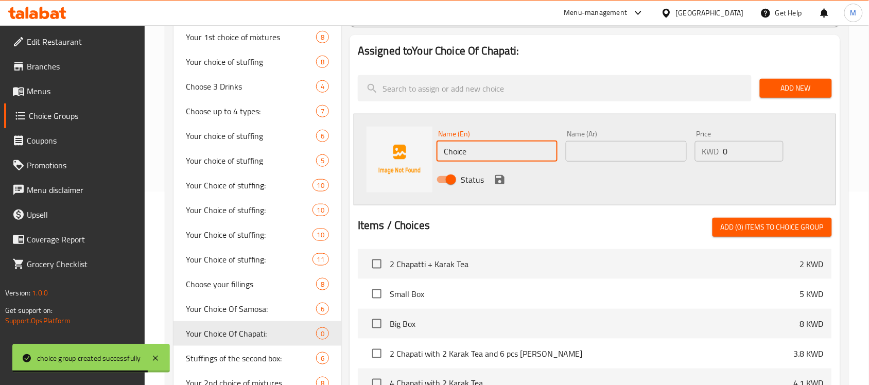
paste input "Butter Chicken"
type input "Butter Chicken"
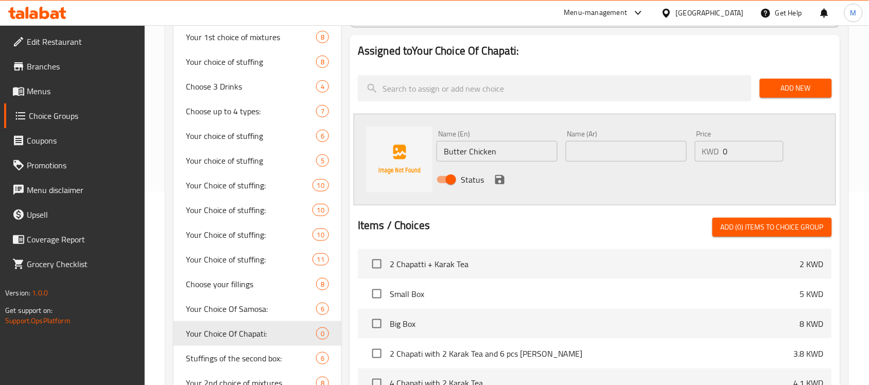
click at [588, 150] on input "text" at bounding box center [626, 151] width 121 height 21
paste input "دجاج بالزبدة"
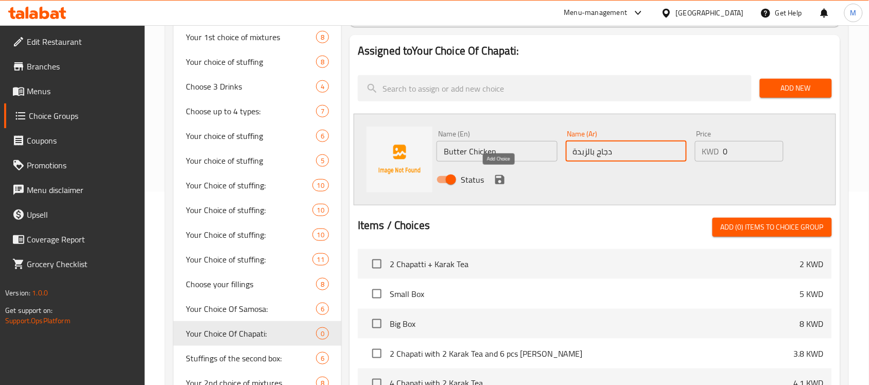
type input "دجاج بالزبدة"
click at [500, 180] on icon "save" at bounding box center [499, 179] width 9 height 9
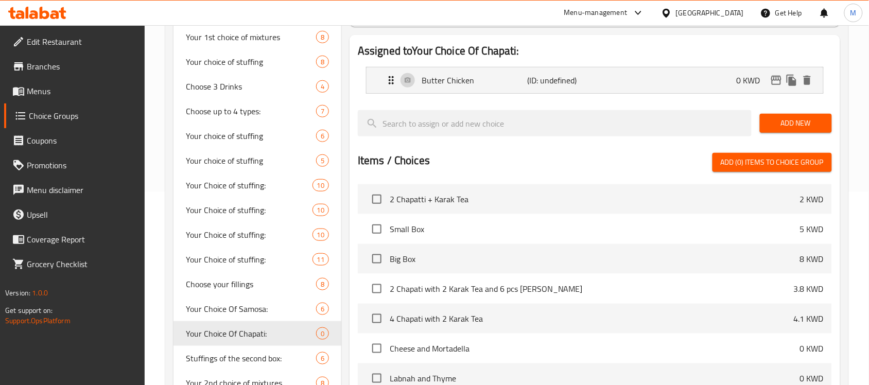
click at [805, 116] on button "Add New" at bounding box center [796, 123] width 72 height 19
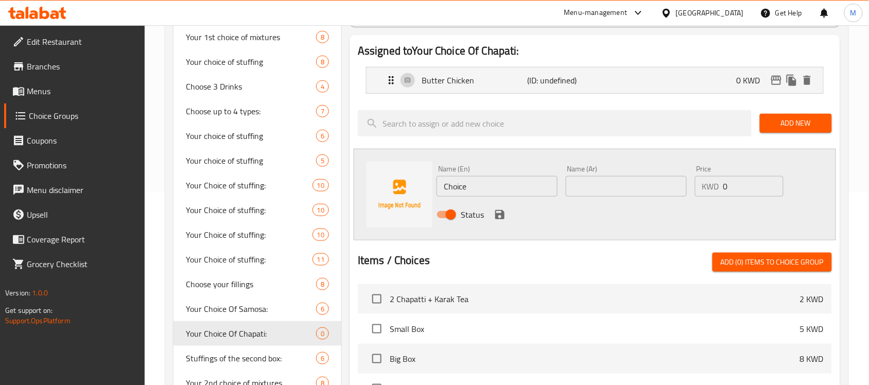
click at [452, 184] on input "Choice" at bounding box center [496, 186] width 121 height 21
paste input "icken Zinger"
type input "Chicken Zinger"
click at [583, 183] on input "text" at bounding box center [626, 186] width 121 height 21
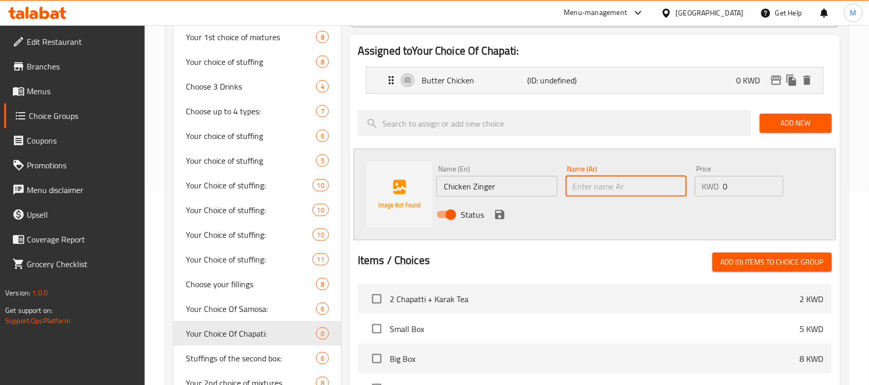
paste input "دجاج زنجر"
type input "دجاج زنجر"
click at [498, 215] on icon "save" at bounding box center [499, 214] width 9 height 9
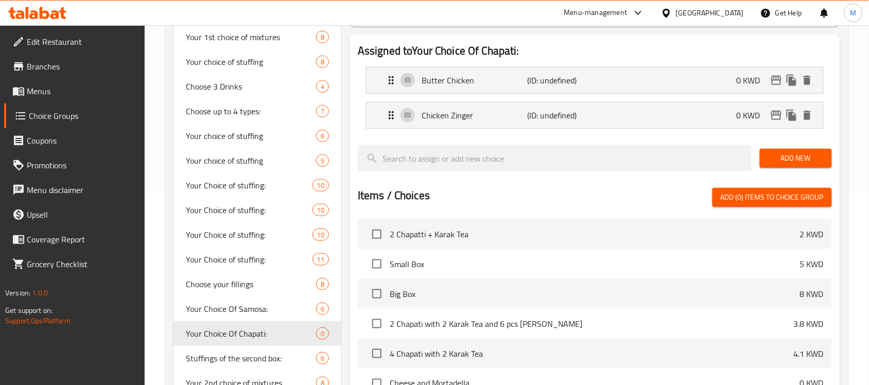
click at [789, 148] on div "Add New" at bounding box center [796, 158] width 80 height 34
click at [793, 158] on span "Add New" at bounding box center [796, 158] width 56 height 13
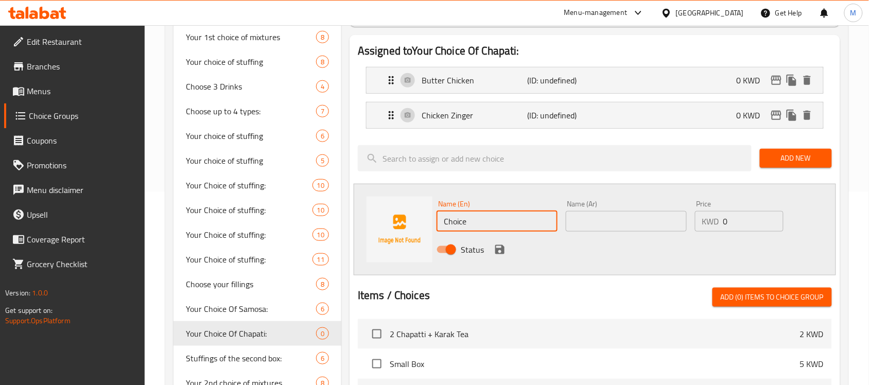
click at [458, 222] on input "Choice" at bounding box center [496, 221] width 121 height 21
paste input "Mortadella With Chees"
type input "Mortadella With Cheese"
click at [629, 225] on input "text" at bounding box center [626, 221] width 121 height 21
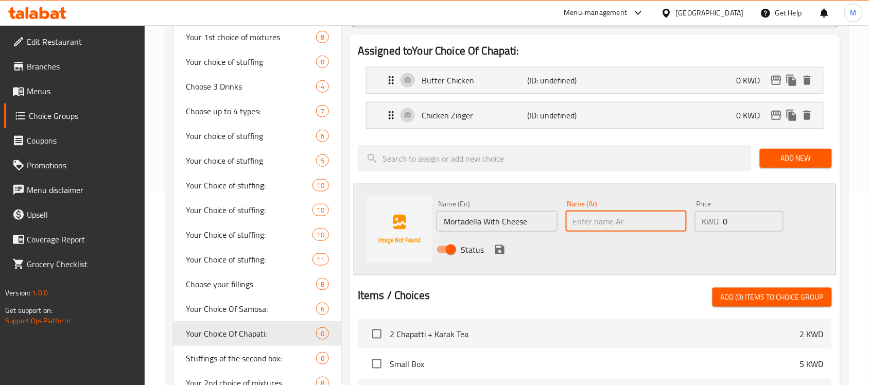
paste input "مرتديلا بالجبنة"
type input "مرتديلا بالجبنة"
click at [500, 251] on icon "save" at bounding box center [500, 249] width 12 height 12
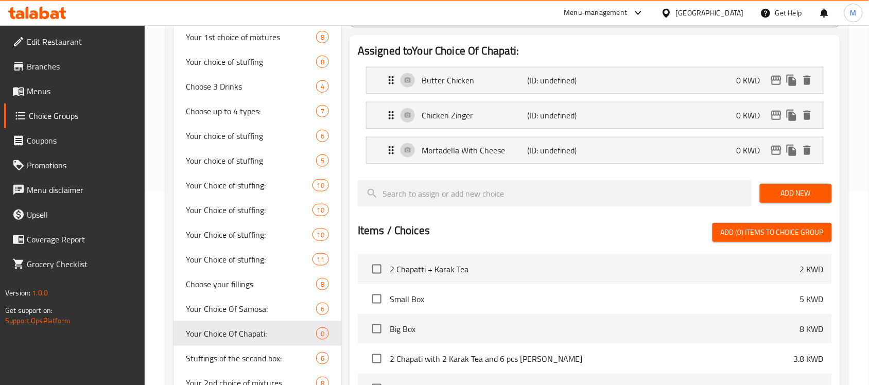
click at [789, 194] on span "Add New" at bounding box center [796, 193] width 56 height 13
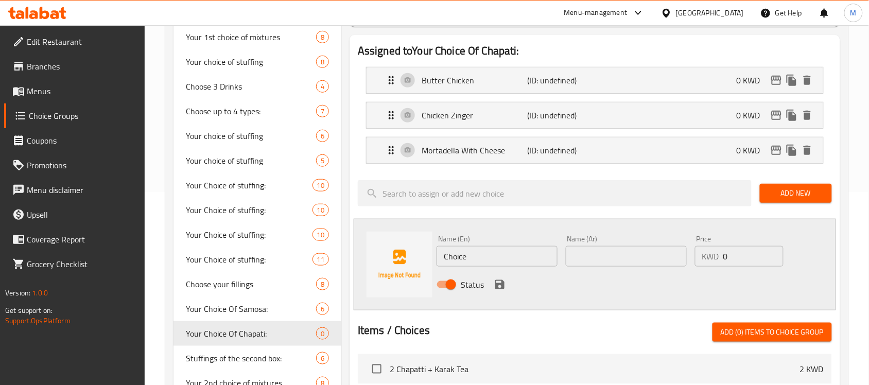
click at [484, 253] on input "Choice" at bounding box center [496, 256] width 121 height 21
paste input "icken Fillet"
type input "Chicken Fillet"
drag, startPoint x: 611, startPoint y: 256, endPoint x: 608, endPoint y: 261, distance: 6.3
click at [611, 256] on input "text" at bounding box center [626, 256] width 121 height 21
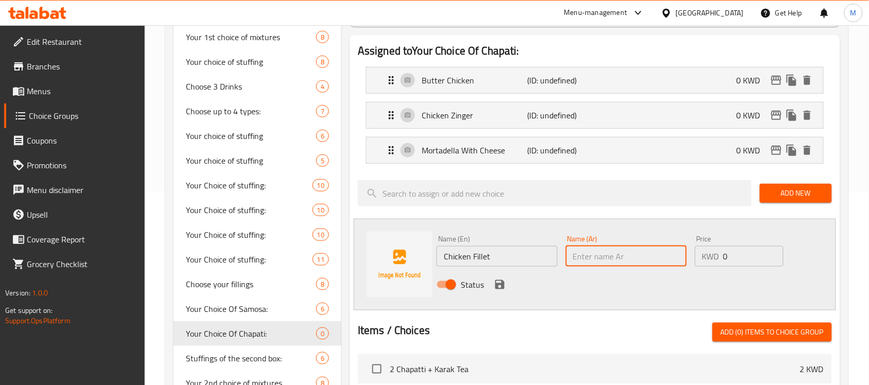
paste input "فيليه دجاج"
type input "فيليه دجاج"
click at [498, 287] on icon "save" at bounding box center [500, 284] width 12 height 12
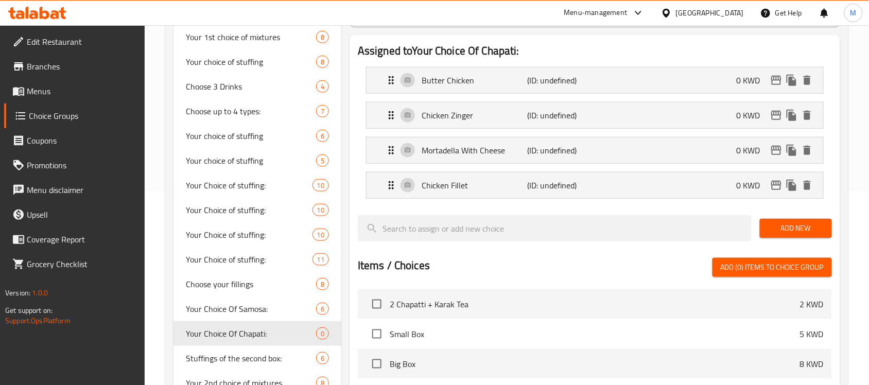
click at [795, 220] on button "Add New" at bounding box center [796, 228] width 72 height 19
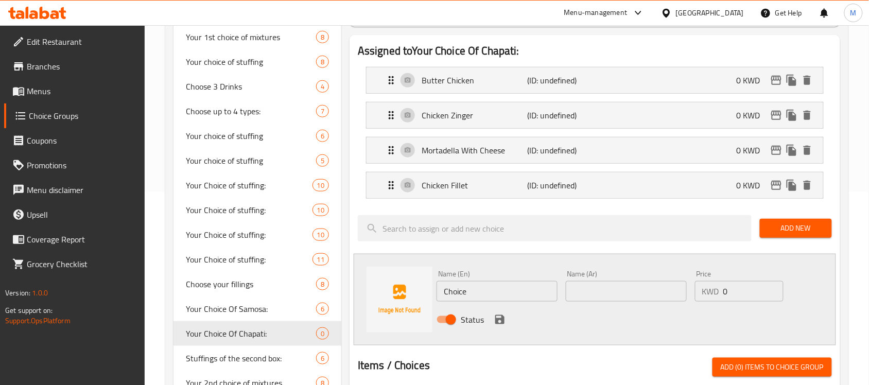
click at [459, 290] on input "Choice" at bounding box center [496, 291] width 121 height 21
paste input "Burger"
type input "Burger"
drag, startPoint x: 600, startPoint y: 300, endPoint x: 608, endPoint y: 302, distance: 8.1
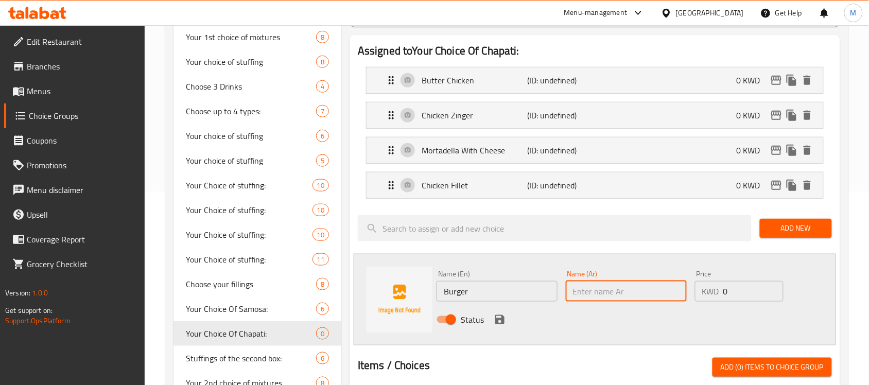
click at [600, 300] on input "text" at bounding box center [626, 291] width 121 height 21
paste input "برجر"
type input "برجر"
click at [500, 320] on icon "save" at bounding box center [499, 319] width 9 height 9
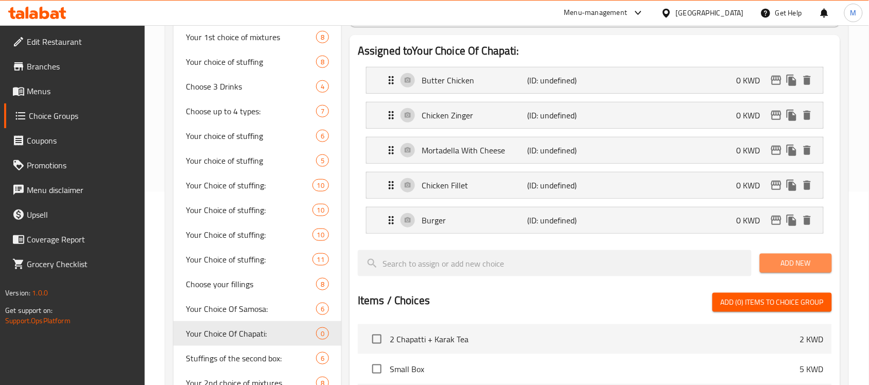
click at [775, 260] on span "Add New" at bounding box center [796, 263] width 56 height 13
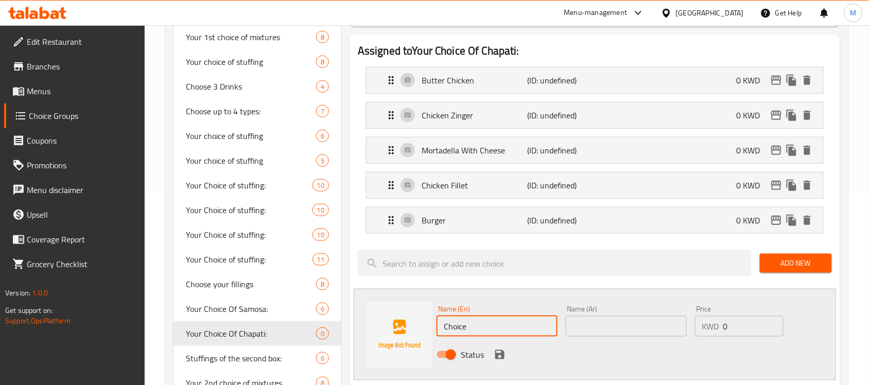
click at [451, 331] on input "Choice" at bounding box center [496, 326] width 121 height 21
paste input "Hotdog With Chees"
type input "Hotdog With Cheese"
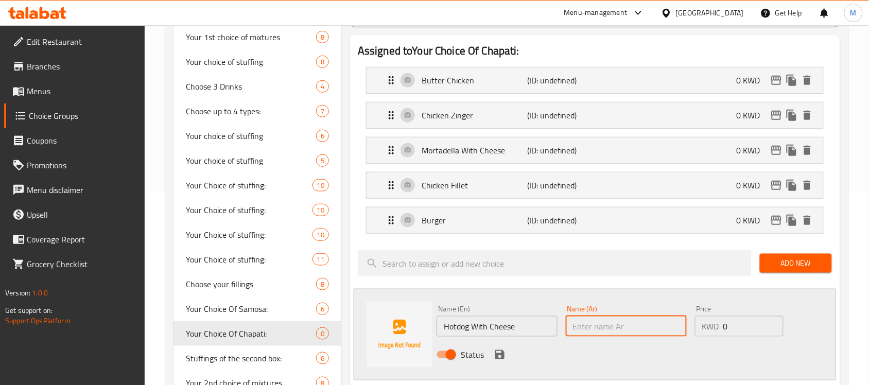
click at [600, 324] on input "text" at bounding box center [626, 326] width 121 height 21
paste input "هوت دوغ بالجبنة"
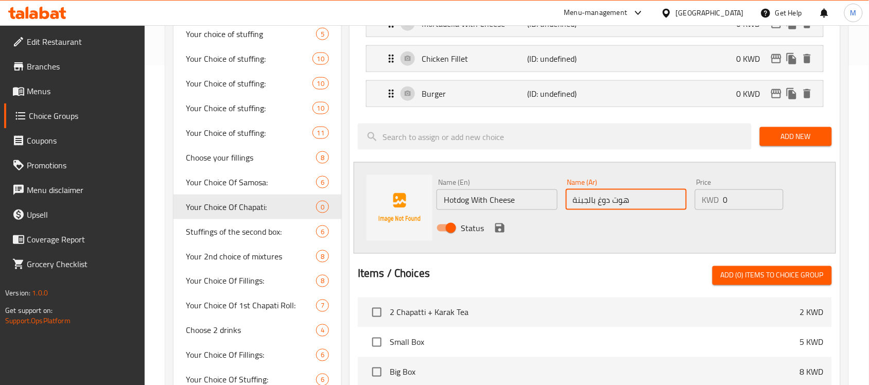
scroll to position [322, 0]
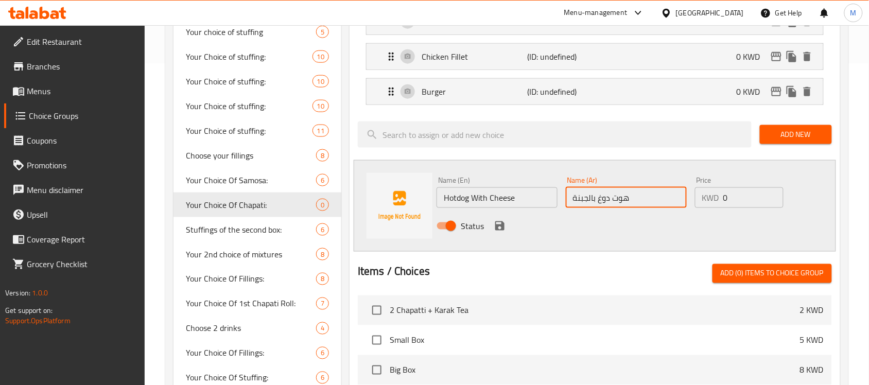
type input "هوت دوغ بالجبنة"
click at [496, 219] on button "save" at bounding box center [499, 225] width 15 height 15
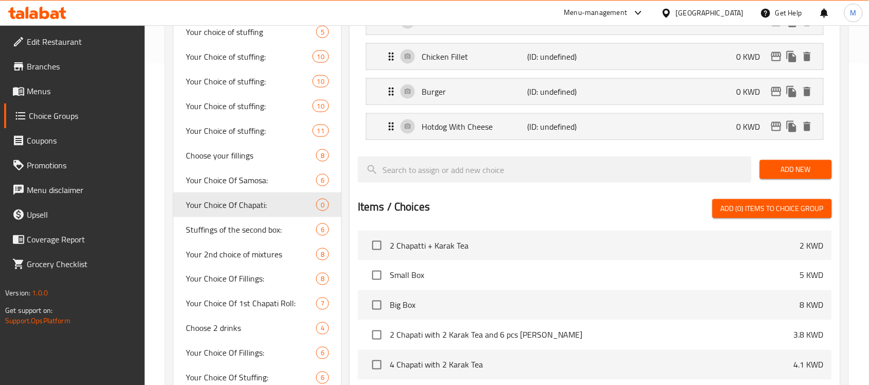
click at [805, 158] on div "Add New" at bounding box center [796, 169] width 80 height 34
click at [807, 170] on span "Add New" at bounding box center [796, 169] width 56 height 13
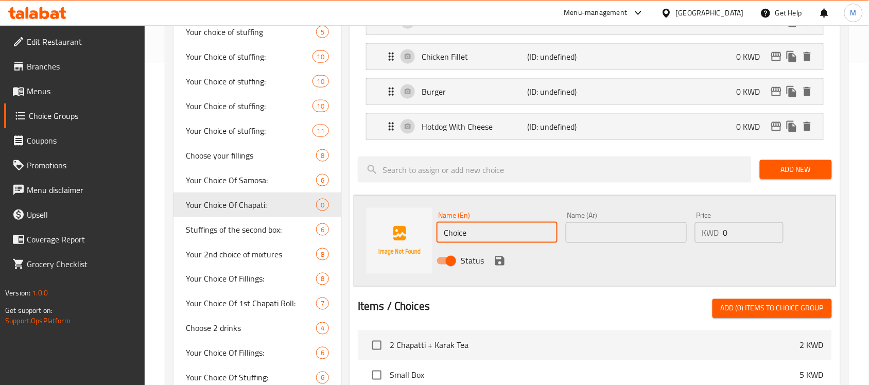
click at [472, 237] on input "Choice" at bounding box center [496, 232] width 121 height 21
paste input "Kebab."
type input "Kebab"
click at [606, 232] on input "text" at bounding box center [626, 232] width 121 height 21
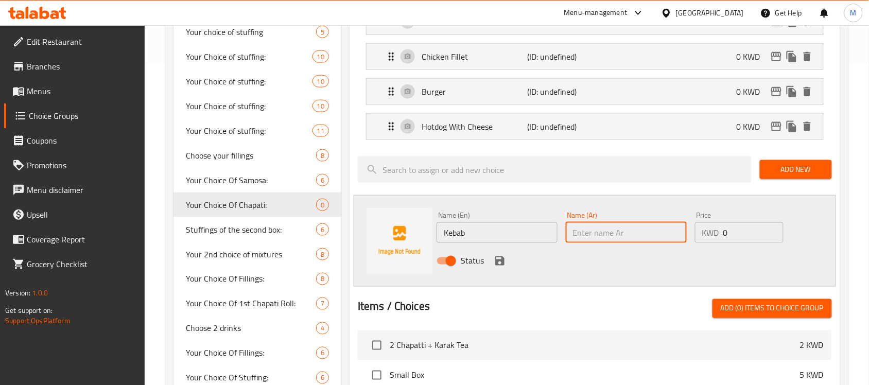
paste input "كباب."
type input "كباب"
click at [496, 262] on icon "save" at bounding box center [499, 260] width 9 height 9
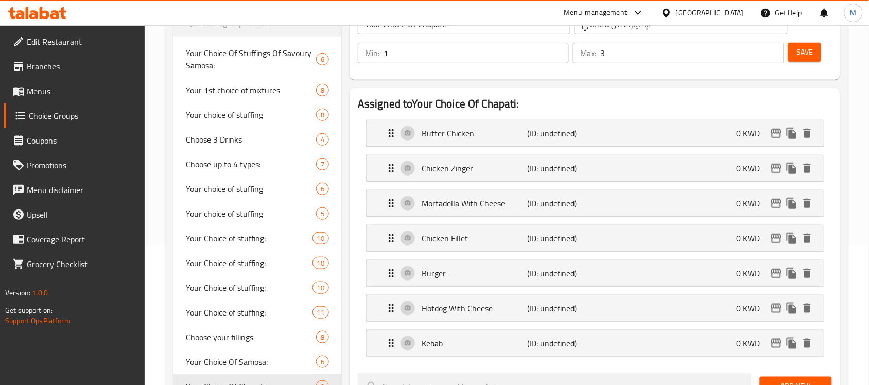
scroll to position [129, 0]
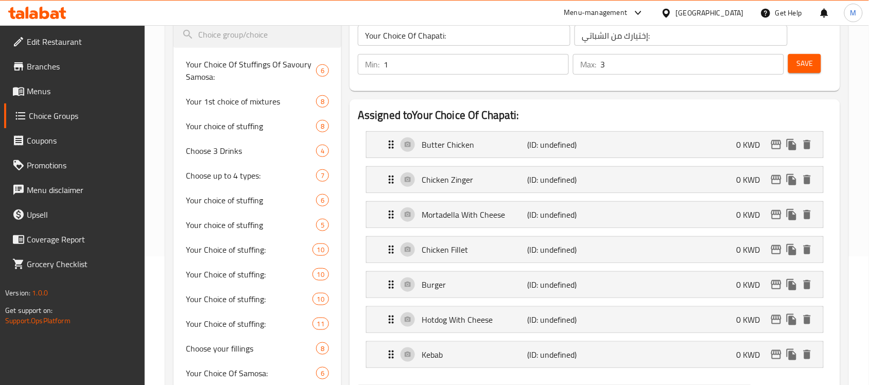
click at [811, 64] on span "Save" at bounding box center [804, 63] width 16 height 13
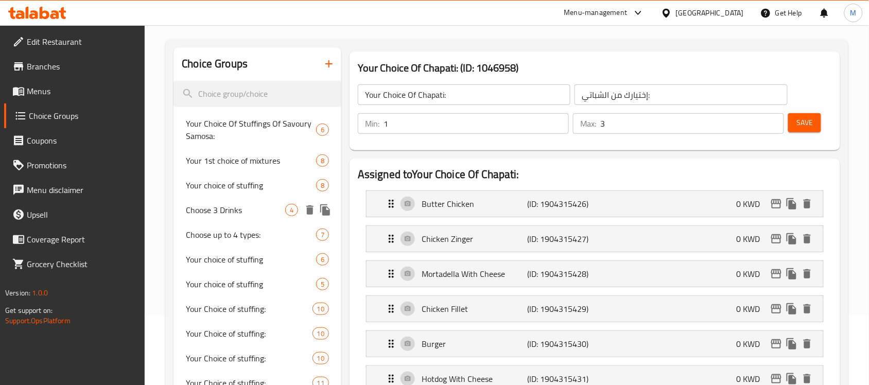
scroll to position [0, 0]
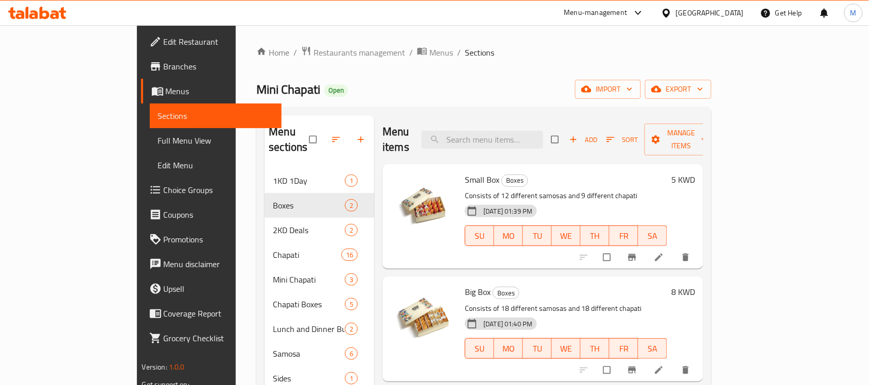
click at [711, 48] on ol "Home / Restaurants management / Menus / Sections" at bounding box center [483, 52] width 455 height 13
click at [711, 81] on button "export" at bounding box center [678, 89] width 66 height 19
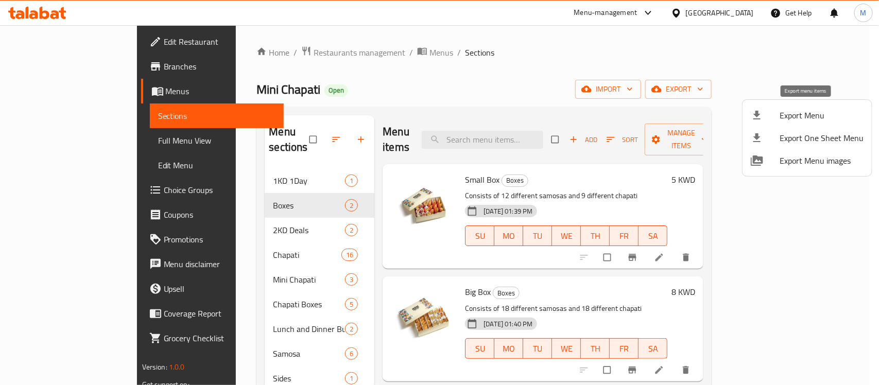
click at [802, 113] on span "Export Menu" at bounding box center [821, 115] width 84 height 12
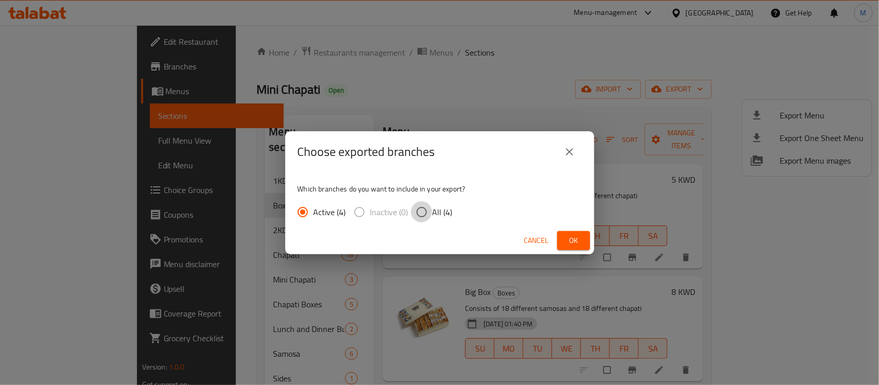
click at [423, 203] on input "All (4)" at bounding box center [422, 212] width 22 height 22
radio input "true"
click at [574, 240] on span "Ok" at bounding box center [573, 240] width 16 height 13
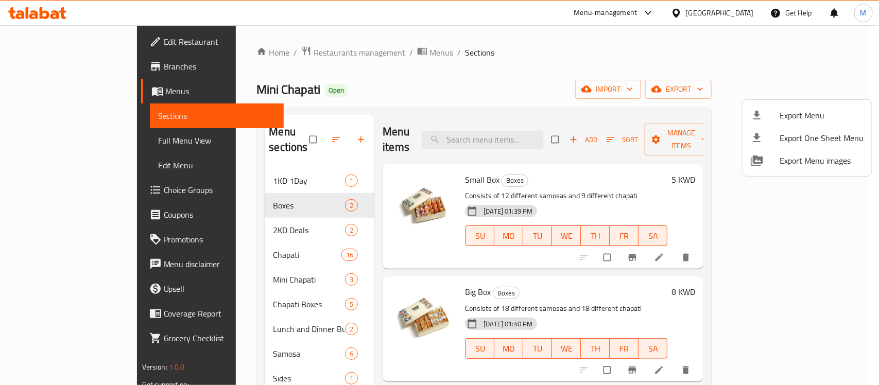
click at [569, 179] on div at bounding box center [439, 192] width 879 height 385
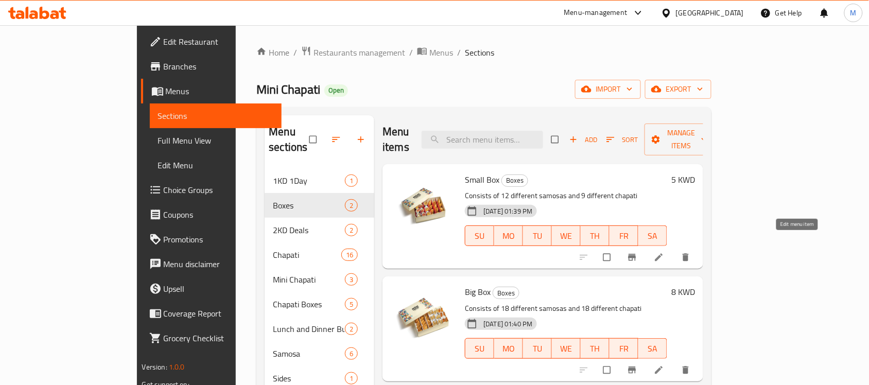
click at [664, 252] on icon at bounding box center [659, 257] width 10 height 10
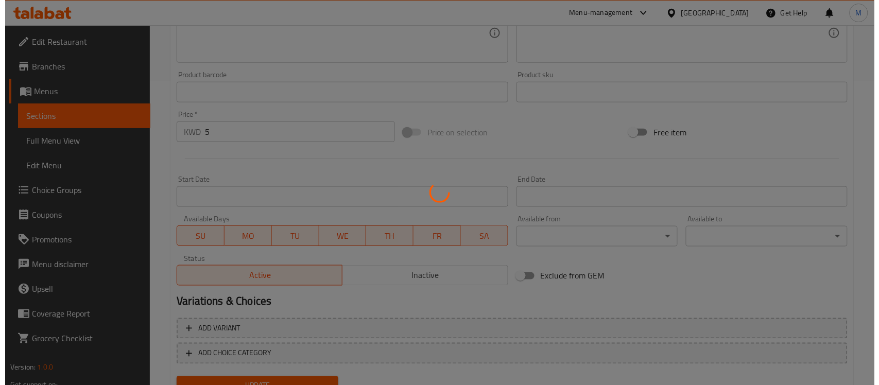
scroll to position [347, 0]
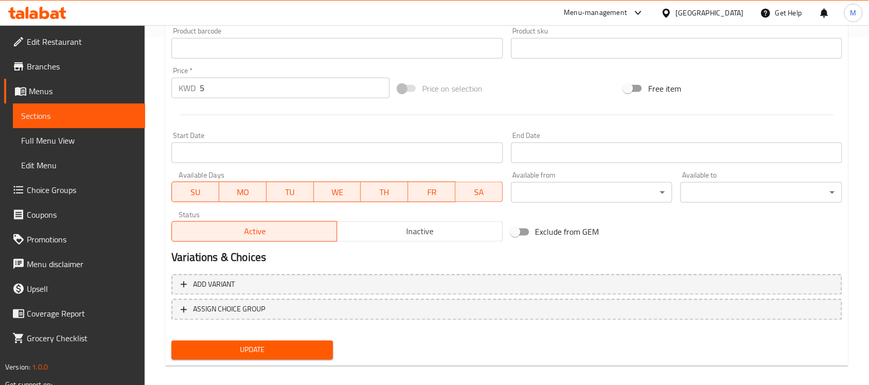
click at [247, 311] on span "ASSIGN CHOICE GROUP" at bounding box center [229, 309] width 72 height 13
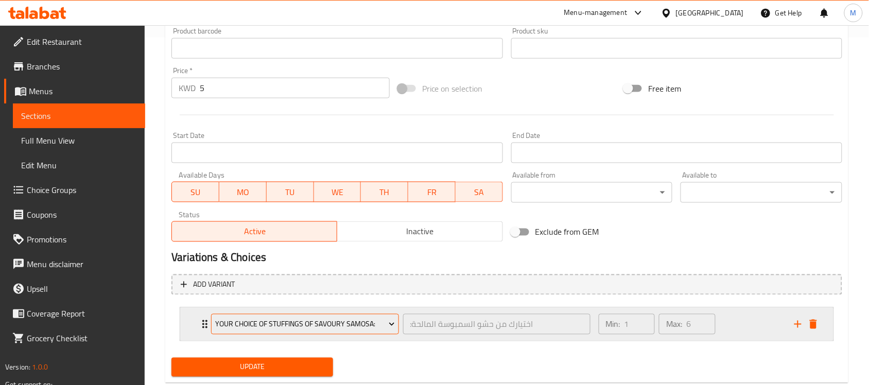
click at [359, 323] on span "Your Choice Of Stuffings Of Savoury Samosa:" at bounding box center [305, 324] width 180 height 13
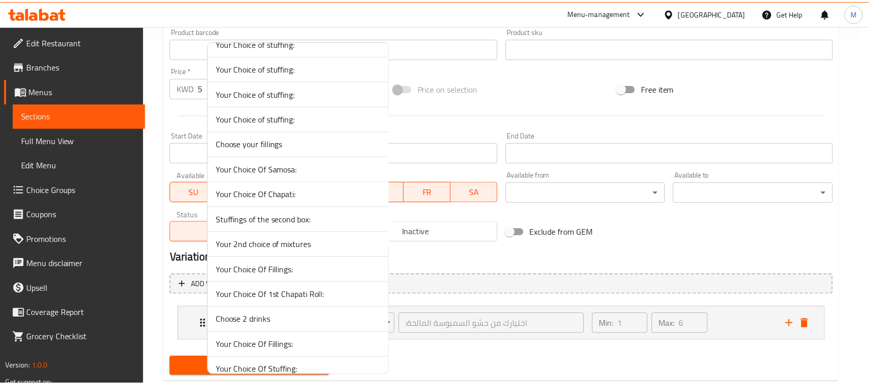
scroll to position [193, 0]
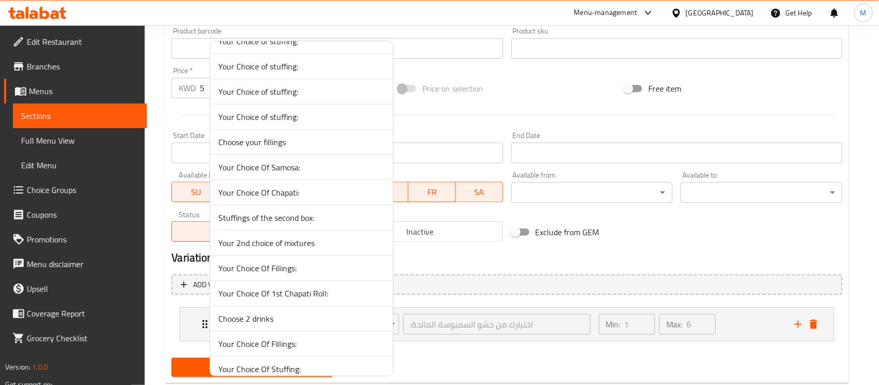
click at [299, 168] on span "Your Choice Of Samosa:" at bounding box center [301, 167] width 166 height 12
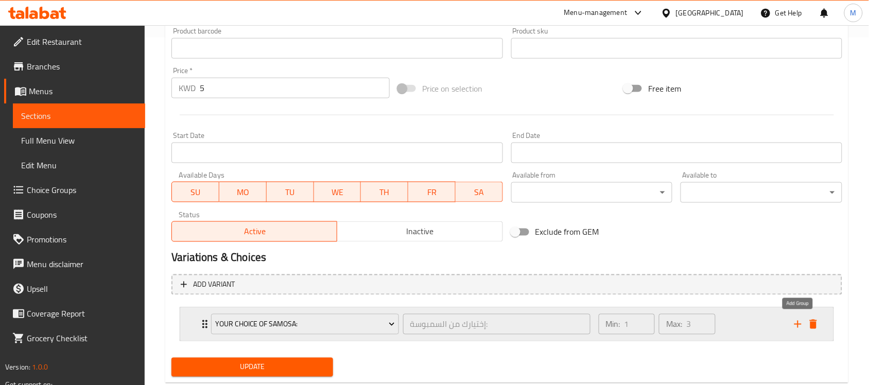
click at [793, 325] on icon "add" at bounding box center [798, 324] width 12 height 12
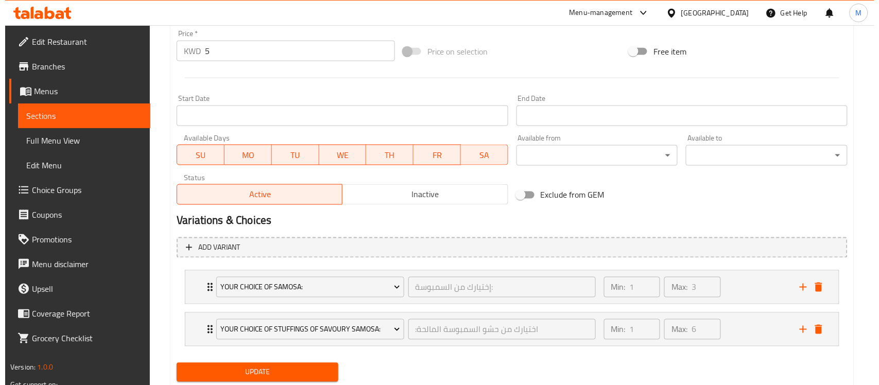
scroll to position [416, 0]
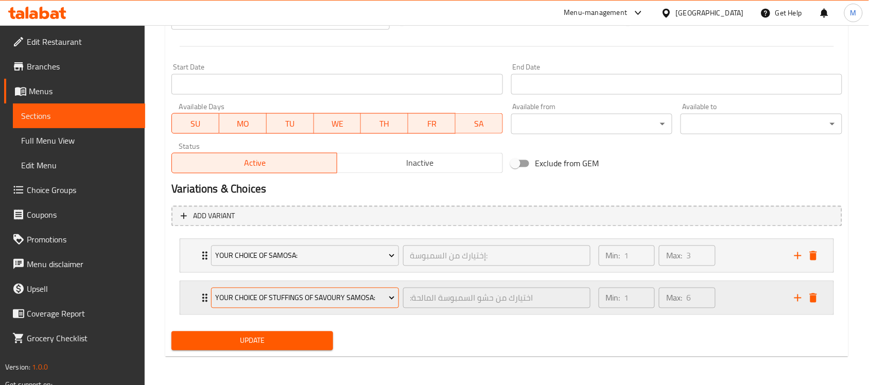
click at [307, 293] on span "Your Choice Of Stuffings Of Savoury Samosa:" at bounding box center [305, 298] width 180 height 13
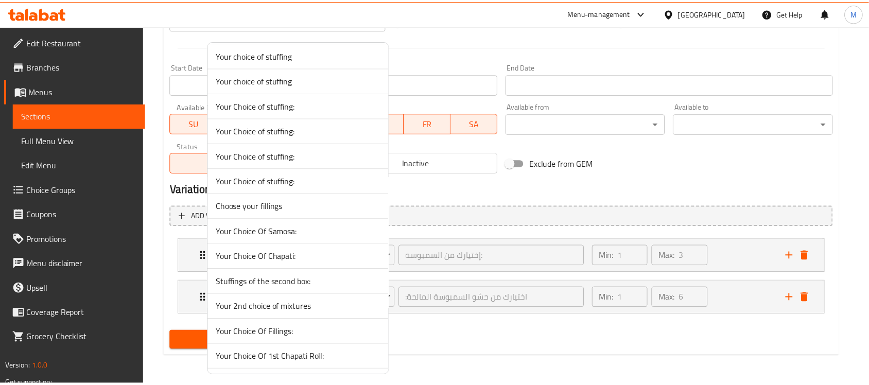
scroll to position [193, 0]
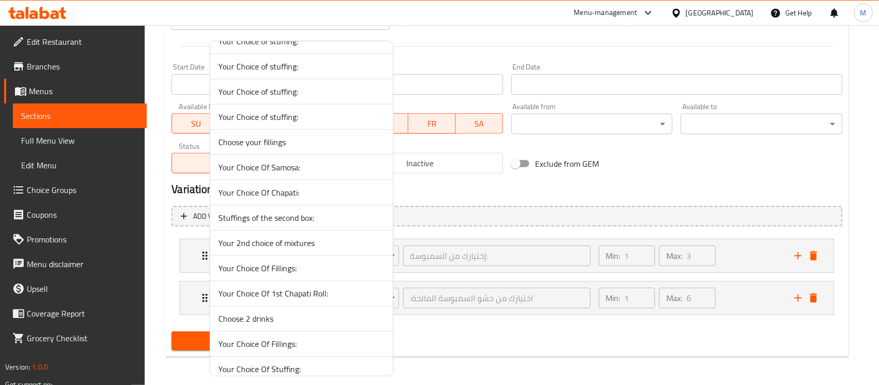
click at [304, 200] on li "Your Choice Of Chapati:" at bounding box center [301, 192] width 183 height 25
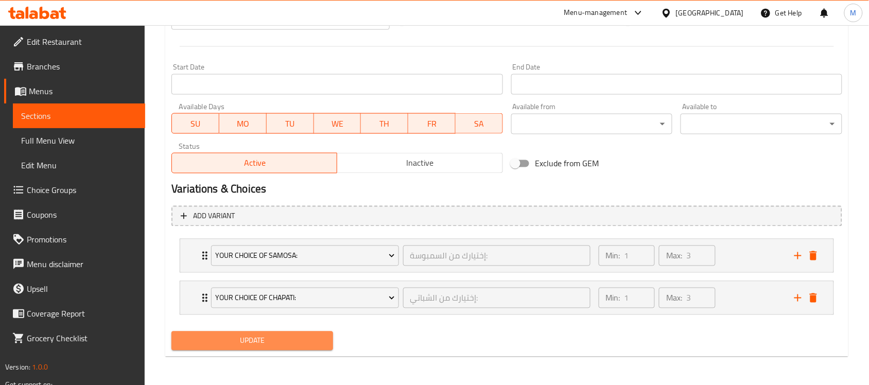
click at [248, 341] on span "Update" at bounding box center [252, 341] width 145 height 13
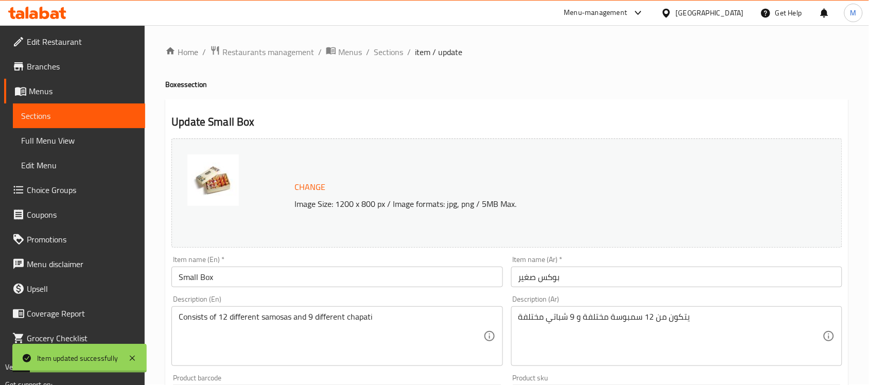
scroll to position [0, 0]
click at [387, 50] on span "Sections" at bounding box center [388, 52] width 29 height 12
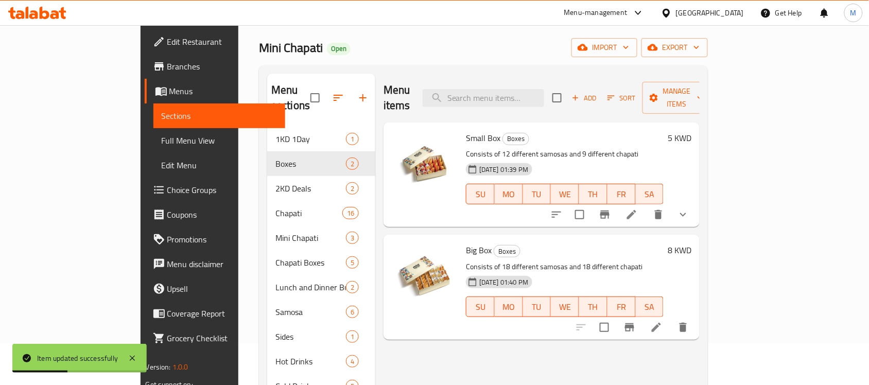
scroll to position [64, 0]
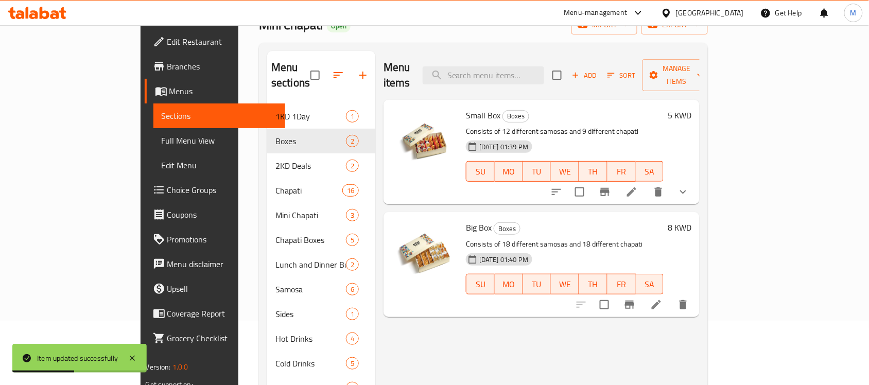
click at [662, 299] on icon at bounding box center [656, 305] width 12 height 12
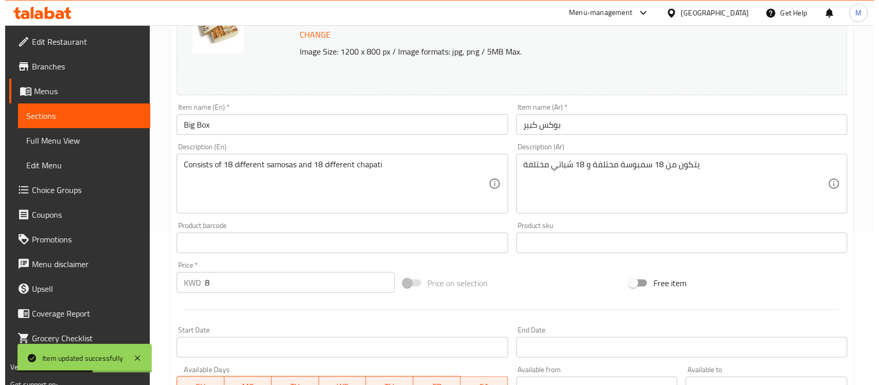
scroll to position [356, 0]
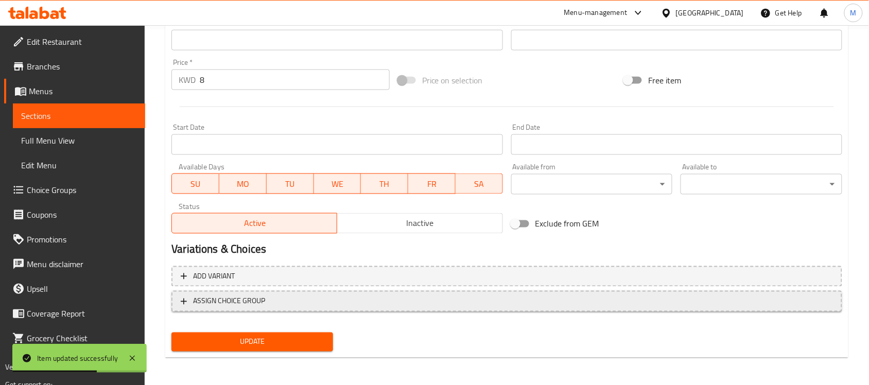
click at [251, 302] on span "ASSIGN CHOICE GROUP" at bounding box center [229, 301] width 72 height 13
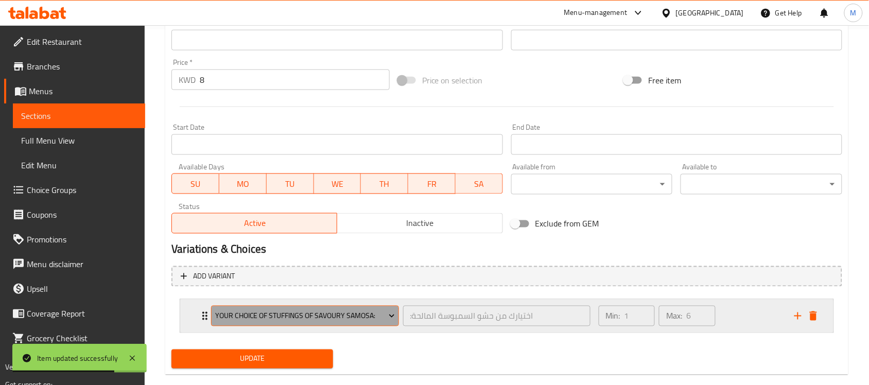
click at [349, 316] on span "Your Choice Of Stuffings Of Savoury Samosa:" at bounding box center [305, 316] width 180 height 13
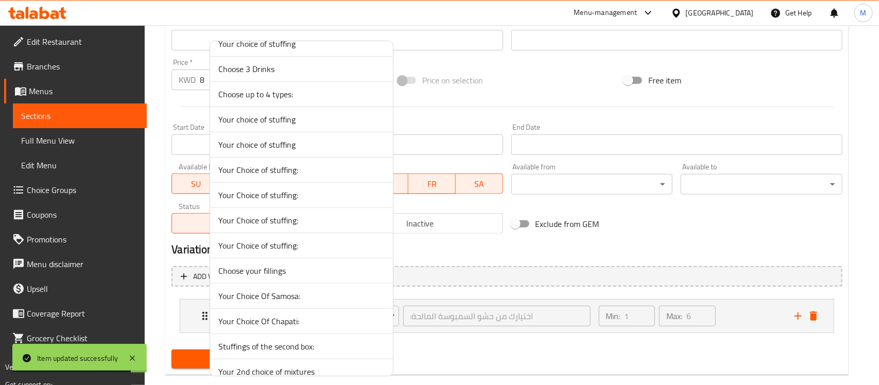
scroll to position [129, 0]
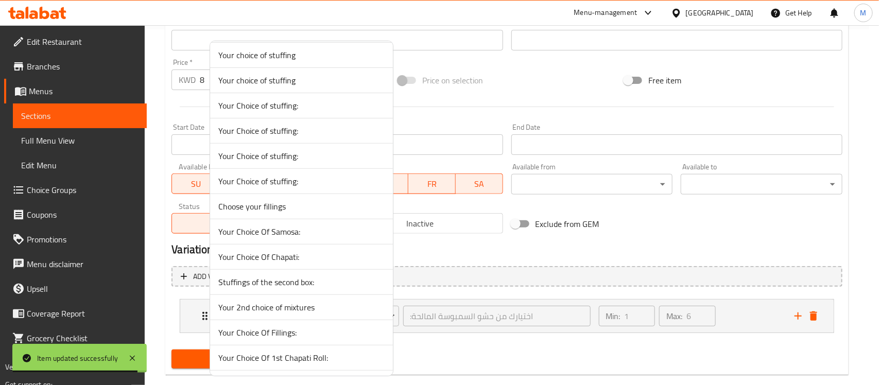
click at [300, 235] on span "Your Choice Of Samosa:" at bounding box center [301, 231] width 166 height 12
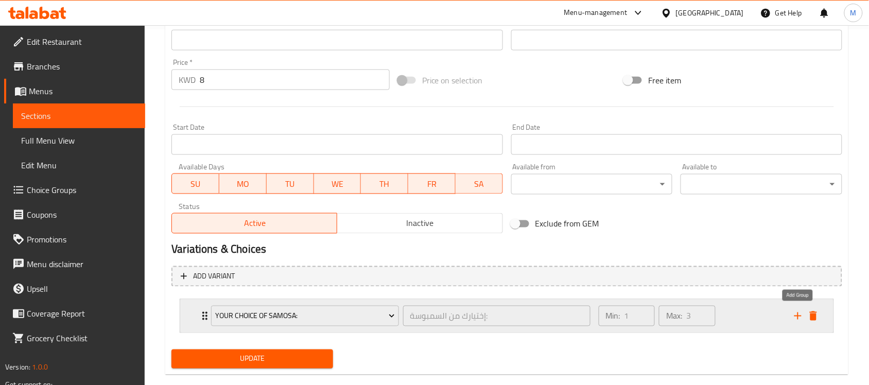
click at [798, 310] on icon "add" at bounding box center [798, 316] width 12 height 12
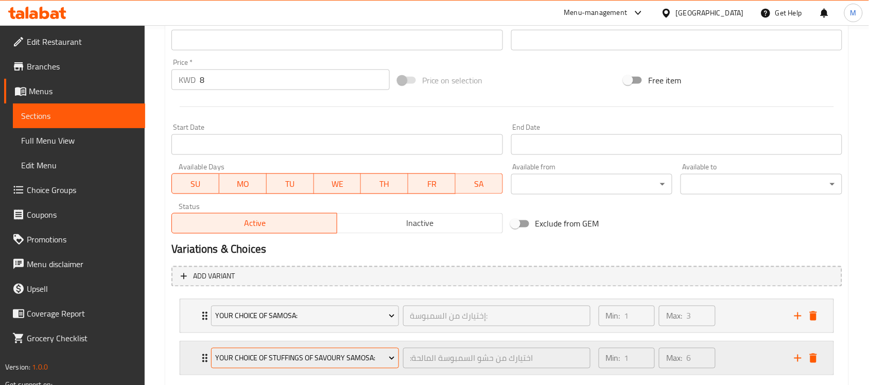
click at [322, 359] on span "Your Choice Of Stuffings Of Savoury Samosa:" at bounding box center [305, 358] width 180 height 13
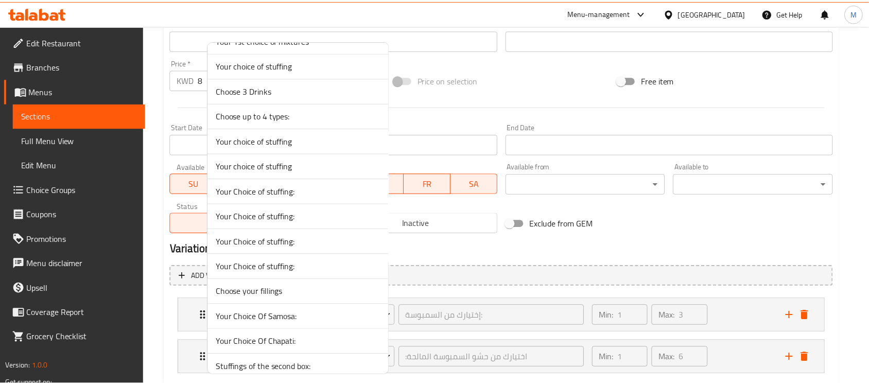
scroll to position [64, 0]
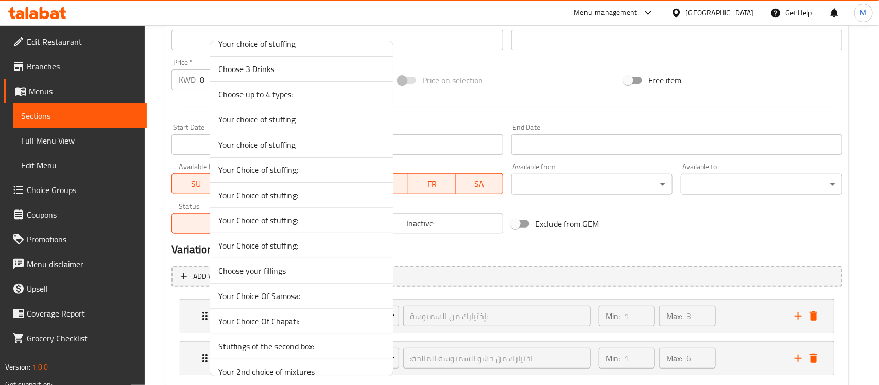
click at [281, 322] on span "Your Choice Of Chapati:" at bounding box center [301, 321] width 166 height 12
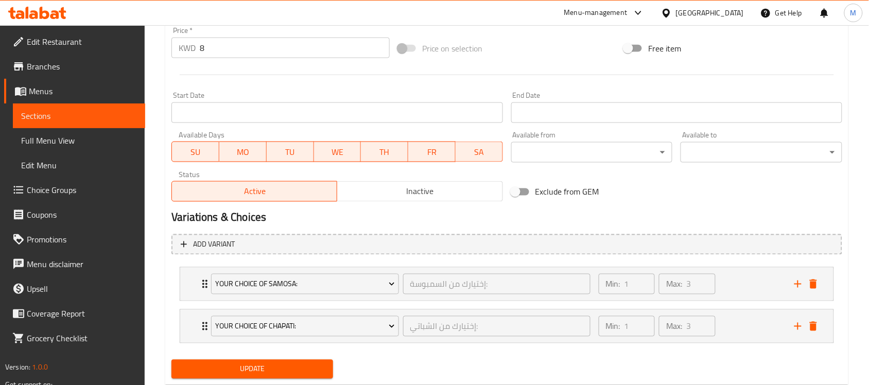
scroll to position [416, 0]
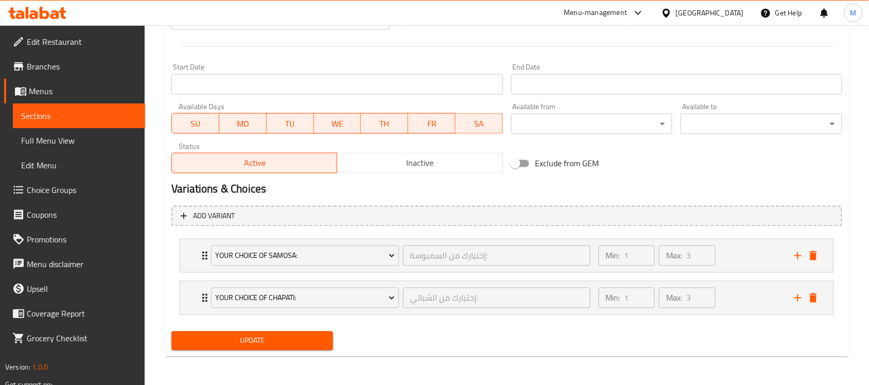
click at [243, 338] on span "Update" at bounding box center [252, 341] width 145 height 13
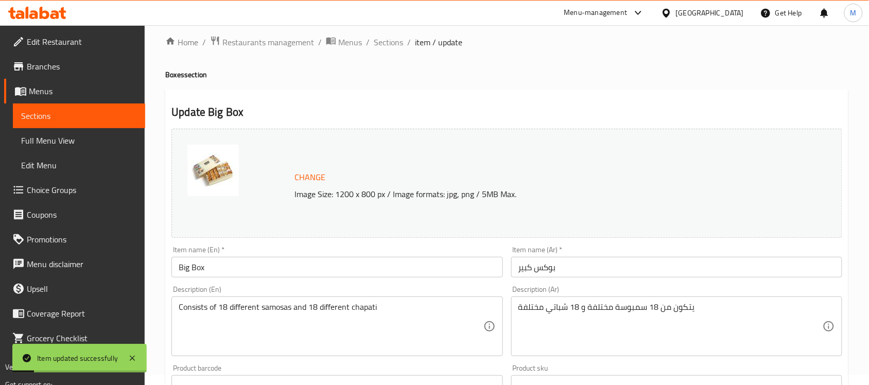
scroll to position [0, 0]
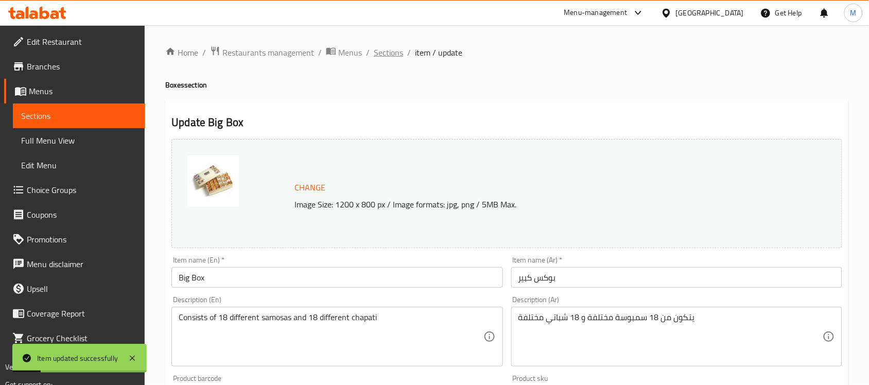
click at [395, 55] on span "Sections" at bounding box center [388, 52] width 29 height 12
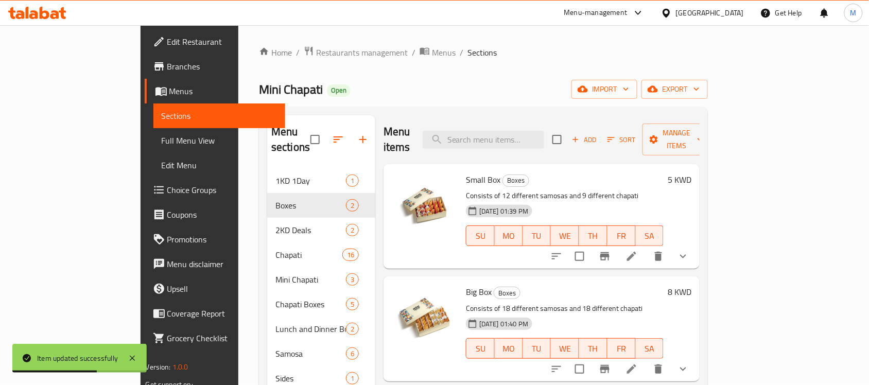
click at [459, 90] on div "Mini Chapati Open import export" at bounding box center [483, 89] width 449 height 19
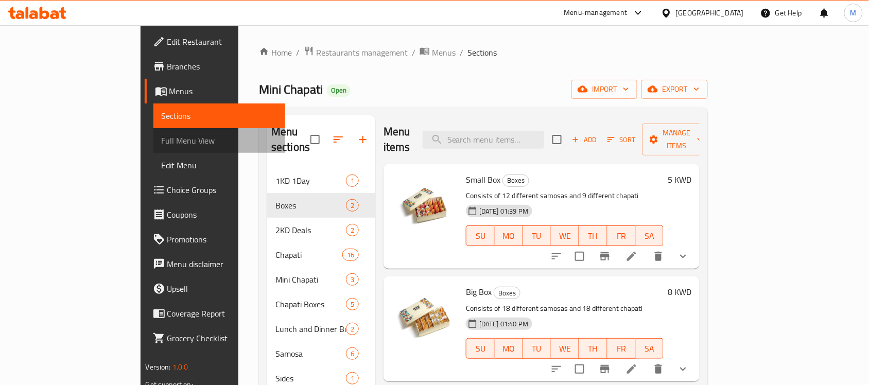
click at [162, 136] on span "Full Menu View" at bounding box center [220, 140] width 116 height 12
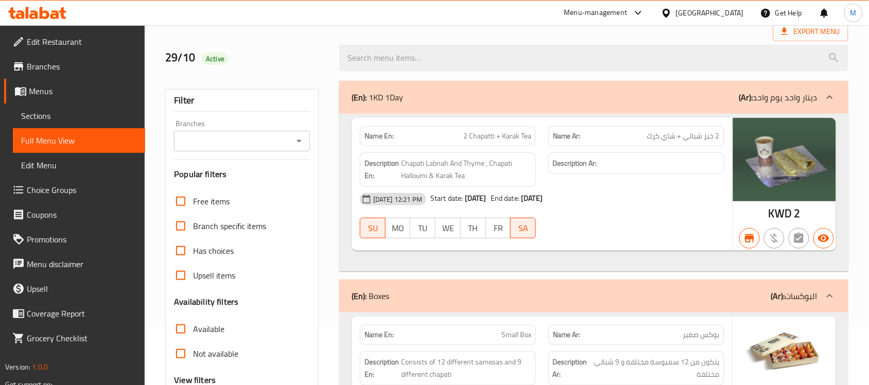
scroll to position [129, 0]
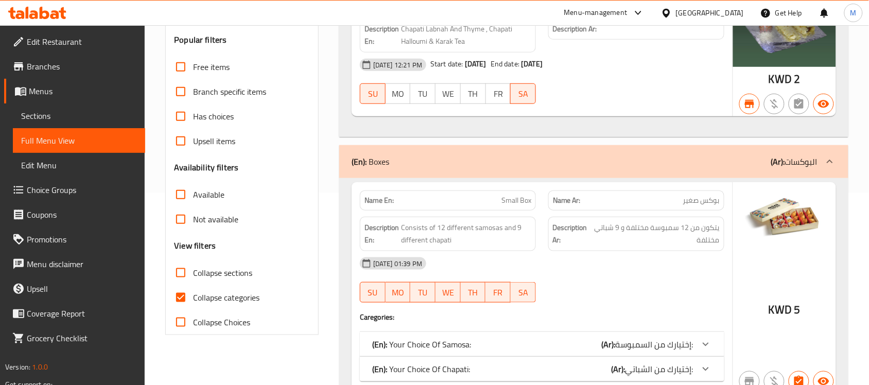
scroll to position [193, 0]
click at [214, 275] on span "Collapse sections" at bounding box center [222, 272] width 59 height 12
click at [193, 275] on input "Collapse sections" at bounding box center [180, 271] width 25 height 25
checkbox input "true"
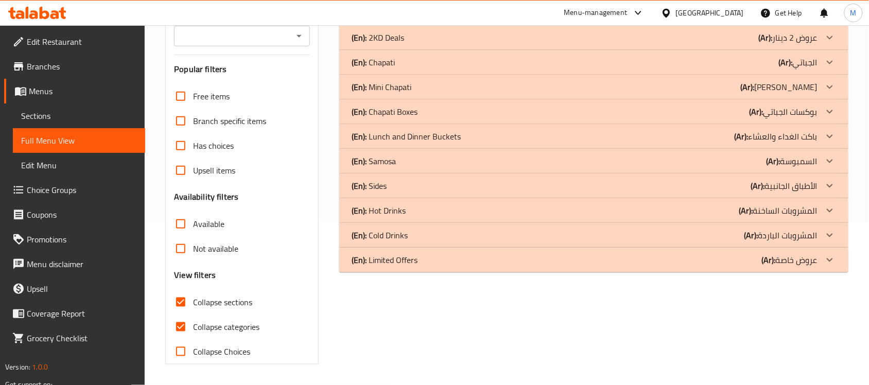
click at [214, 321] on span "Collapse categories" at bounding box center [226, 327] width 66 height 12
click at [193, 314] on input "Collapse categories" at bounding box center [180, 326] width 25 height 25
checkbox input "false"
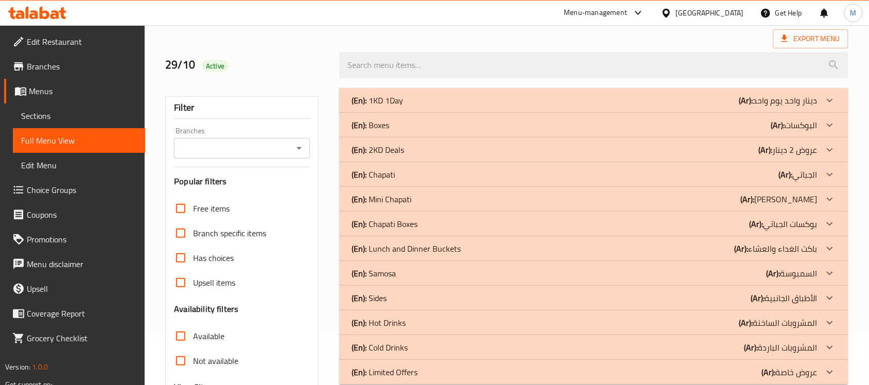
scroll to position [34, 0]
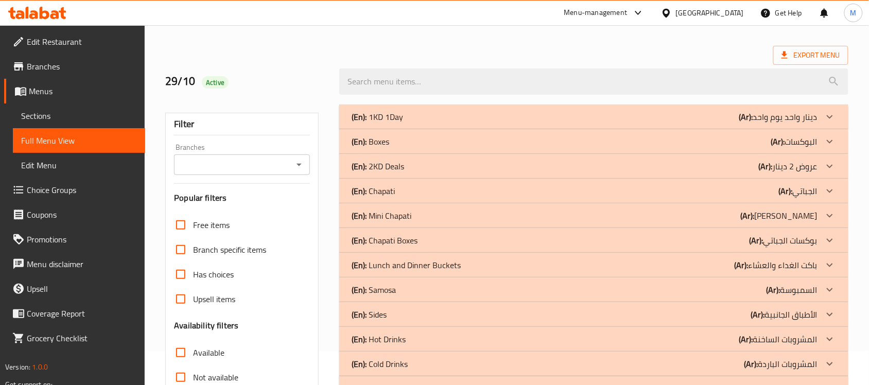
click at [501, 139] on div "(En): Boxes (Ar): البوكسات" at bounding box center [585, 141] width 466 height 12
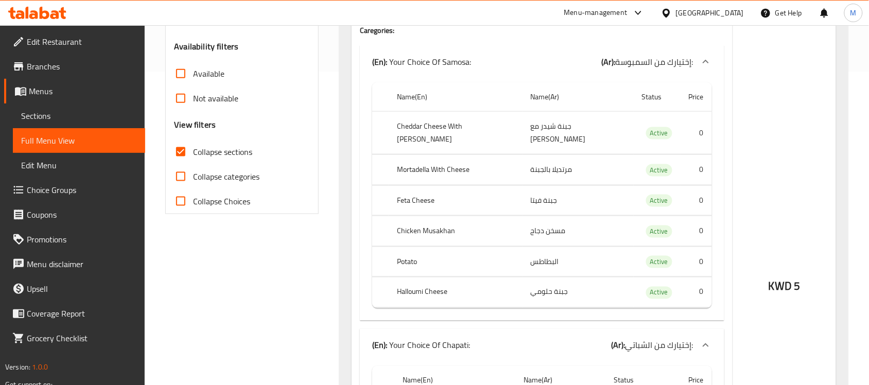
scroll to position [322, 0]
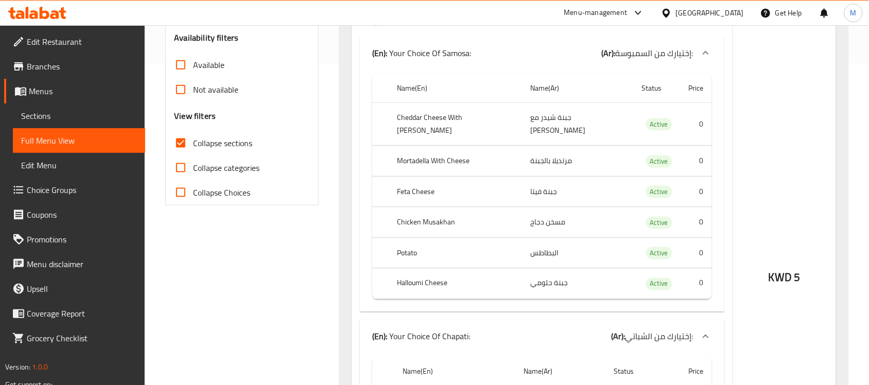
click at [548, 243] on td "البطاطس" at bounding box center [577, 253] width 111 height 30
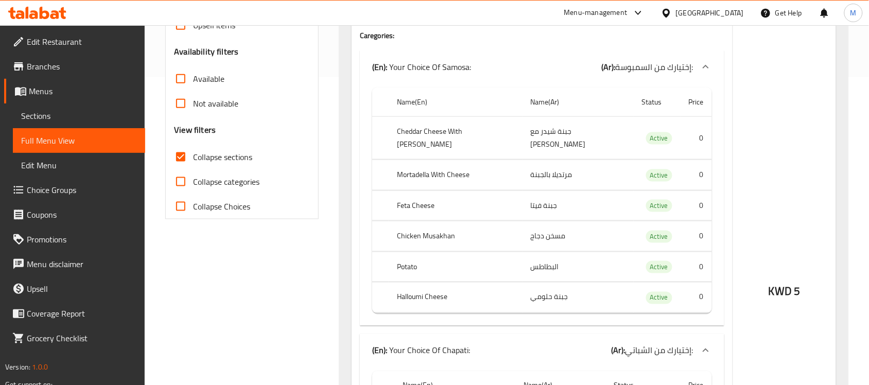
scroll to position [0, 0]
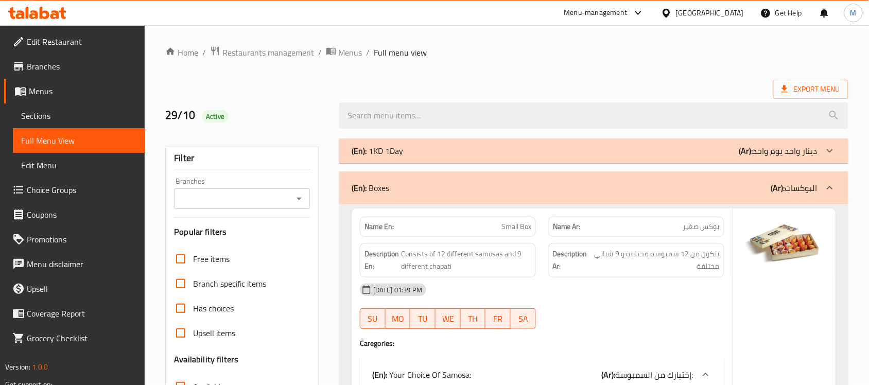
click at [73, 108] on link "Sections" at bounding box center [79, 115] width 132 height 25
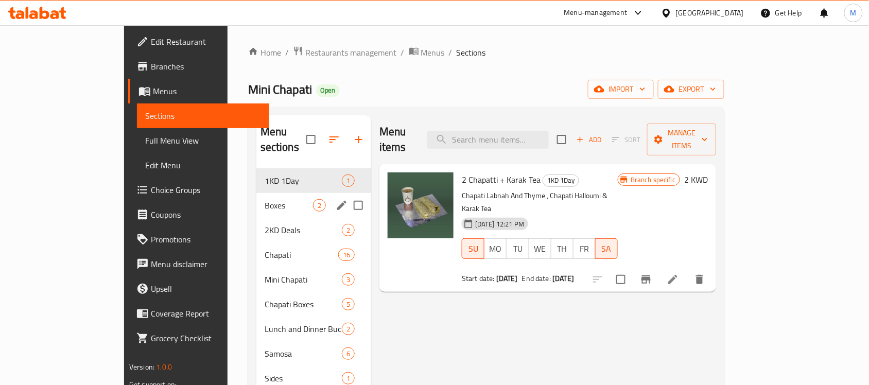
click at [265, 199] on span "Boxes" at bounding box center [289, 205] width 48 height 12
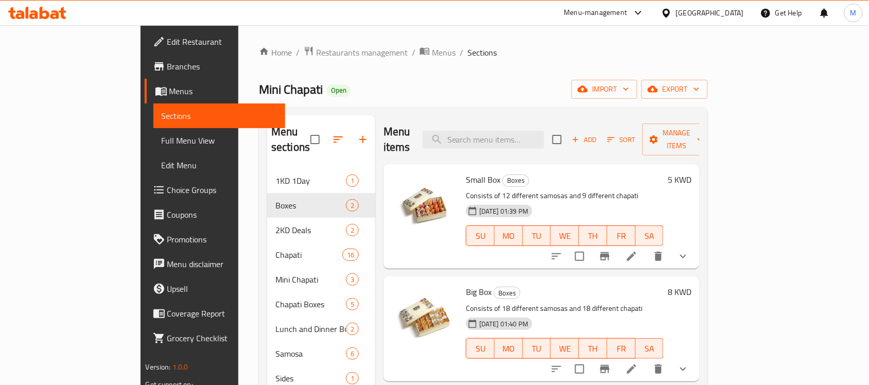
click at [638, 250] on icon at bounding box center [631, 256] width 12 height 12
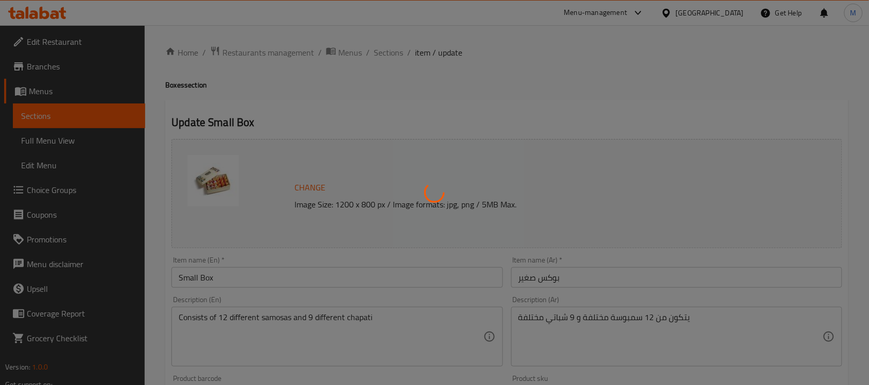
type input "إختيارك من السمبوسة:"
type input "1"
type input "3"
type input "إختيارك من الشباتي:"
type input "1"
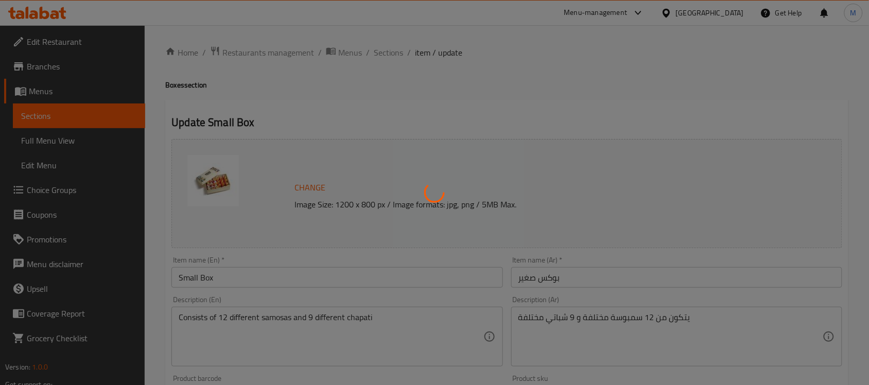
type input "3"
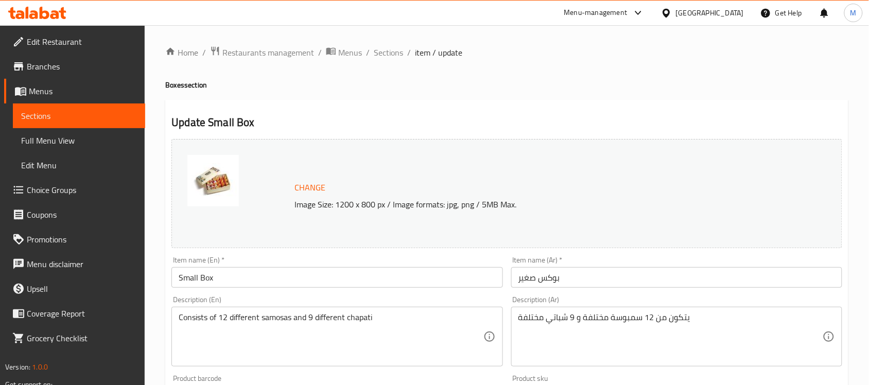
click at [383, 52] on span "Sections" at bounding box center [388, 52] width 29 height 12
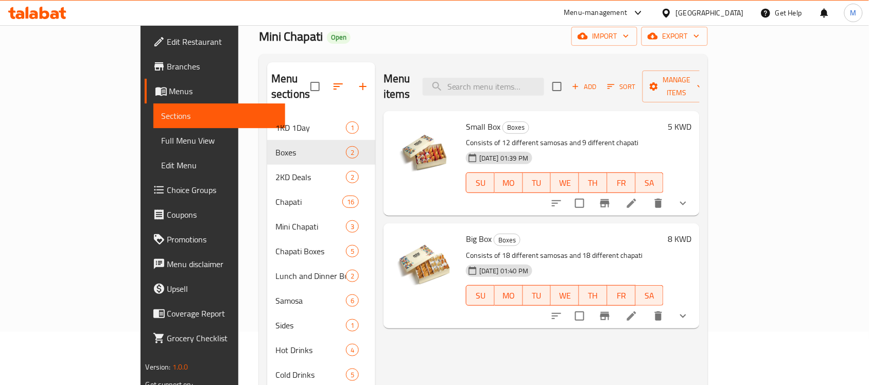
scroll to position [129, 0]
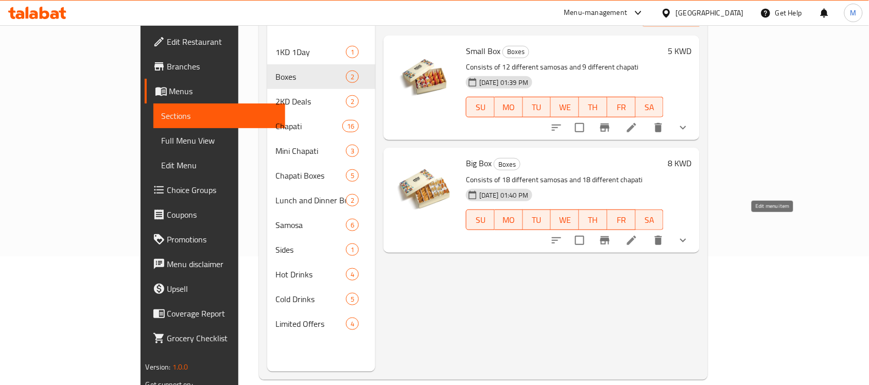
click at [638, 234] on icon at bounding box center [631, 240] width 12 height 12
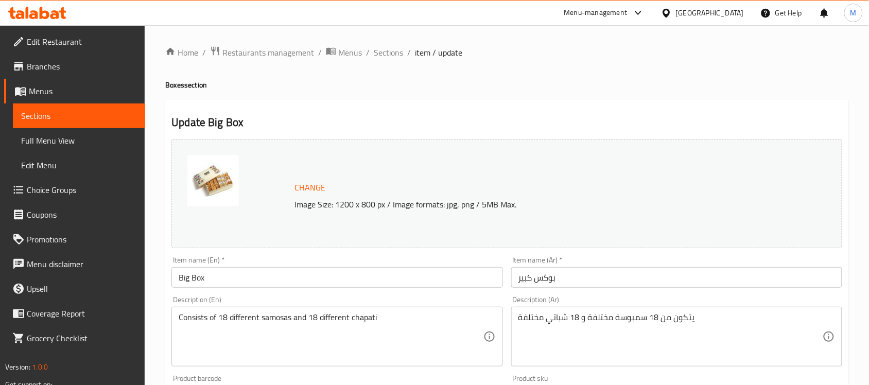
click at [383, 50] on span "Sections" at bounding box center [388, 52] width 29 height 12
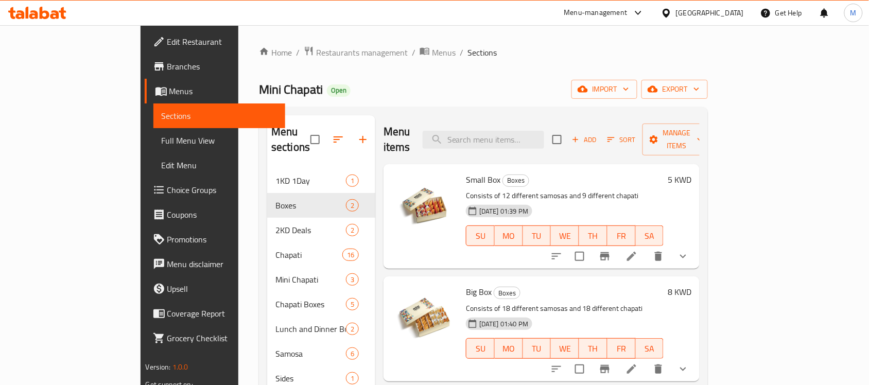
click at [466, 172] on span "Small Box" at bounding box center [483, 179] width 34 height 15
drag, startPoint x: 435, startPoint y: 165, endPoint x: 455, endPoint y: 166, distance: 20.1
click at [466, 172] on span "Small Box" at bounding box center [483, 179] width 34 height 15
copy span "Small Box"
click at [466, 284] on span "Big Box" at bounding box center [479, 291] width 26 height 15
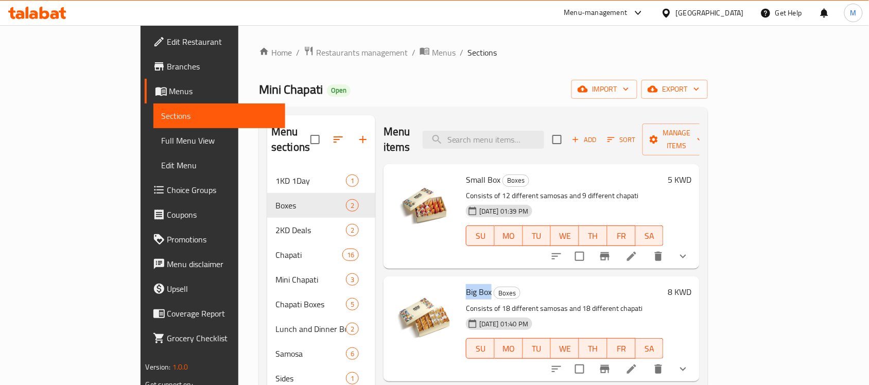
drag, startPoint x: 439, startPoint y: 275, endPoint x: 449, endPoint y: 276, distance: 10.3
click at [466, 284] on span "Big Box" at bounding box center [479, 291] width 26 height 15
copy span "Big Box"
click at [162, 134] on span "Full Menu View" at bounding box center [220, 140] width 116 height 12
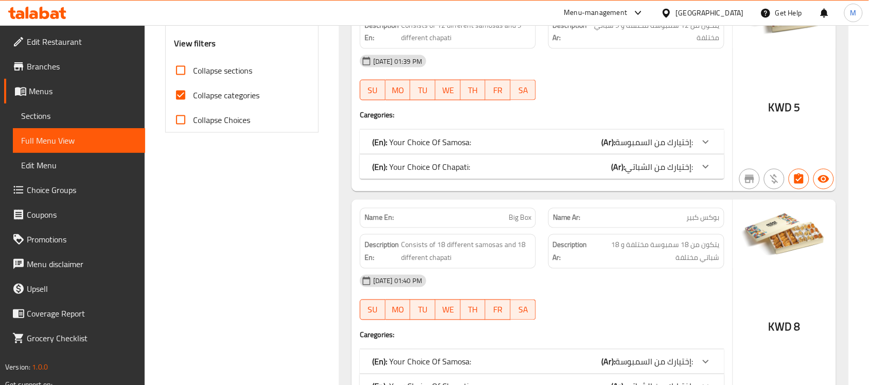
scroll to position [322, 0]
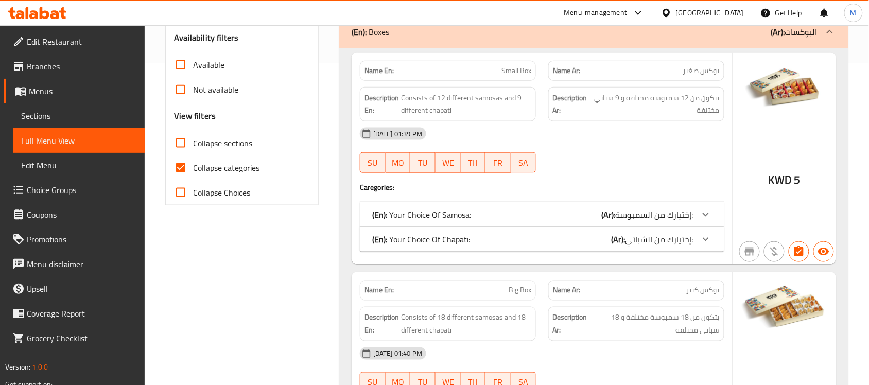
click at [235, 165] on span "Collapse categories" at bounding box center [226, 168] width 66 height 12
click at [193, 165] on input "Collapse categories" at bounding box center [180, 167] width 25 height 25
checkbox input "false"
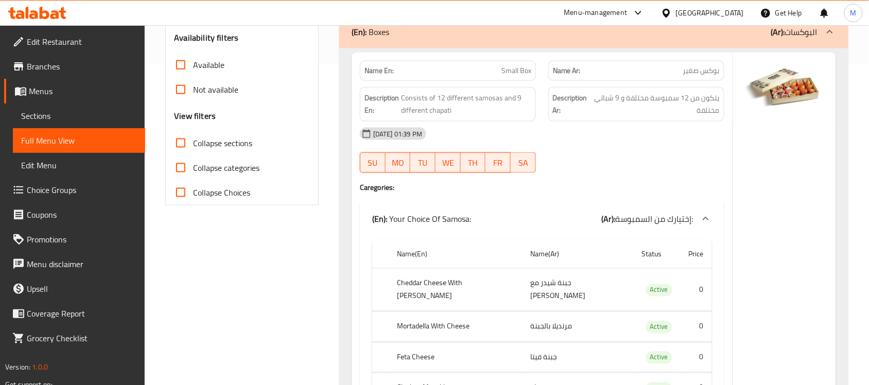
click at [238, 143] on span "Collapse sections" at bounding box center [222, 143] width 59 height 12
click at [193, 143] on input "Collapse sections" at bounding box center [180, 143] width 25 height 25
checkbox input "true"
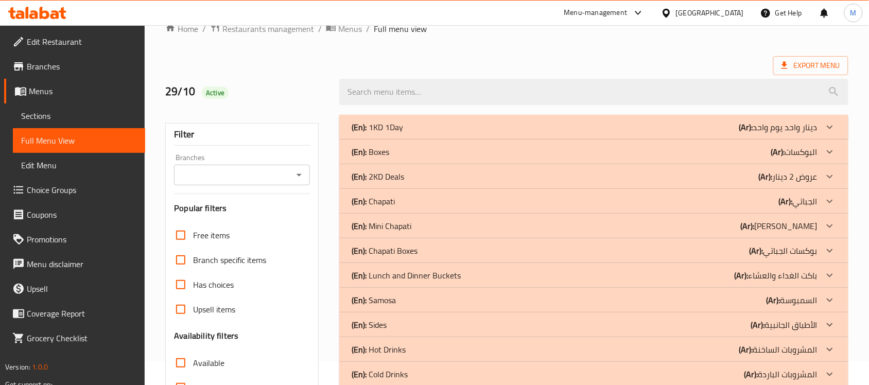
scroll to position [0, 0]
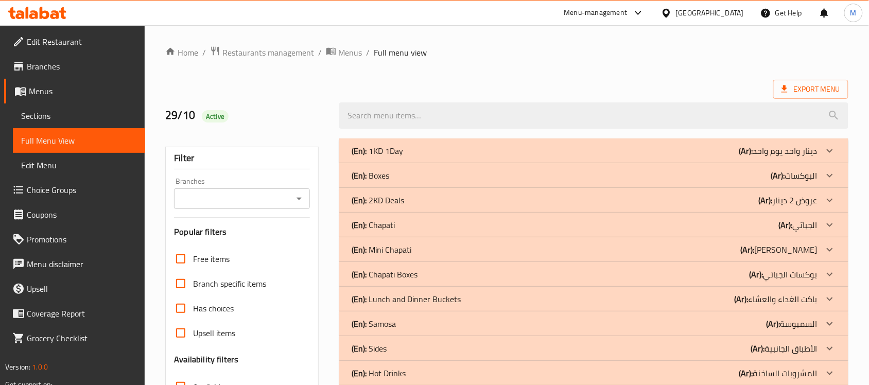
click at [804, 178] on p "(Ar): البوكسات" at bounding box center [794, 175] width 46 height 12
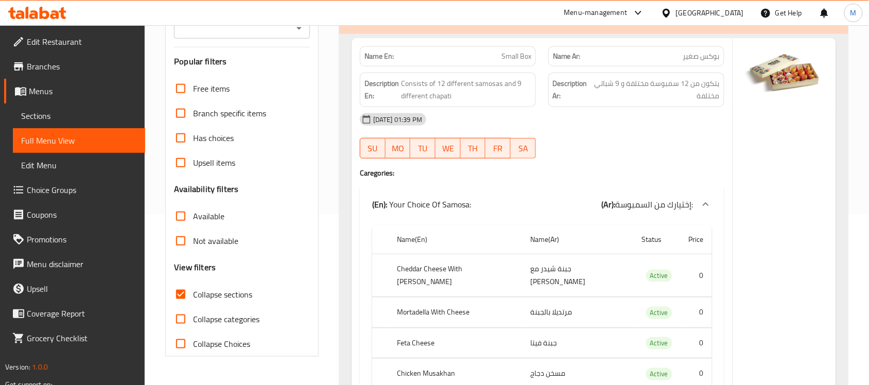
scroll to position [129, 0]
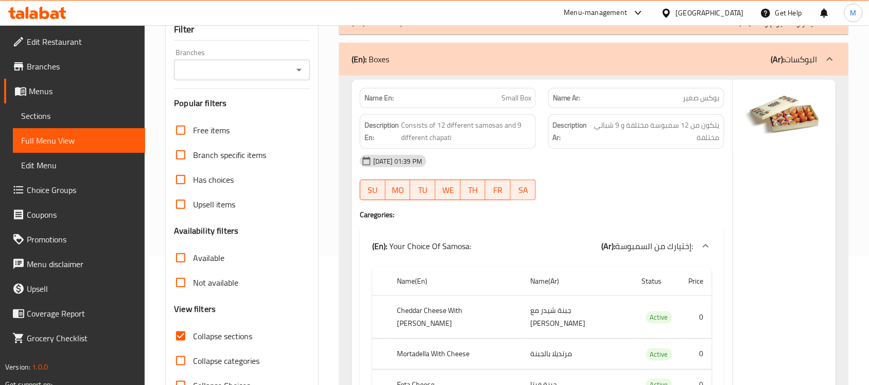
click at [71, 68] on span "Branches" at bounding box center [82, 66] width 110 height 12
